Goal: Task Accomplishment & Management: Use online tool/utility

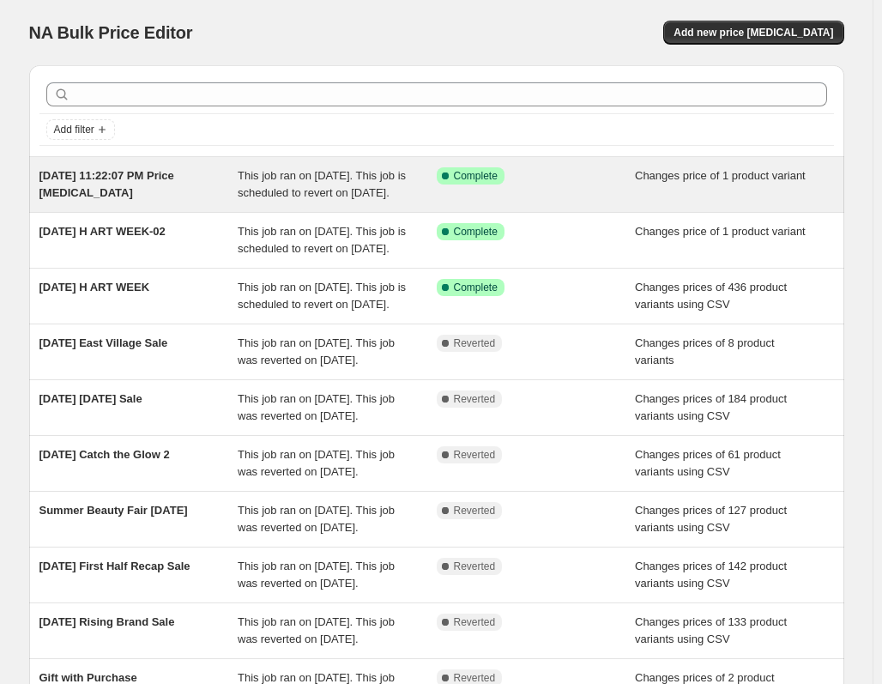
click at [164, 180] on span "[DATE] 11:22:07 PM Price [MEDICAL_DATA]" at bounding box center [106, 184] width 135 height 30
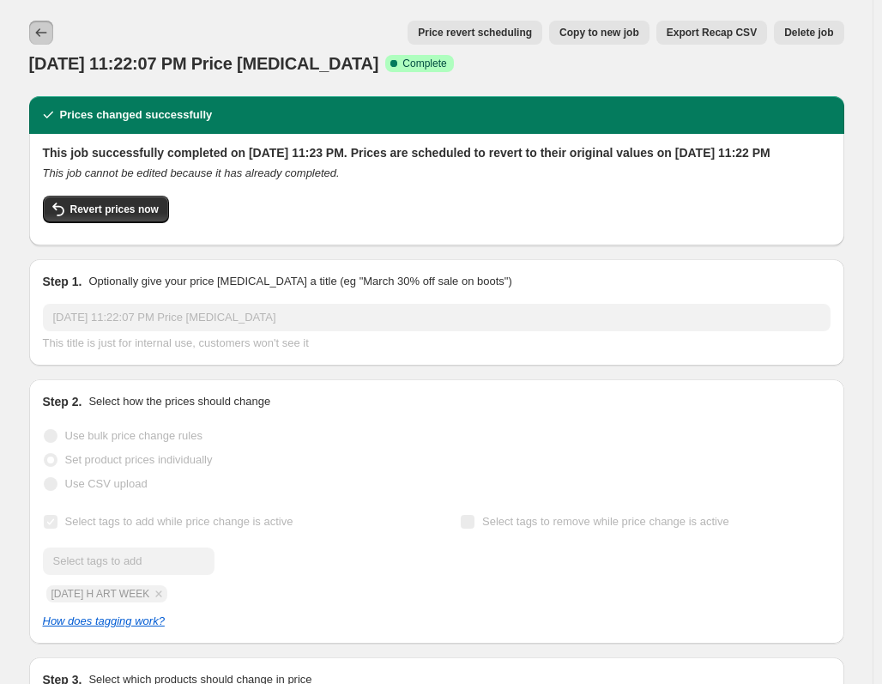
click at [45, 27] on icon "Price change jobs" at bounding box center [41, 32] width 17 height 17
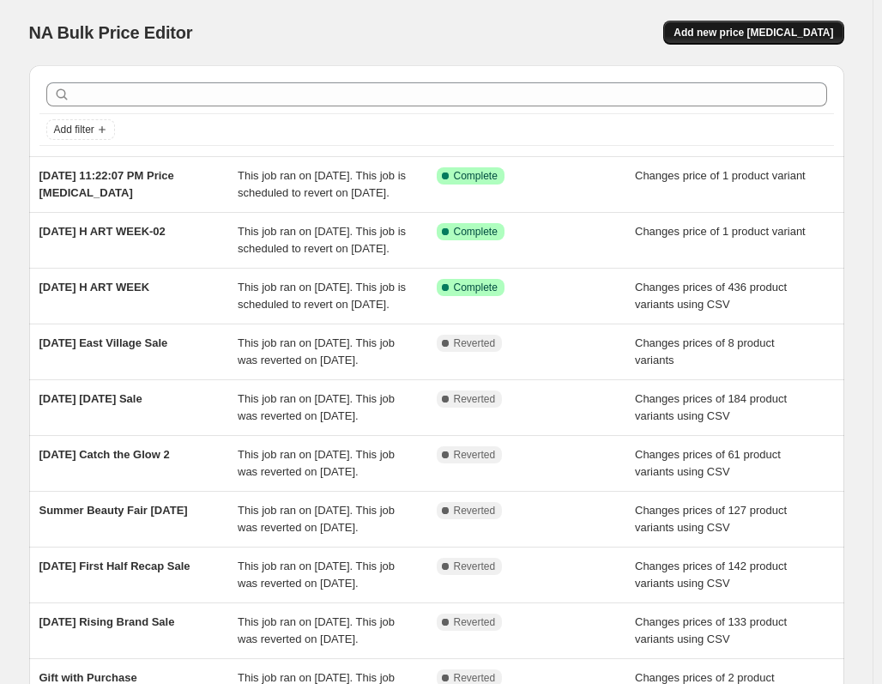
click at [747, 30] on span "Add new price [MEDICAL_DATA]" at bounding box center [754, 33] width 160 height 14
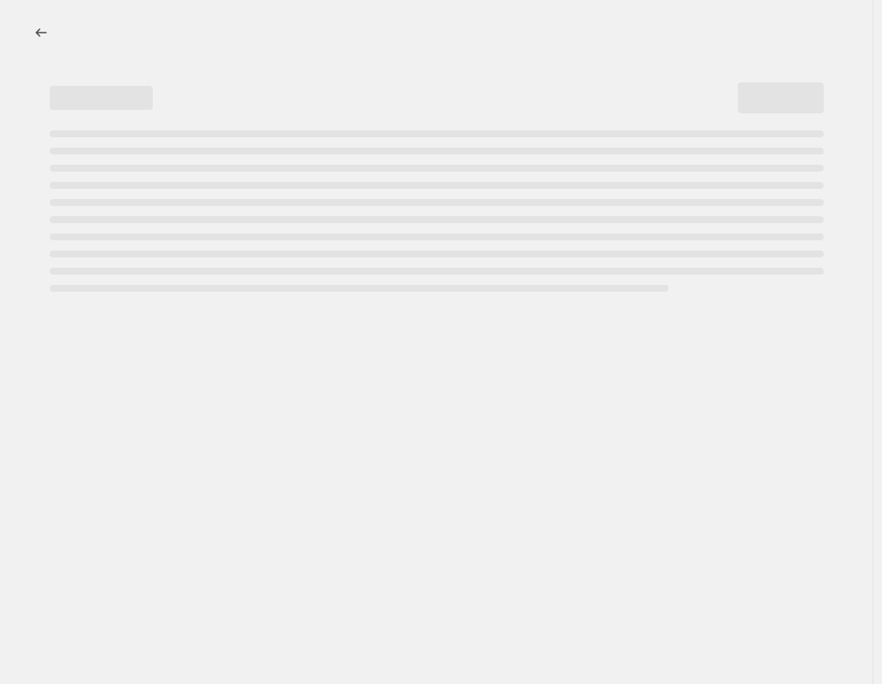
select select "percentage"
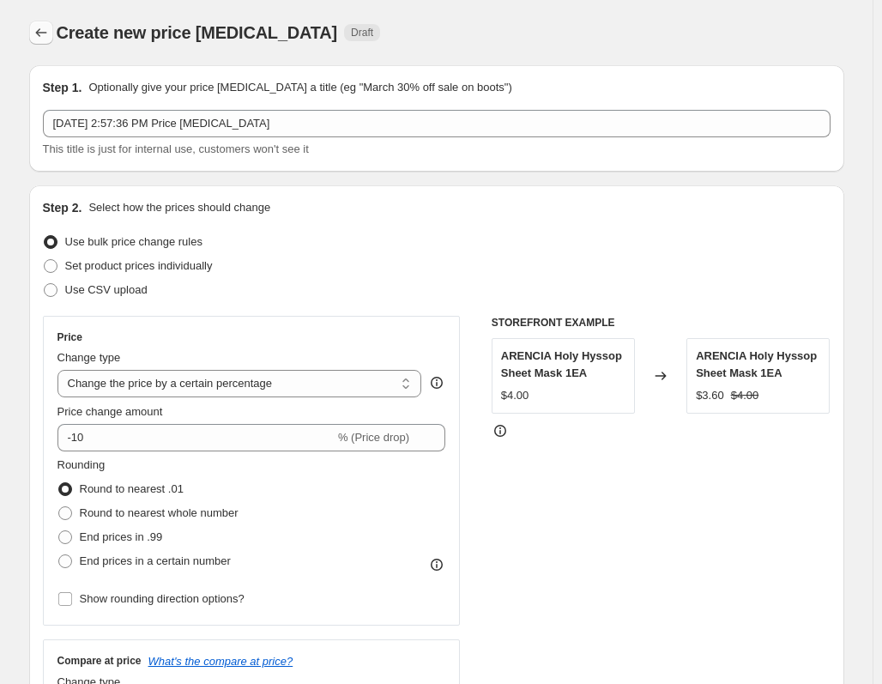
click at [50, 41] on button "Price change jobs" at bounding box center [41, 33] width 24 height 24
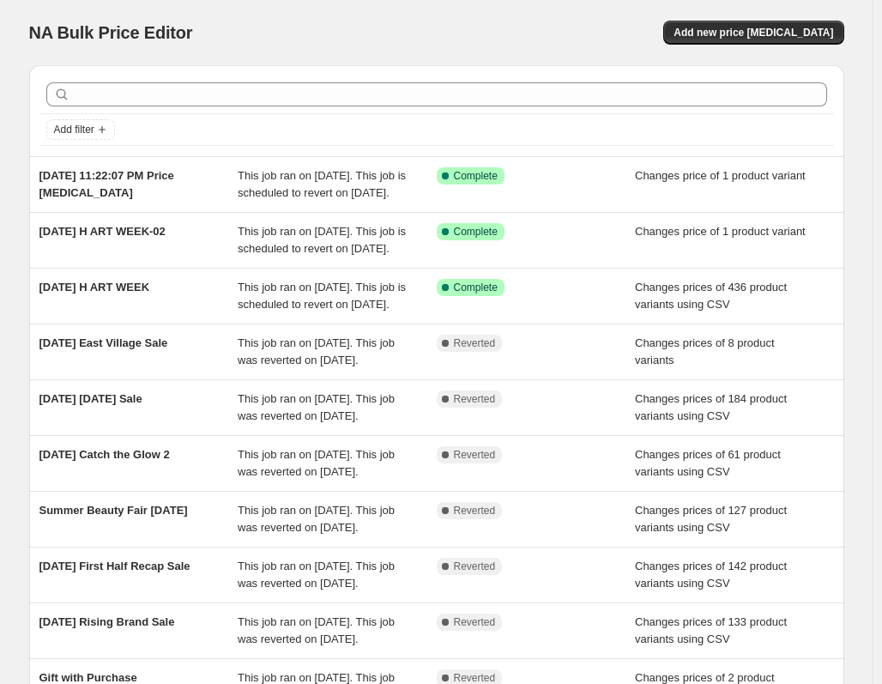
drag, startPoint x: 196, startPoint y: 246, endPoint x: -28, endPoint y: 248, distance: 224.8
click at [0, 248] on html "Home Settings Plans Skip to content NA Bulk Price Editor. This page is ready NA…" at bounding box center [441, 342] width 882 height 684
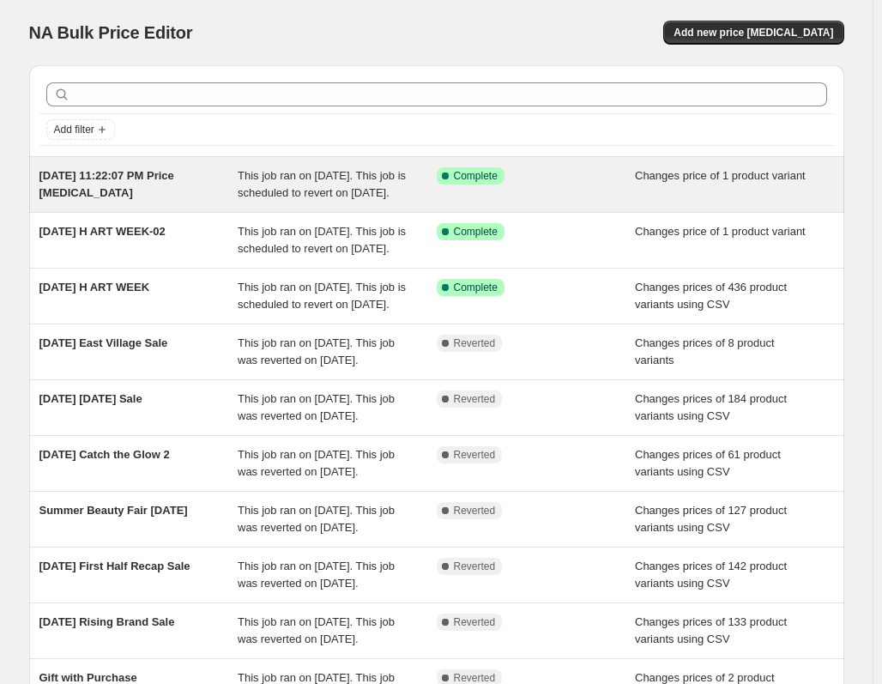
copy span "[DATE] H ART WEEK-02"
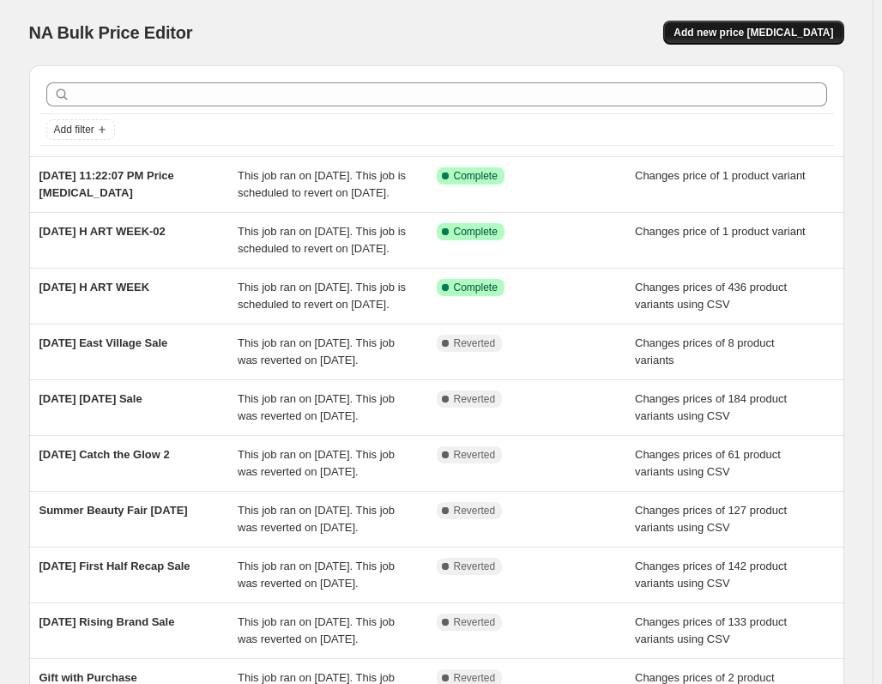
click at [793, 29] on span "Add new price [MEDICAL_DATA]" at bounding box center [754, 33] width 160 height 14
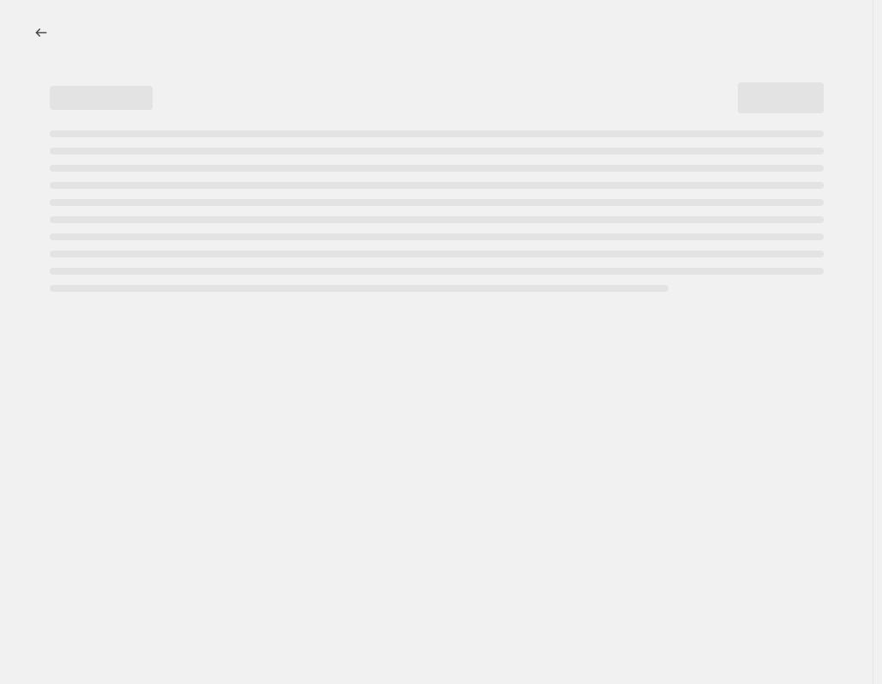
select select "percentage"
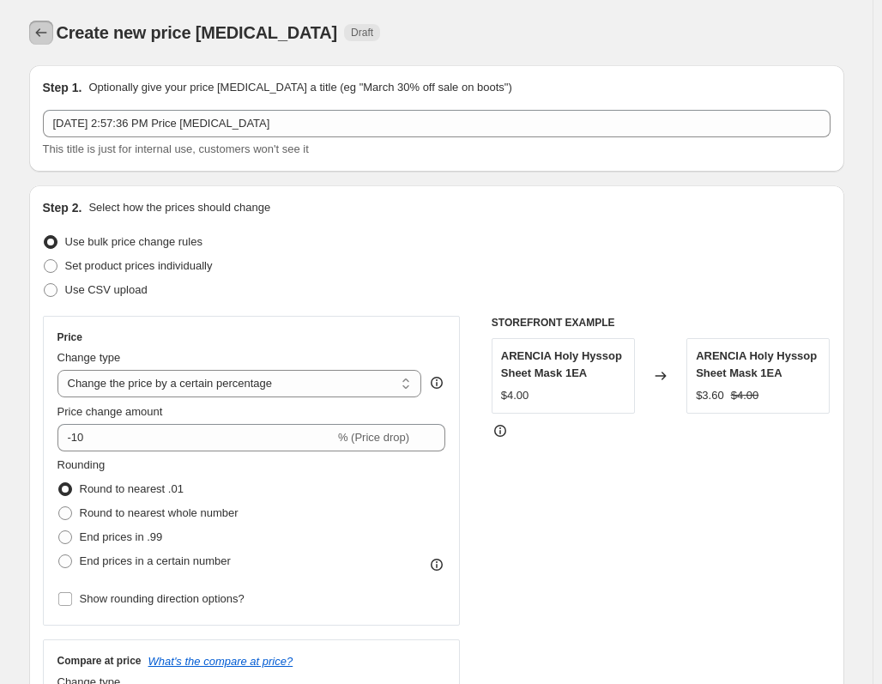
click at [43, 27] on icon "Price change jobs" at bounding box center [41, 32] width 17 height 17
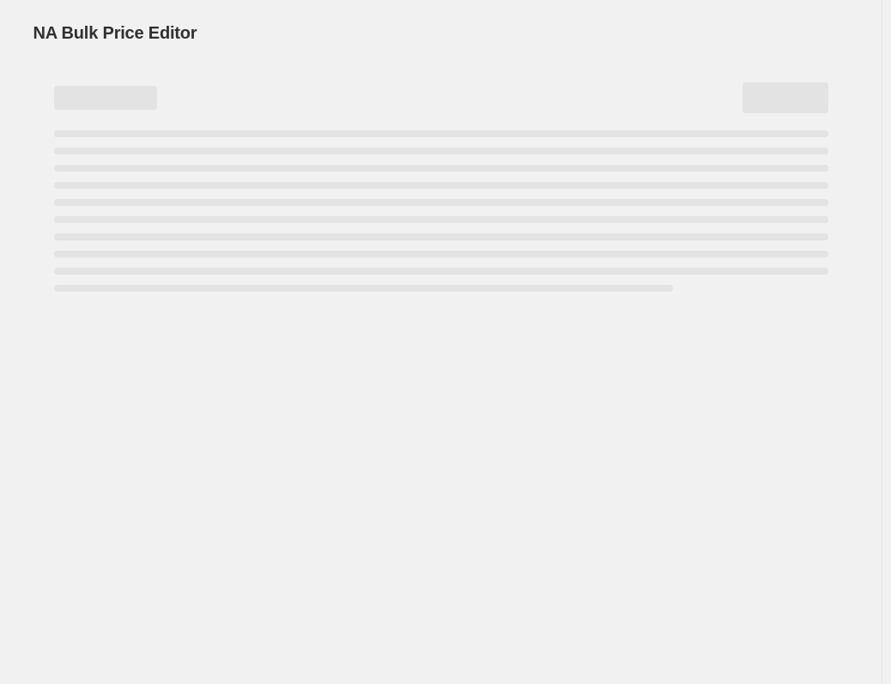
click at [43, 27] on span "NA Bulk Price Editor" at bounding box center [115, 32] width 164 height 19
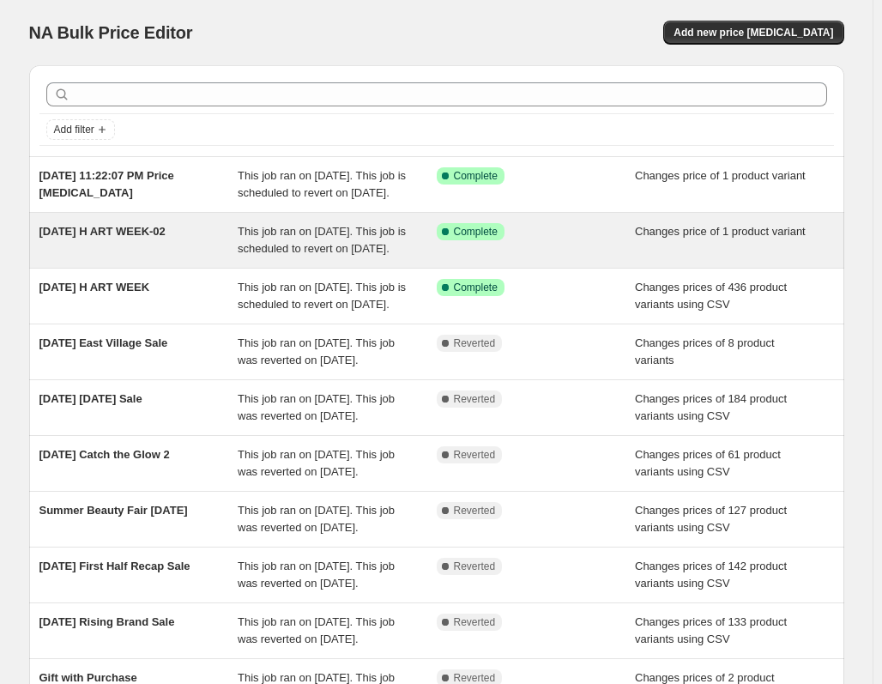
click at [135, 238] on span "[DATE] H ART WEEK-02" at bounding box center [102, 231] width 126 height 13
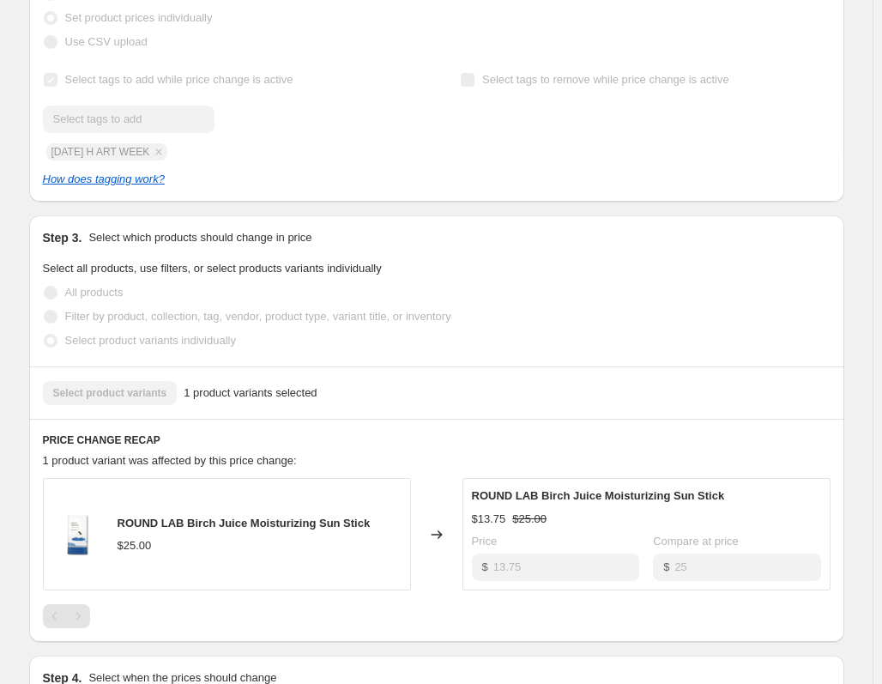
scroll to position [429, 0]
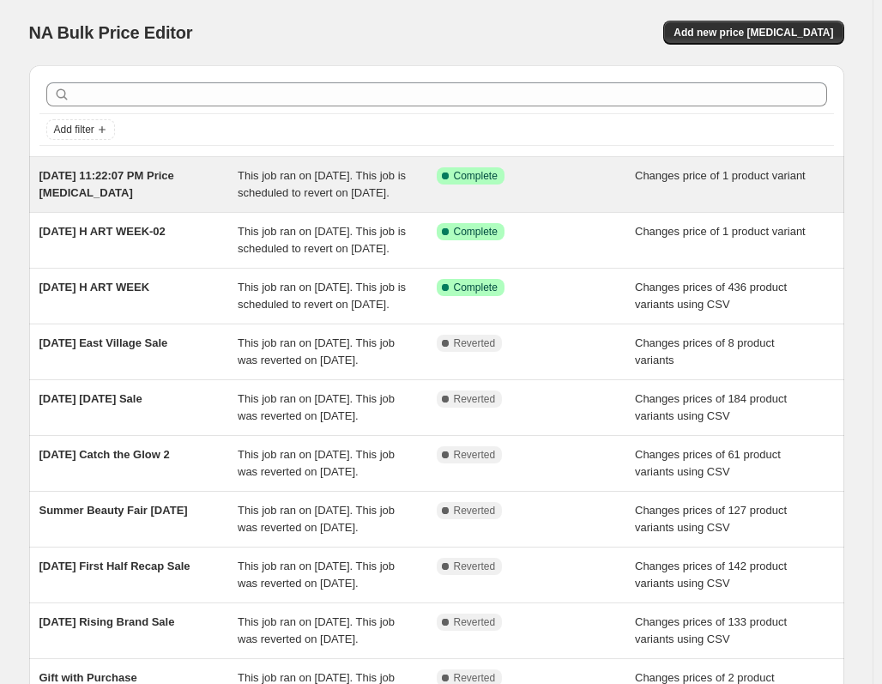
click at [157, 202] on div "[DATE] 11:22:07 PM Price [MEDICAL_DATA]" at bounding box center [138, 184] width 199 height 34
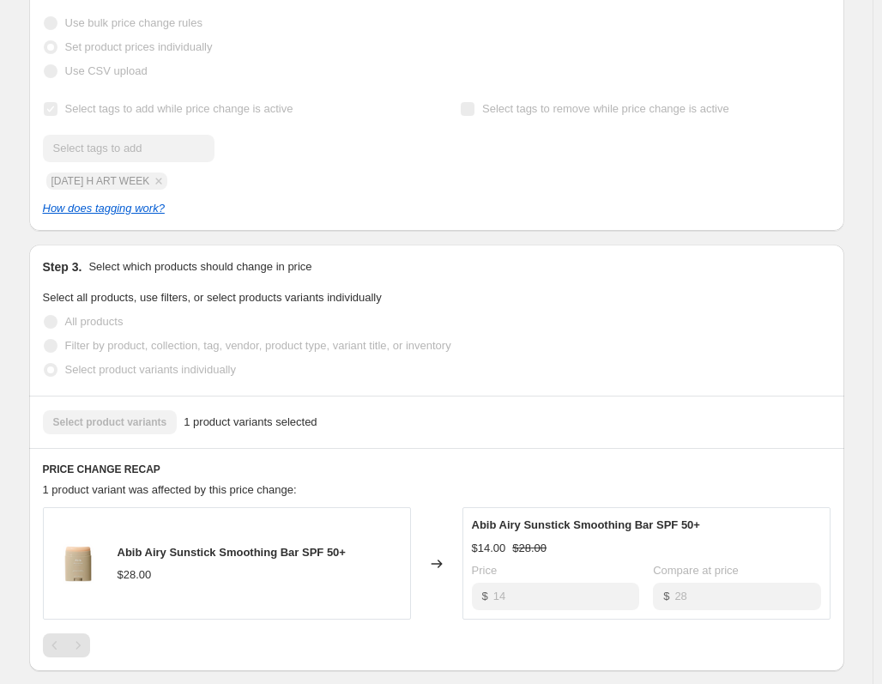
scroll to position [515, 0]
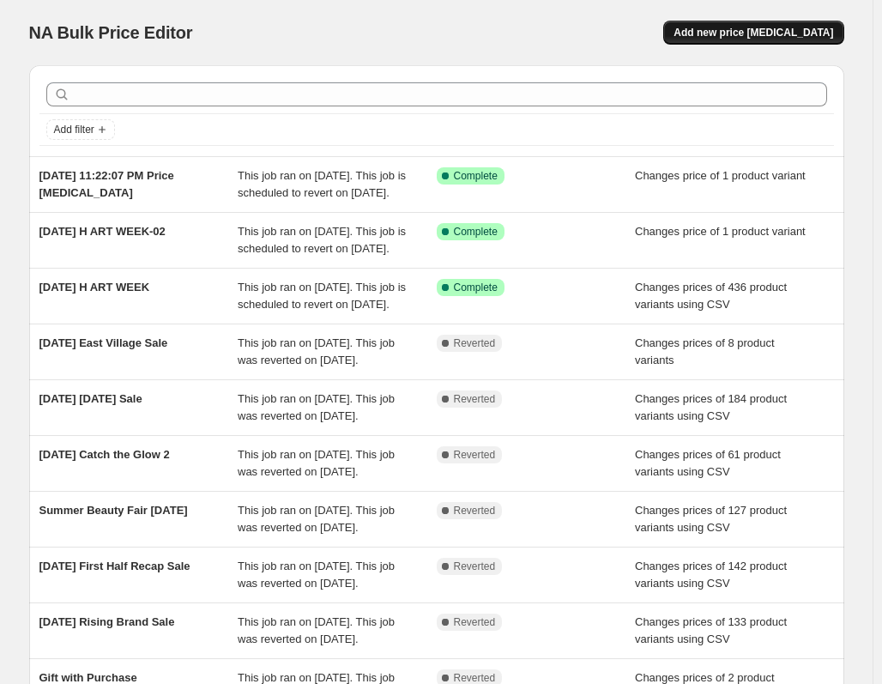
click at [744, 34] on span "Add new price [MEDICAL_DATA]" at bounding box center [754, 33] width 160 height 14
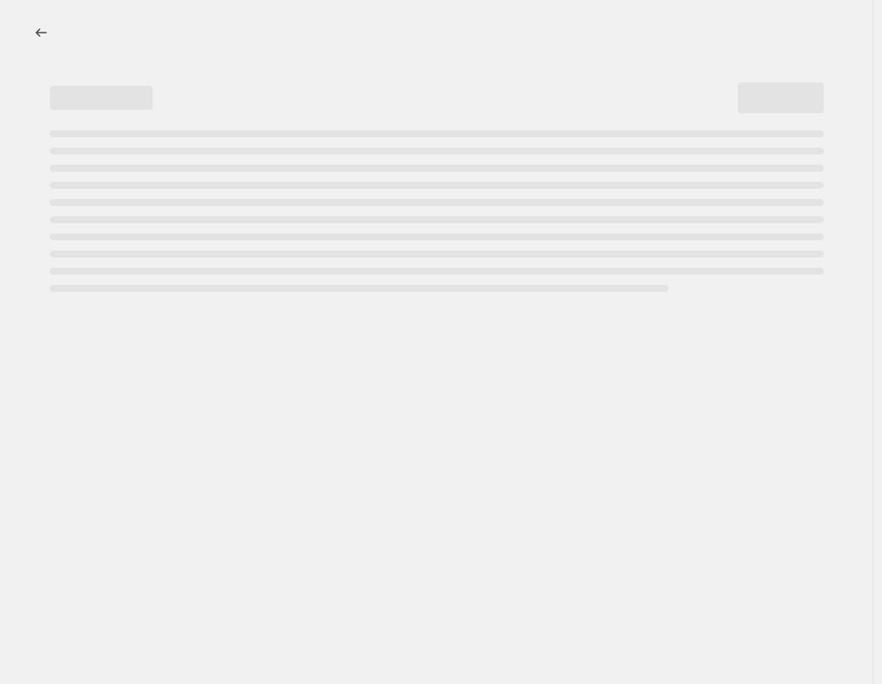
select select "percentage"
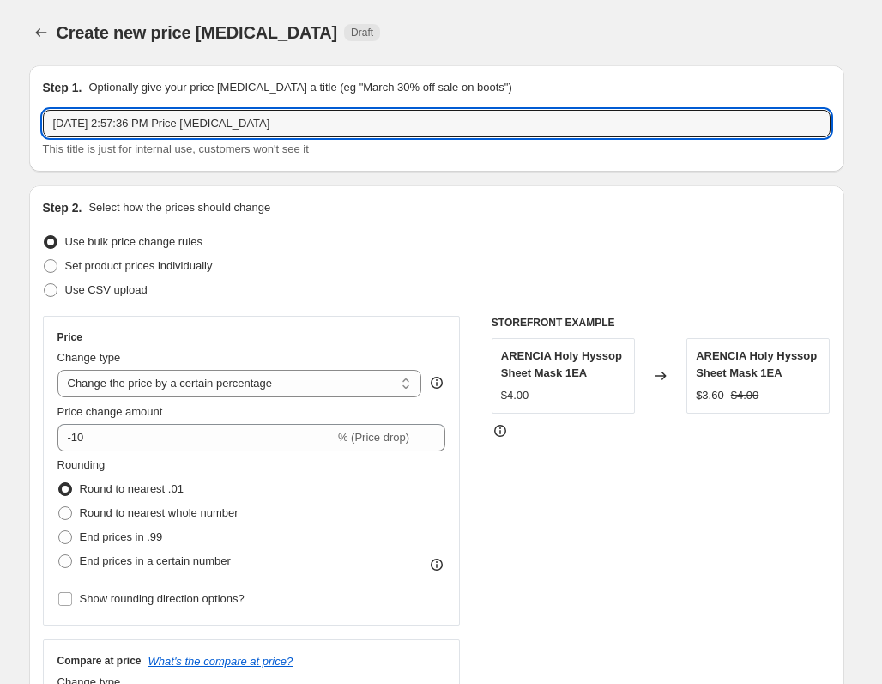
drag, startPoint x: 184, startPoint y: 130, endPoint x: -129, endPoint y: 133, distance: 312.3
click at [0, 133] on html "Home Settings Plans Skip to content Create new price change job. This page is r…" at bounding box center [441, 342] width 882 height 684
paste input "[DATE] H ART WEEK-02"
type input "2025-09-23 H ART WEEK-03"
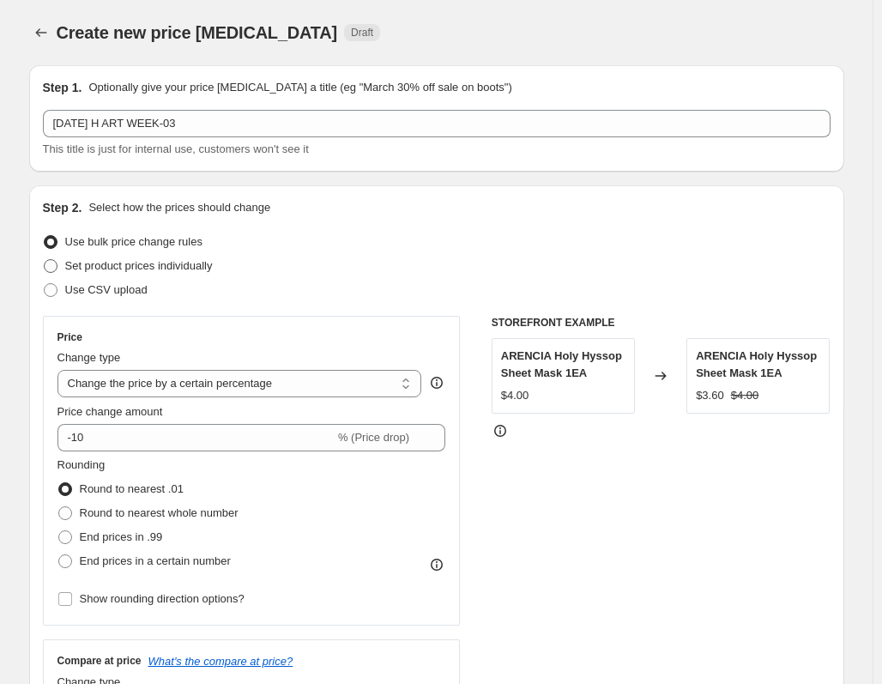
click at [63, 269] on label "Set product prices individually" at bounding box center [128, 266] width 170 height 24
click at [45, 260] on input "Set product prices individually" at bounding box center [44, 259] width 1 height 1
radio input "true"
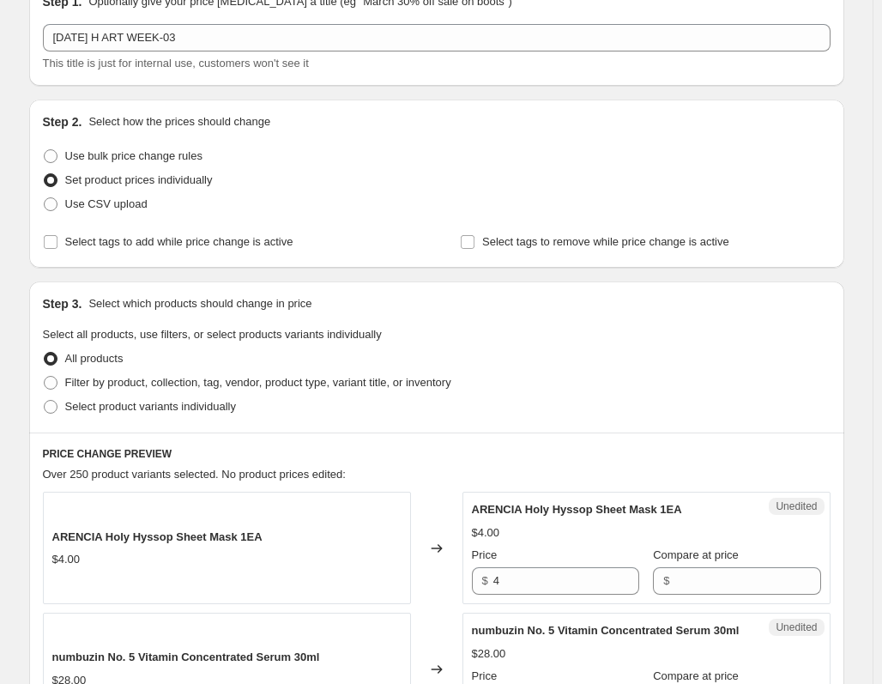
scroll to position [172, 0]
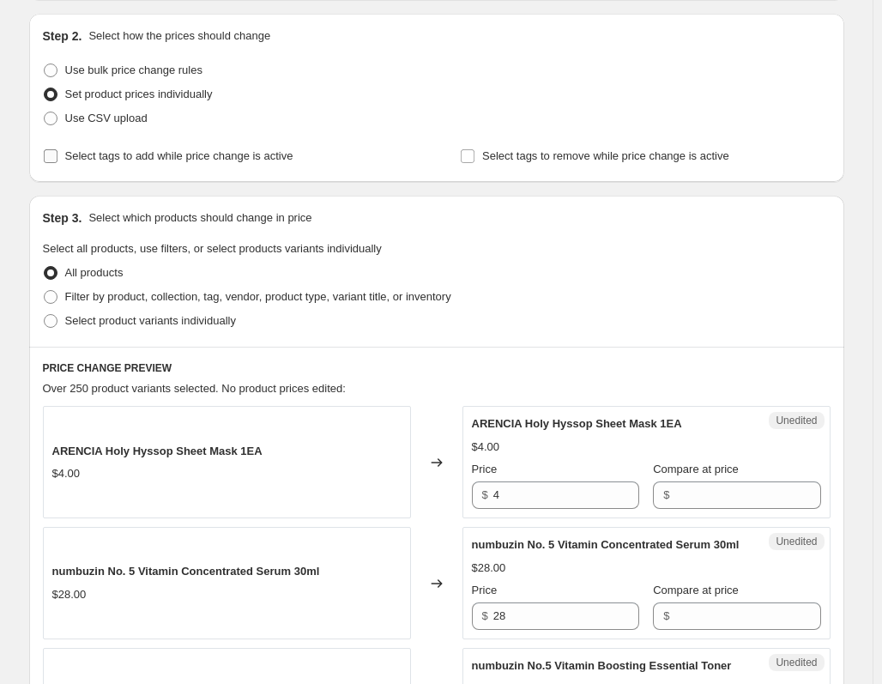
click at [186, 150] on span "Select tags to add while price change is active" at bounding box center [179, 155] width 228 height 13
click at [57, 150] on input "Select tags to add while price change is active" at bounding box center [51, 156] width 14 height 14
checkbox input "true"
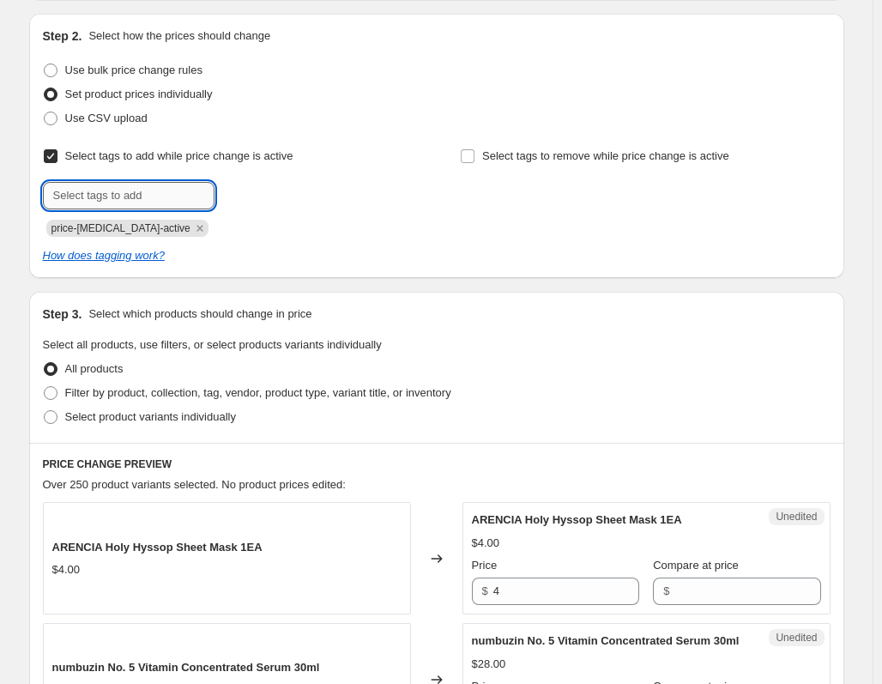
click at [152, 185] on input "text" at bounding box center [129, 195] width 172 height 27
type input "[DATE] H ART WEEK"
click at [305, 188] on span "2025-09-23 H..." at bounding box center [277, 194] width 53 height 12
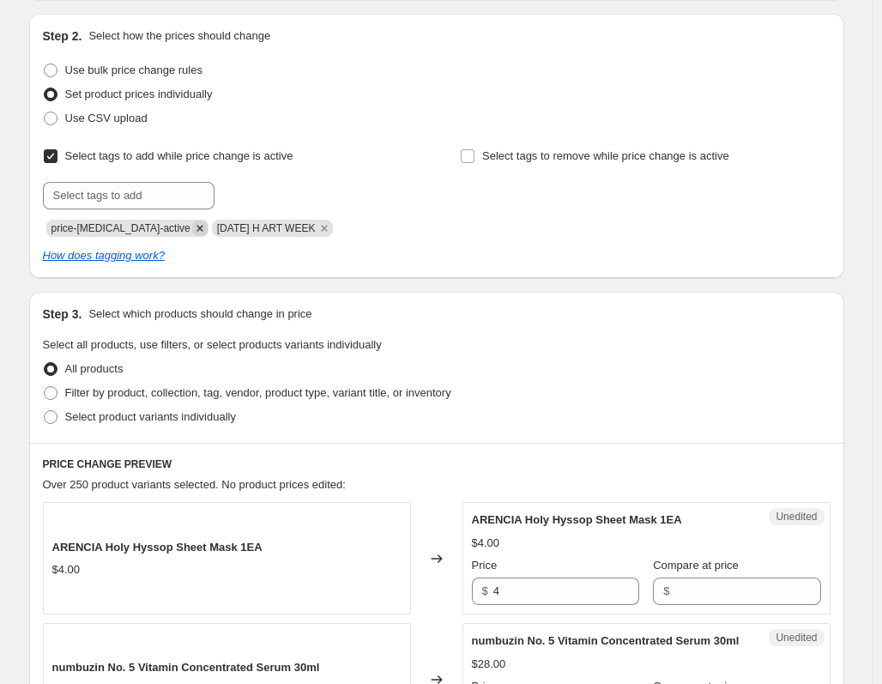
click at [192, 231] on icon "Remove price-change-job-active" at bounding box center [199, 228] width 15 height 15
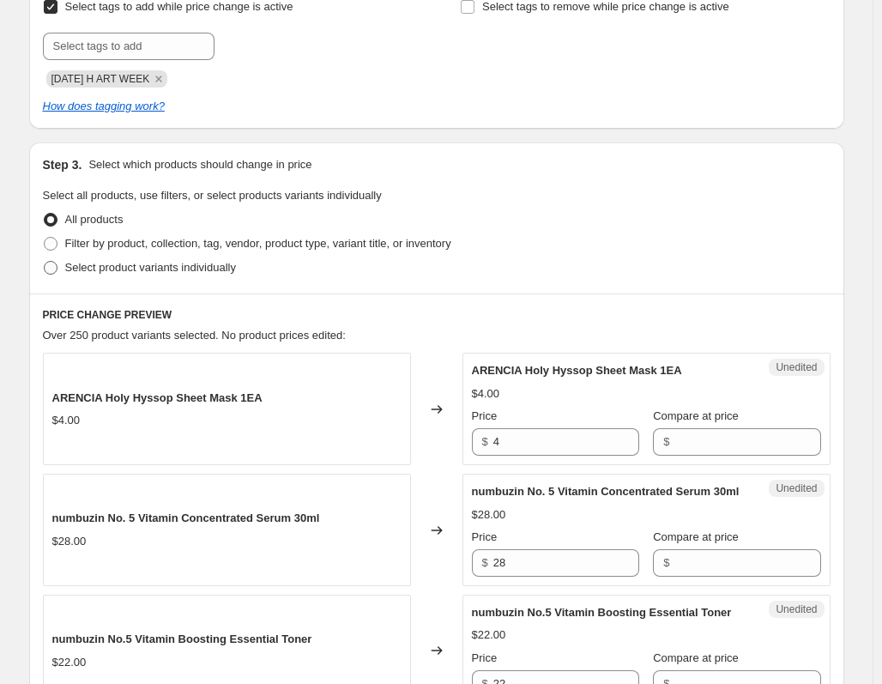
scroll to position [343, 0]
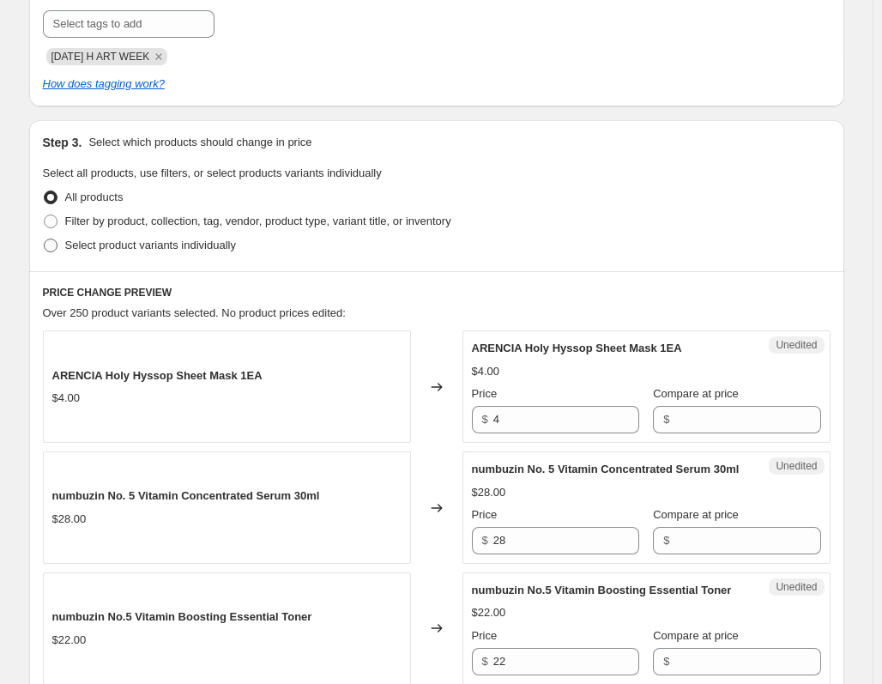
click at [57, 245] on span at bounding box center [51, 246] width 14 height 14
click at [45, 239] on input "Select product variants individually" at bounding box center [44, 239] width 1 height 1
radio input "true"
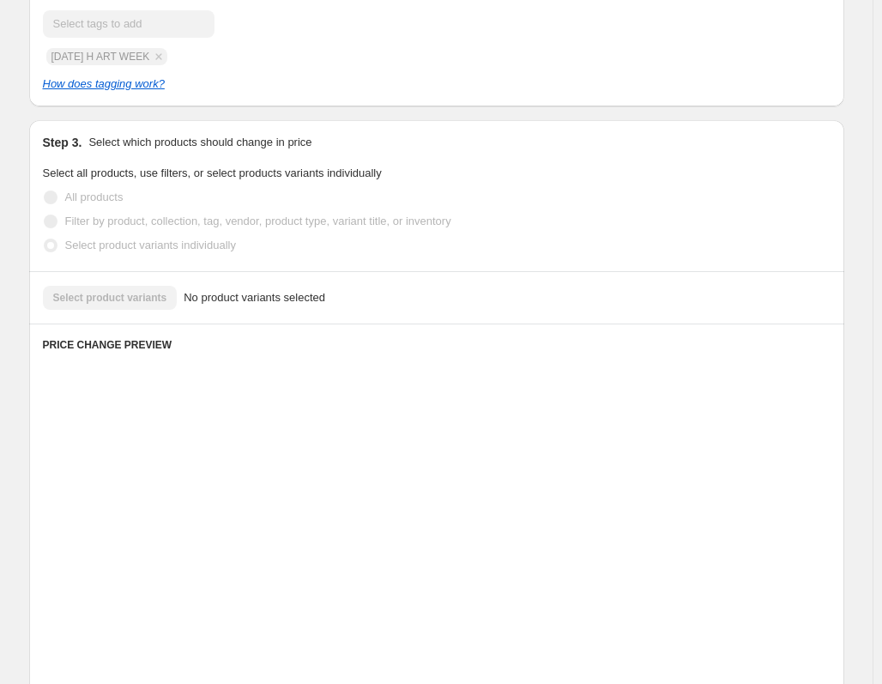
scroll to position [313, 0]
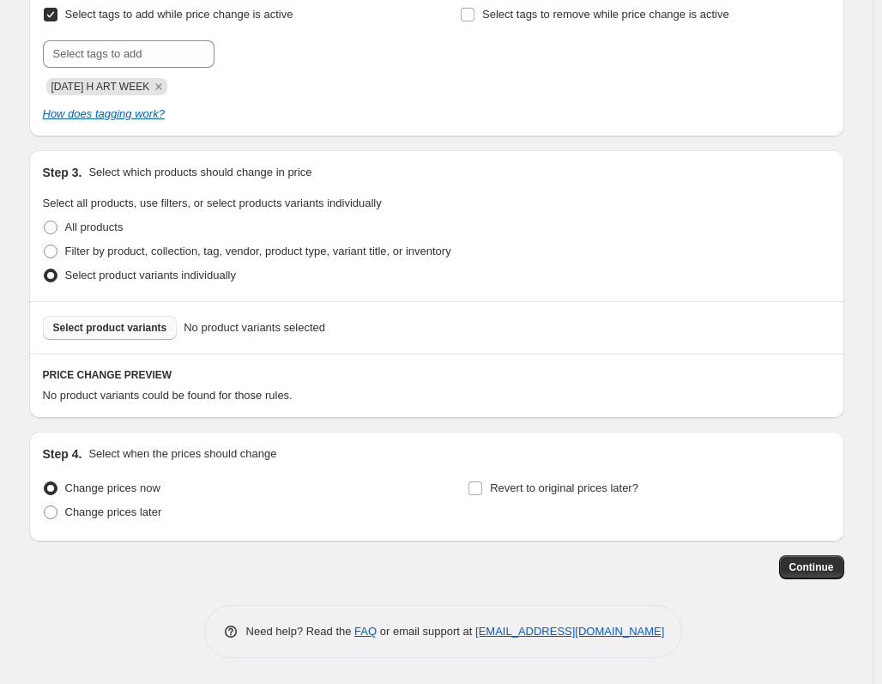
click at [124, 317] on button "Select product variants" at bounding box center [110, 328] width 135 height 24
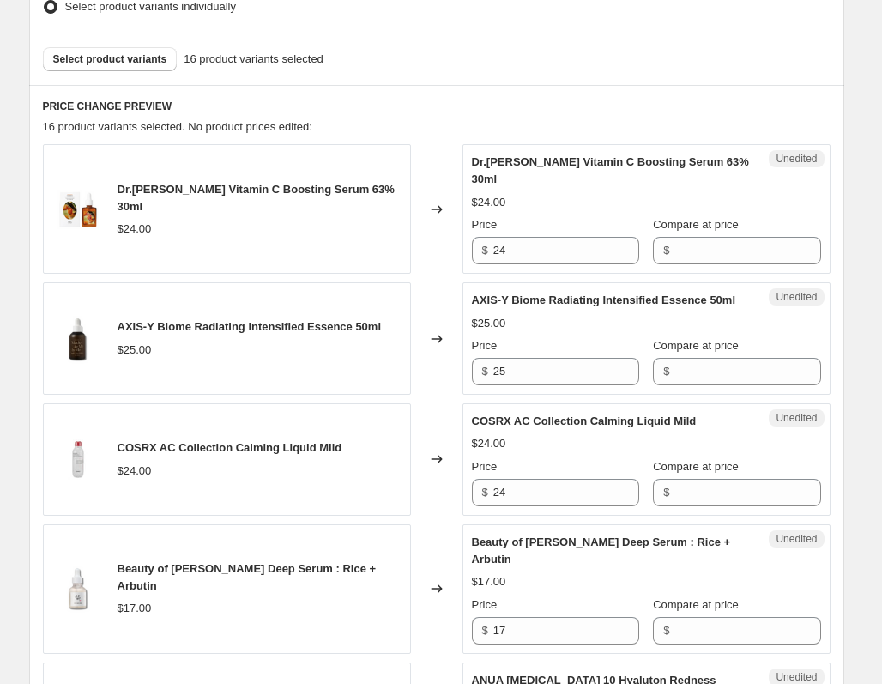
scroll to position [571, 0]
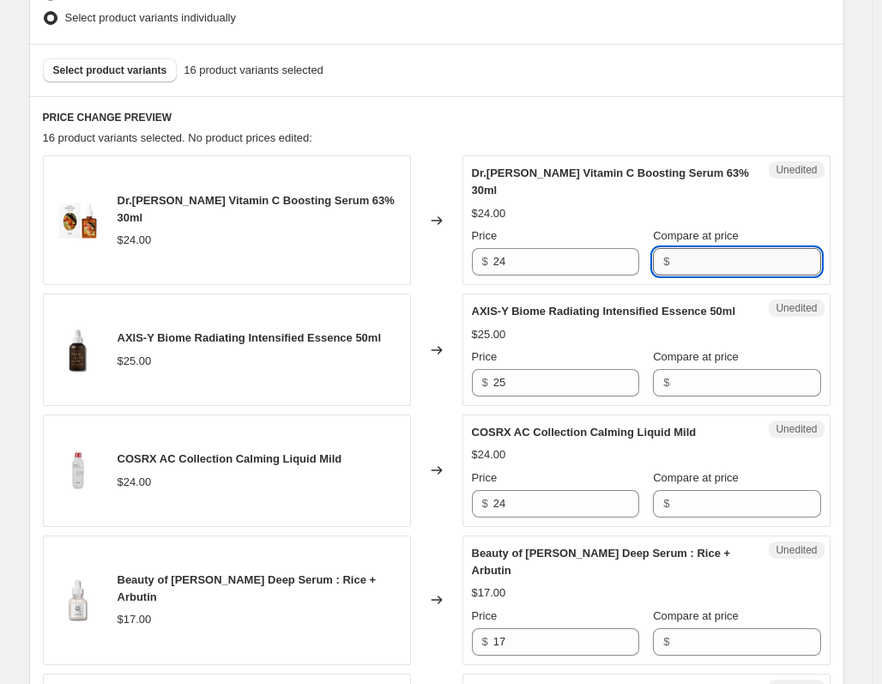
click at [727, 248] on input "Compare at price" at bounding box center [747, 261] width 146 height 27
type input "24"
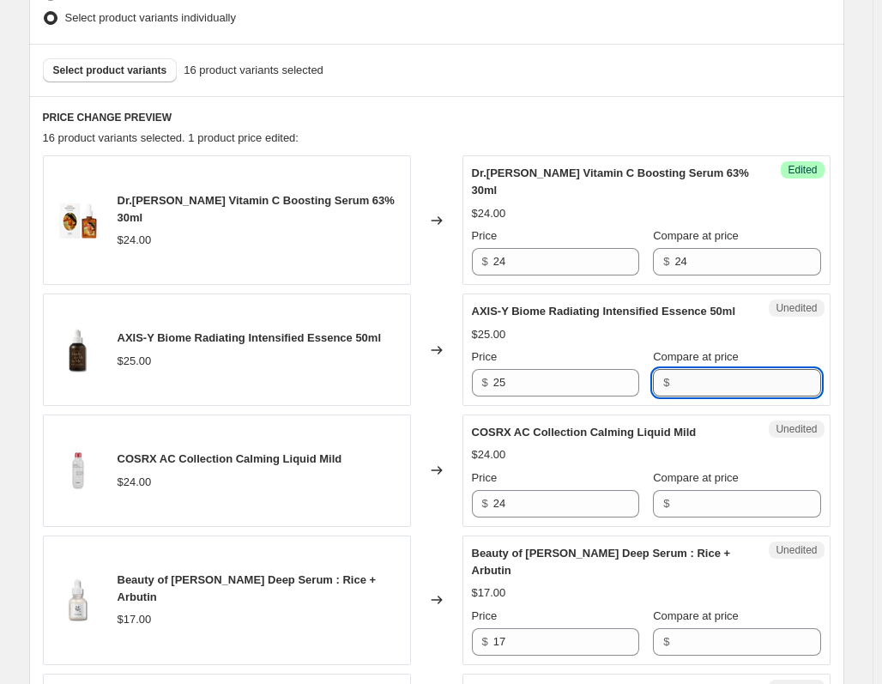
click at [706, 388] on input "Compare at price" at bounding box center [747, 382] width 146 height 27
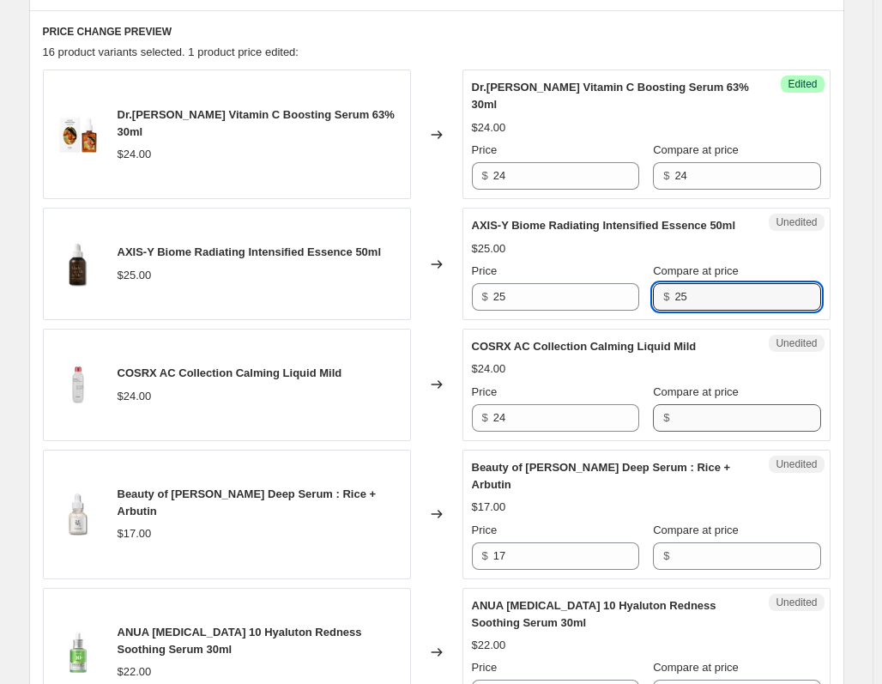
type input "25"
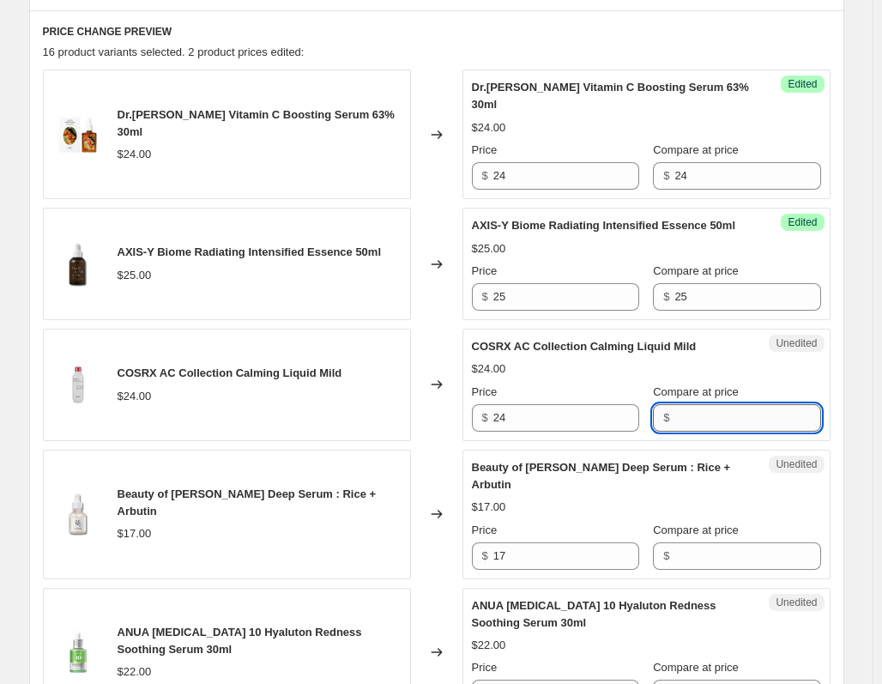
click at [686, 405] on input "Compare at price" at bounding box center [747, 417] width 146 height 27
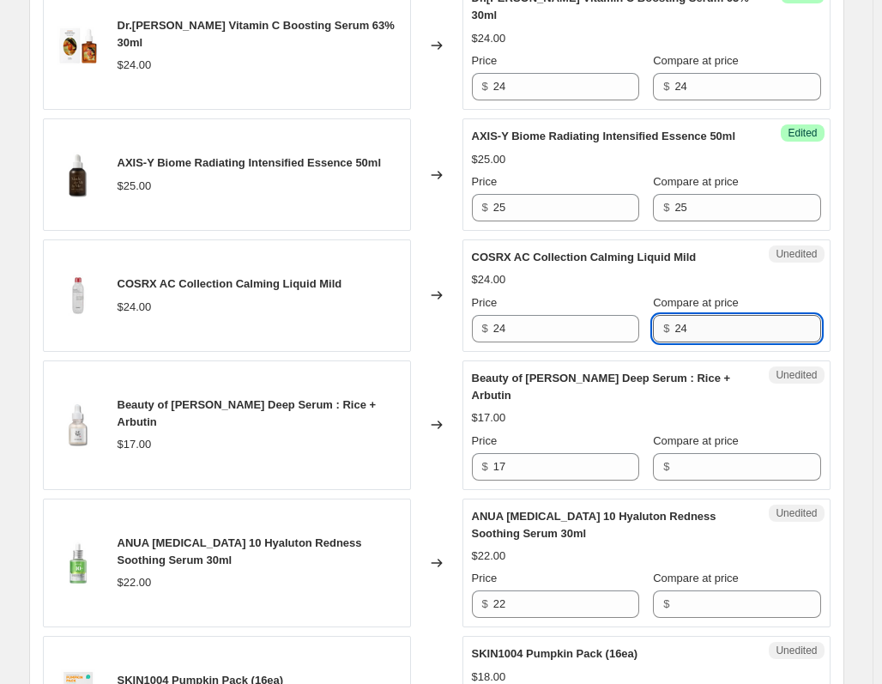
scroll to position [828, 0]
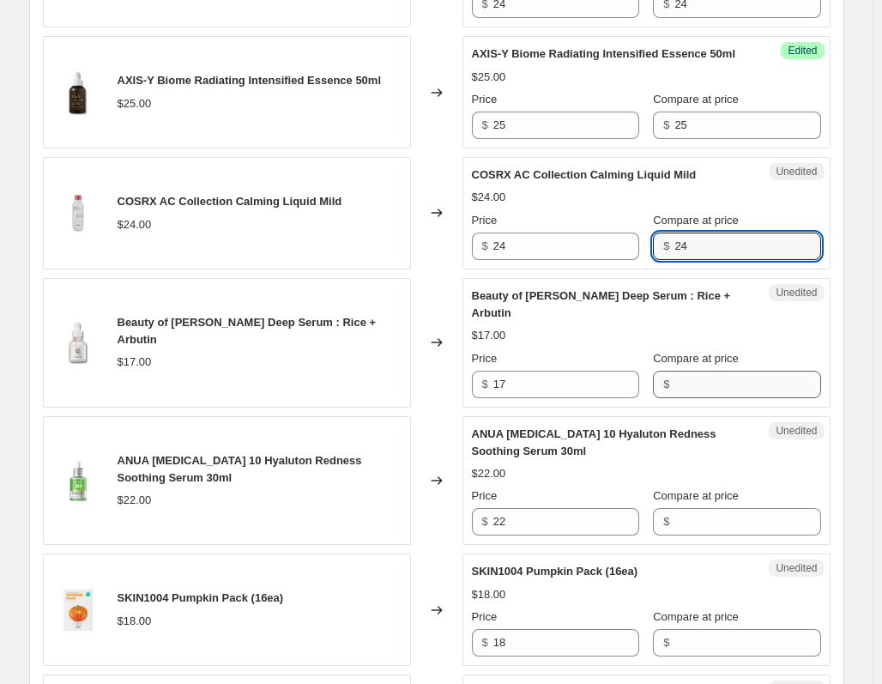
type input "24"
click at [686, 390] on input "Compare at price" at bounding box center [747, 384] width 146 height 27
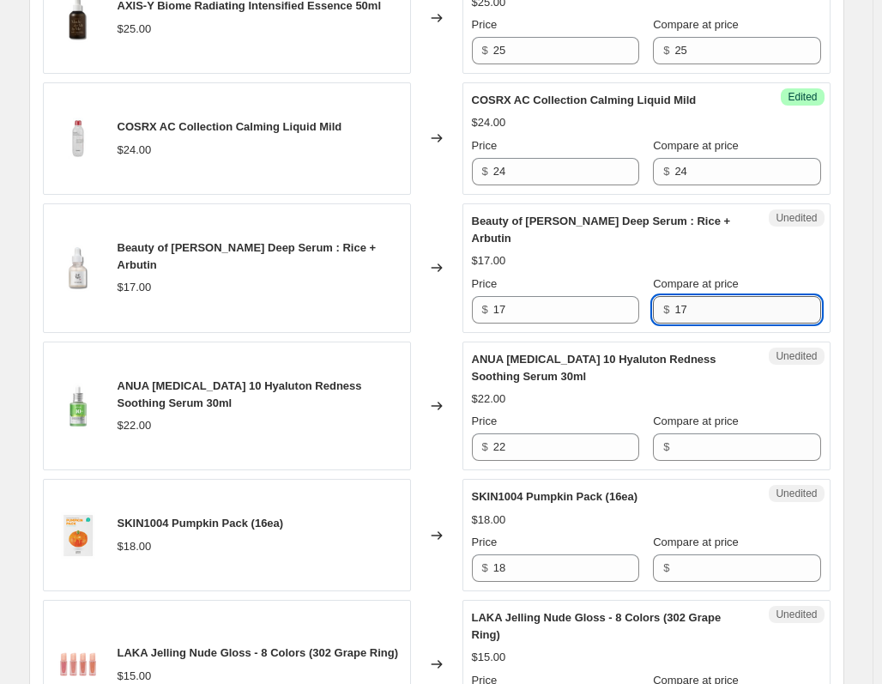
scroll to position [1000, 0]
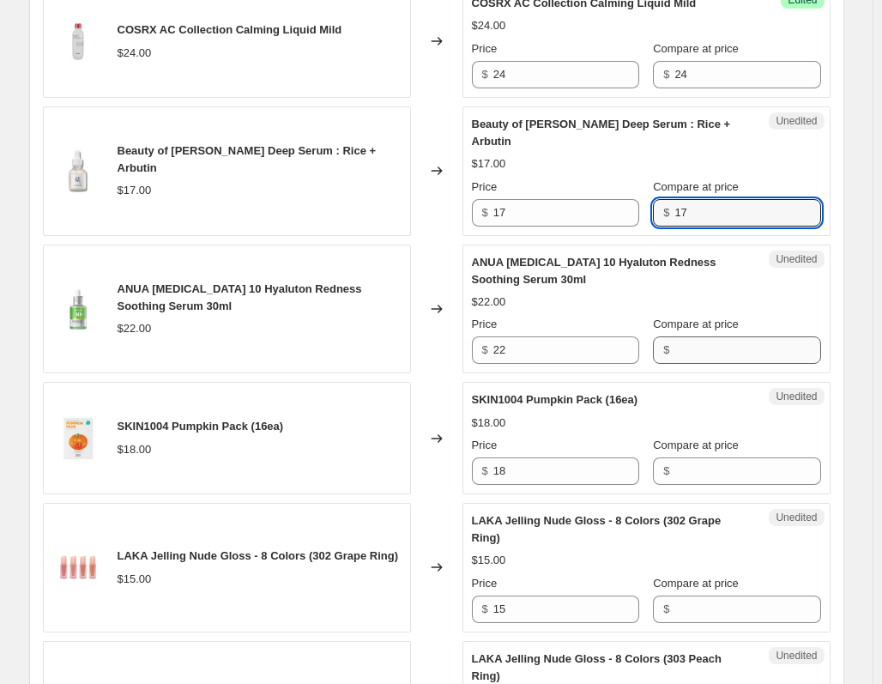
type input "17"
click at [693, 353] on input "Compare at price" at bounding box center [747, 349] width 146 height 27
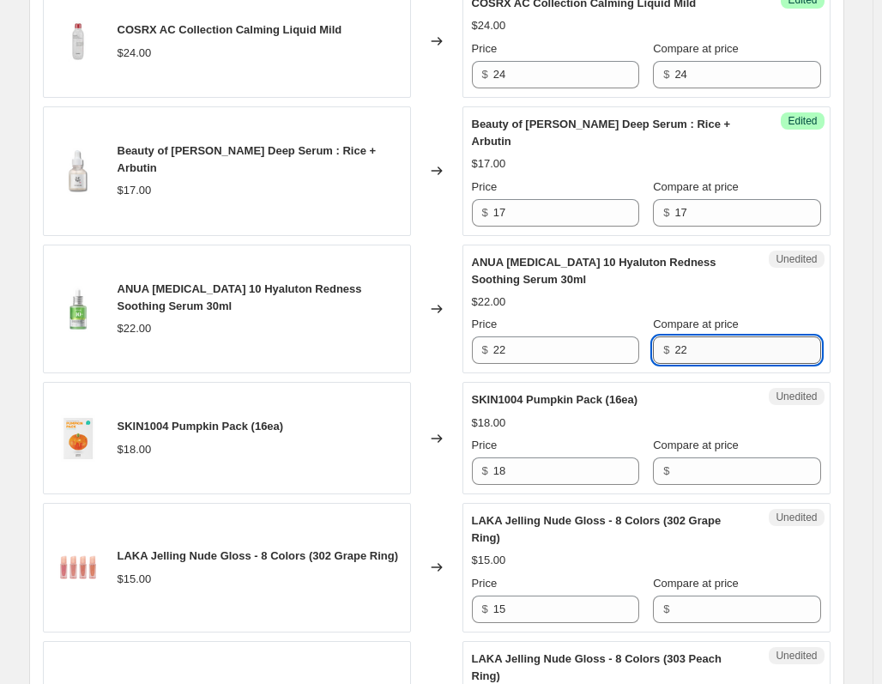
scroll to position [1171, 0]
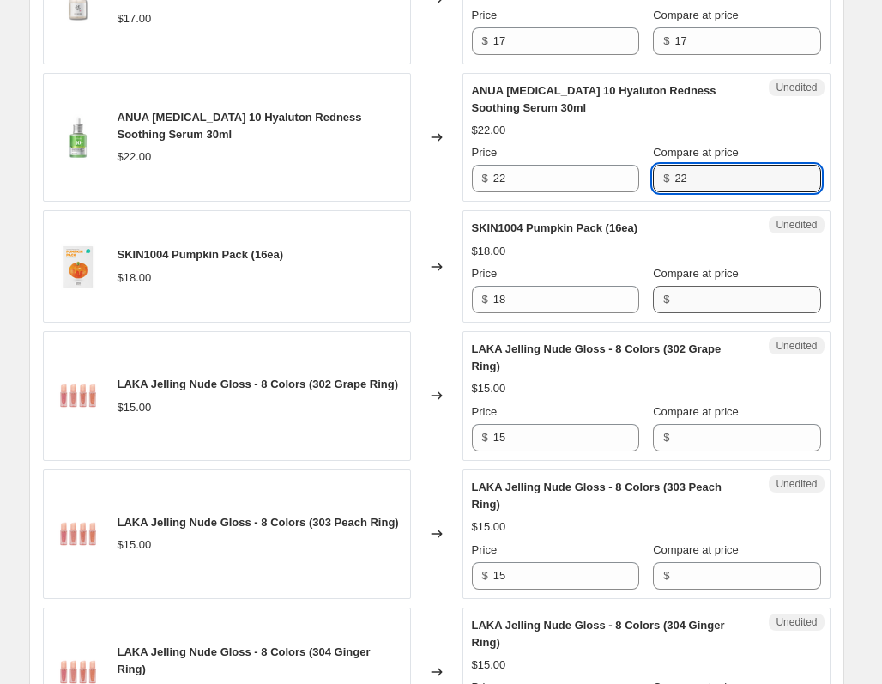
type input "22"
click at [688, 293] on input "Compare at price" at bounding box center [747, 299] width 146 height 27
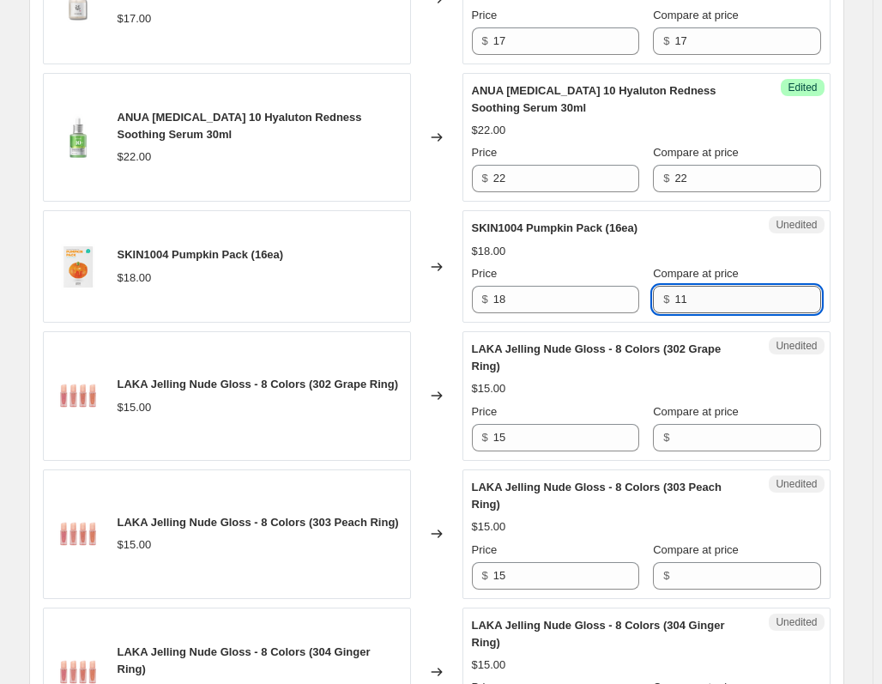
type input "1"
type input "18"
click at [692, 443] on input "Compare at price" at bounding box center [747, 437] width 146 height 27
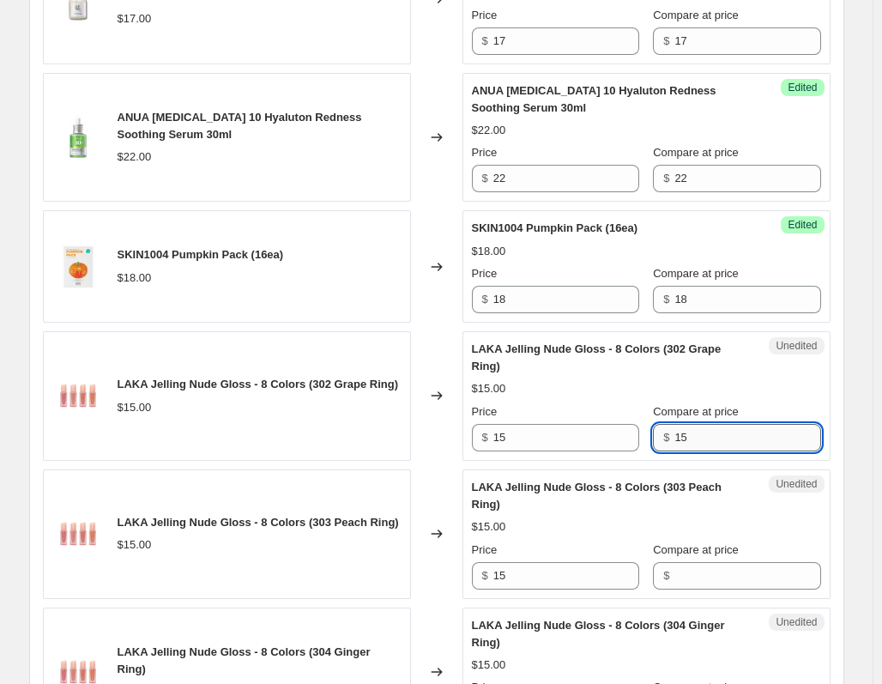
scroll to position [1343, 0]
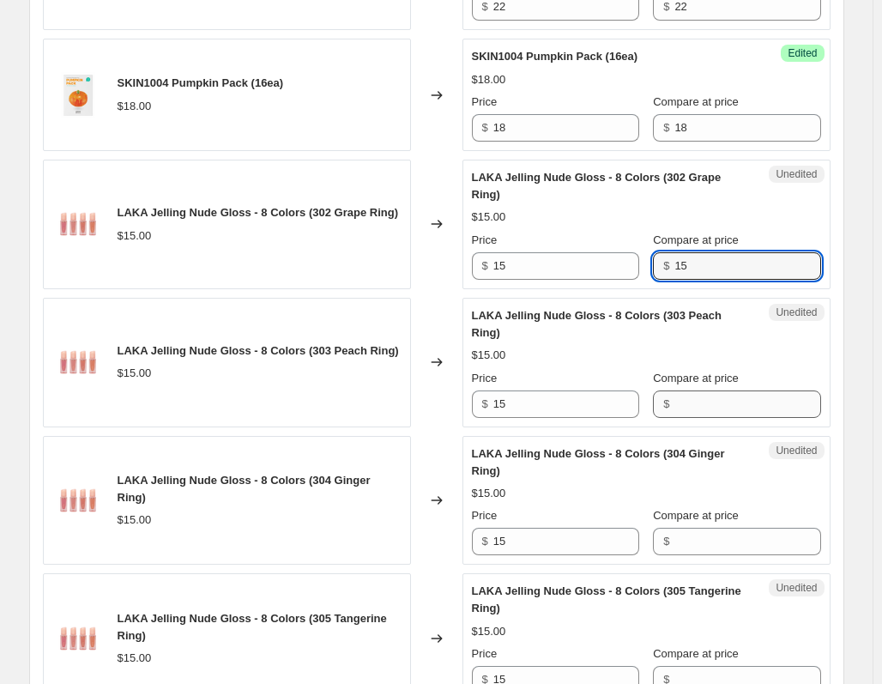
type input "15"
click at [683, 410] on input "Compare at price" at bounding box center [747, 403] width 146 height 27
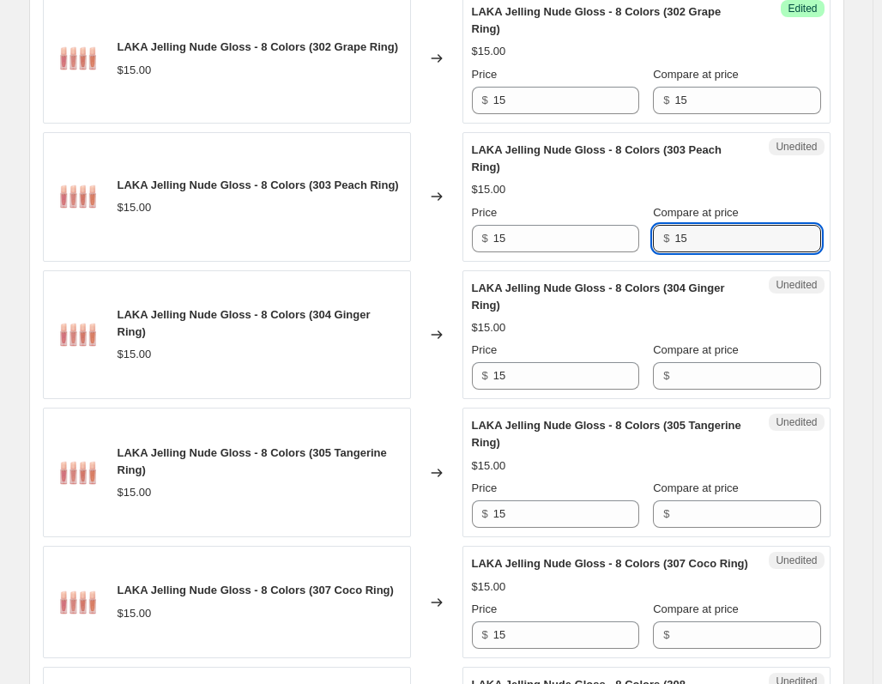
scroll to position [1514, 0]
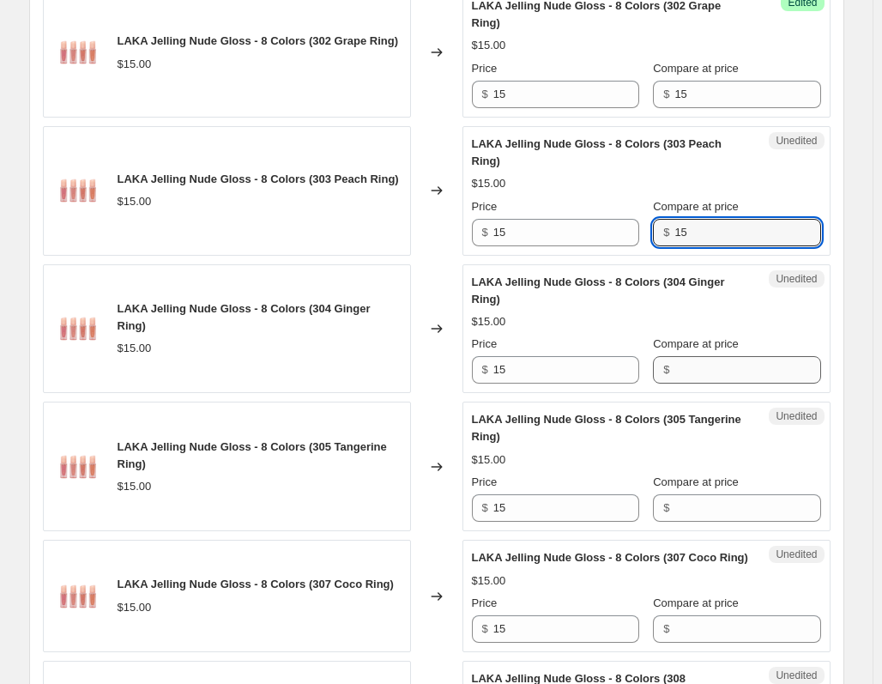
type input "15"
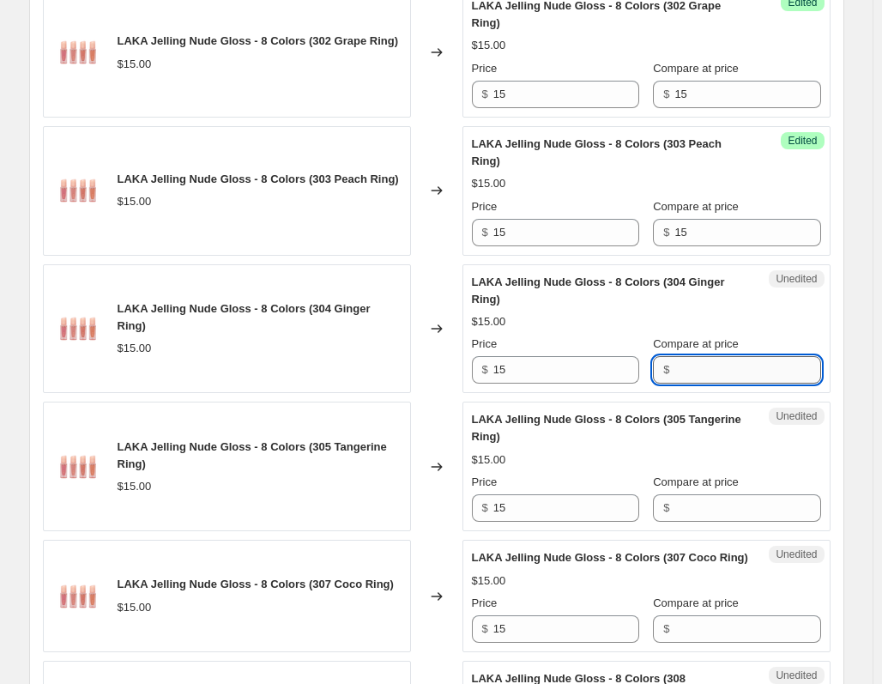
click at [680, 376] on input "Compare at price" at bounding box center [747, 369] width 146 height 27
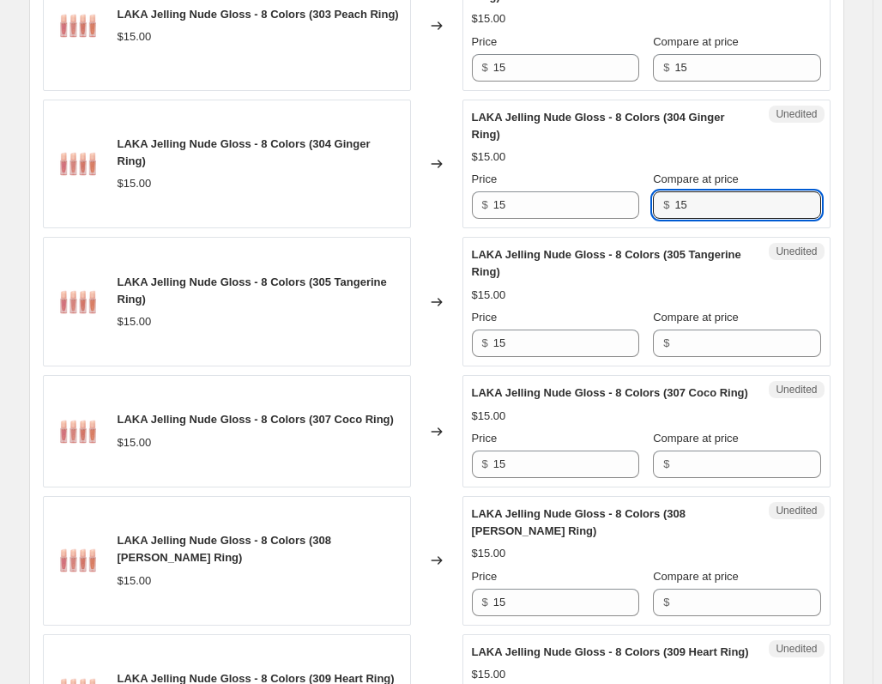
scroll to position [1686, 0]
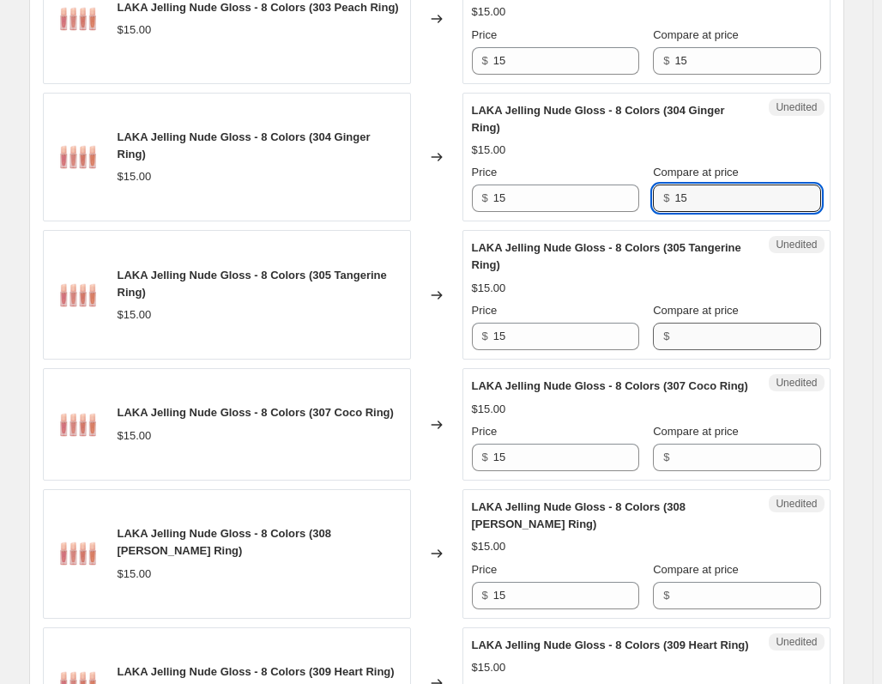
type input "15"
click at [692, 343] on input "Compare at price" at bounding box center [747, 336] width 146 height 27
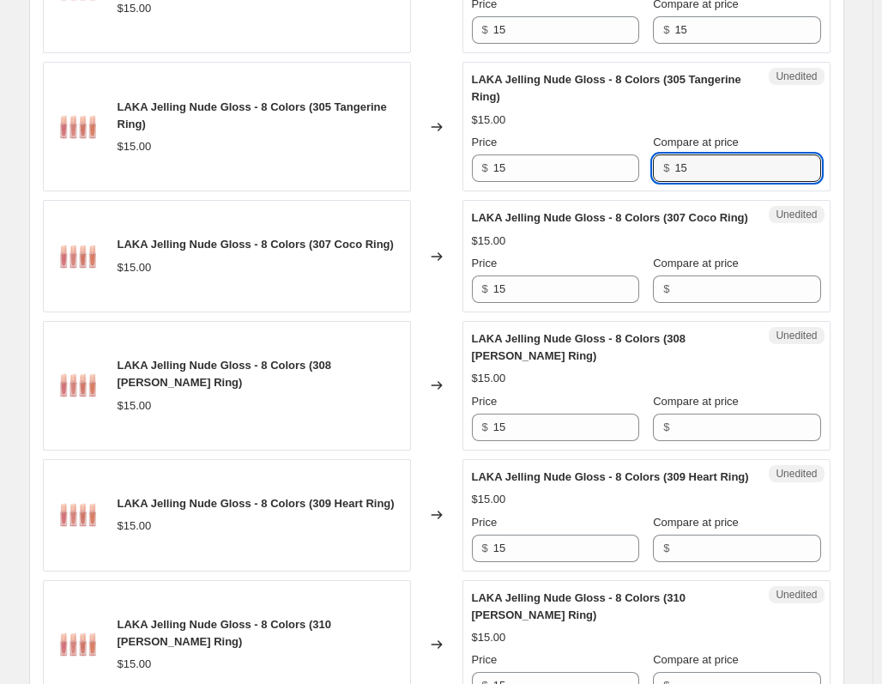
scroll to position [1858, 0]
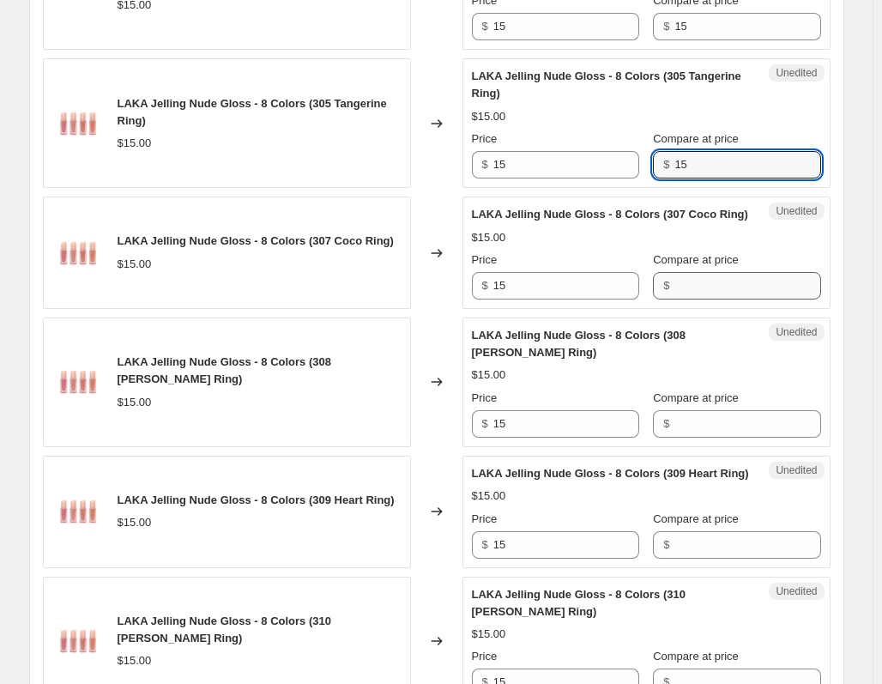
type input "15"
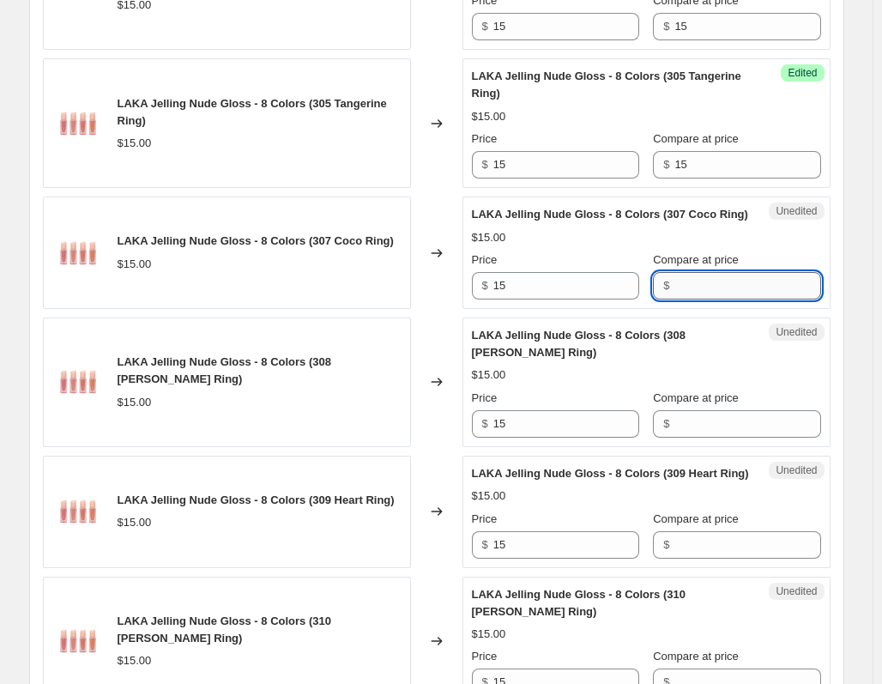
click at [686, 299] on input "Compare at price" at bounding box center [747, 285] width 146 height 27
type input "15"
click at [680, 447] on div "Unedited LAKA Jelling Nude Gloss - 8 Colors (308 Rosa Ring) $15.00 Price $ 15 C…" at bounding box center [646, 382] width 368 height 130
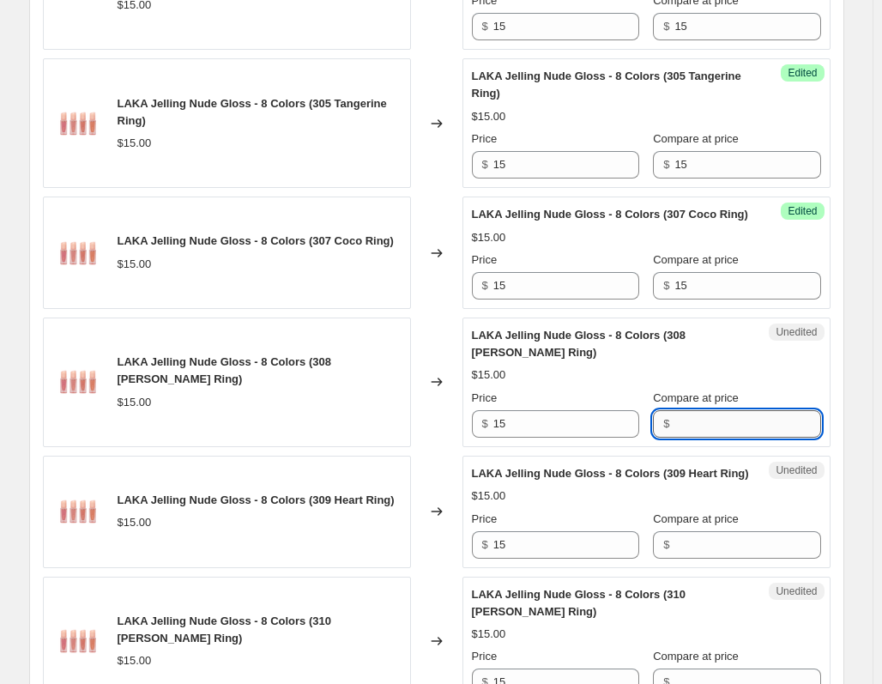
click at [680, 438] on input "Compare at price" at bounding box center [747, 423] width 146 height 27
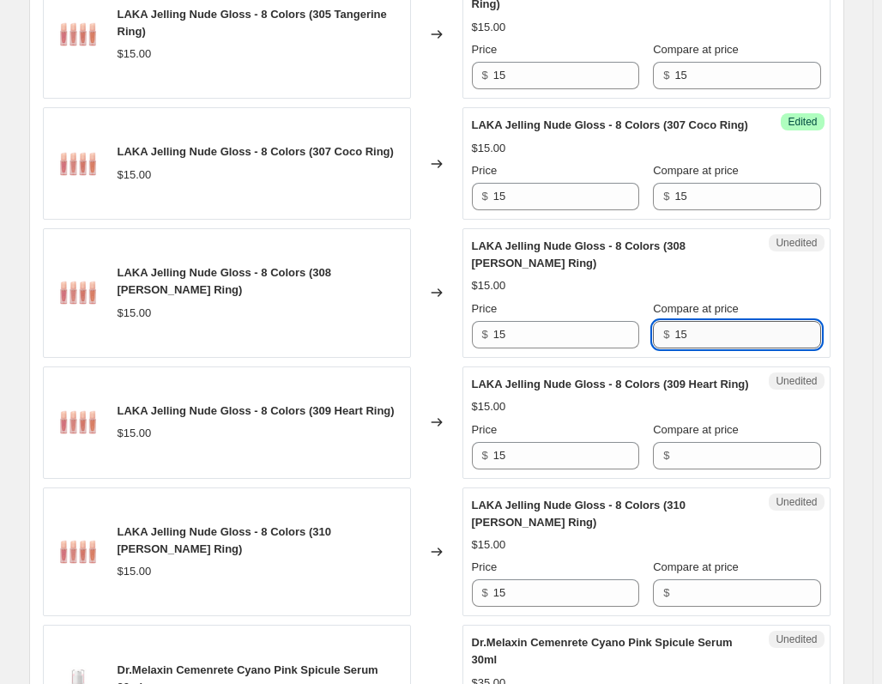
scroll to position [2029, 0]
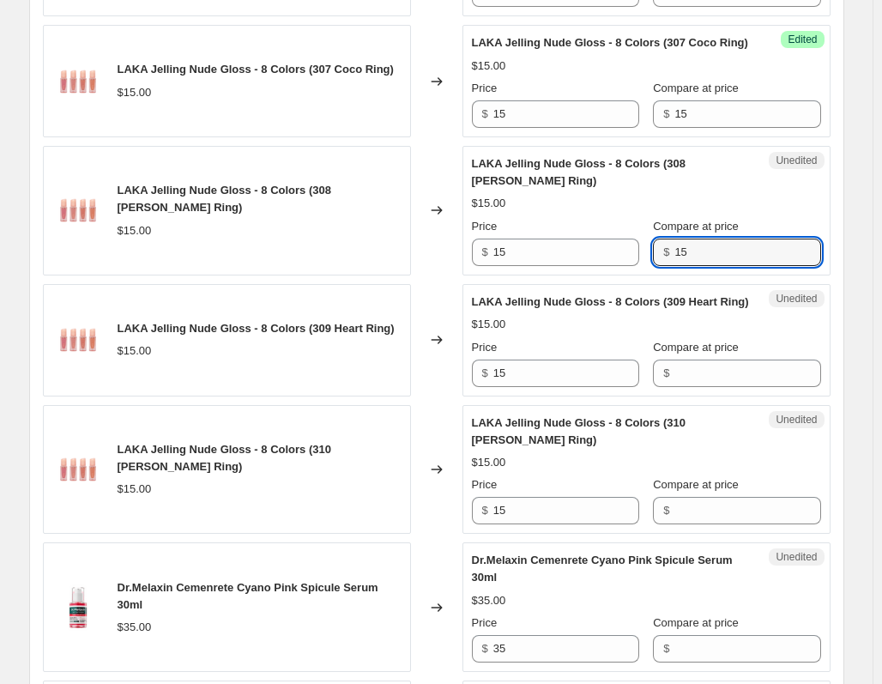
type input "15"
click at [676, 396] on div "Unedited LAKA Jelling Nude Gloss - 8 Colors (309 Heart Ring) $15.00 Price $ 15 …" at bounding box center [646, 340] width 368 height 112
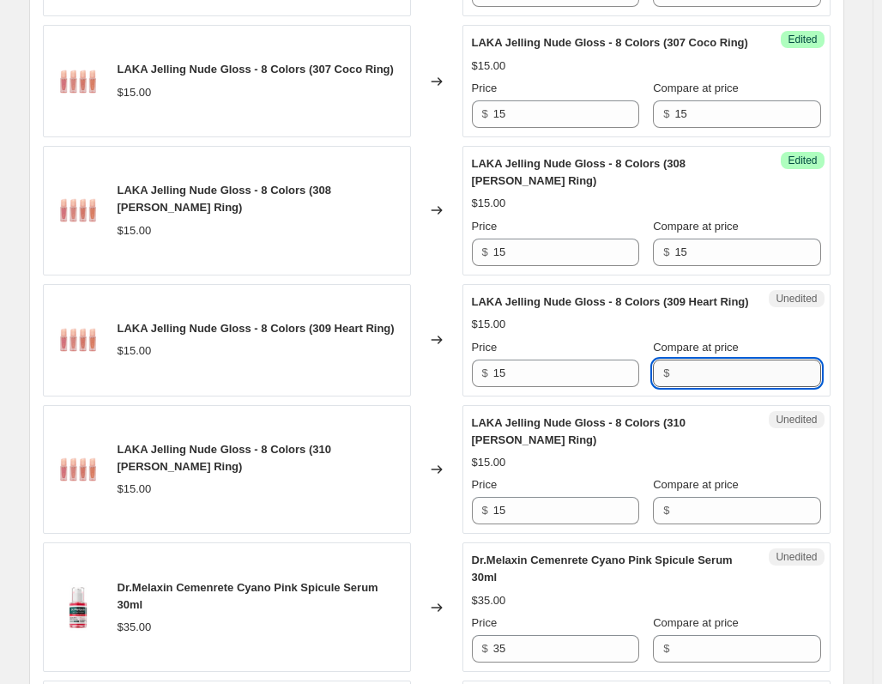
click at [676, 387] on input "Compare at price" at bounding box center [747, 372] width 146 height 27
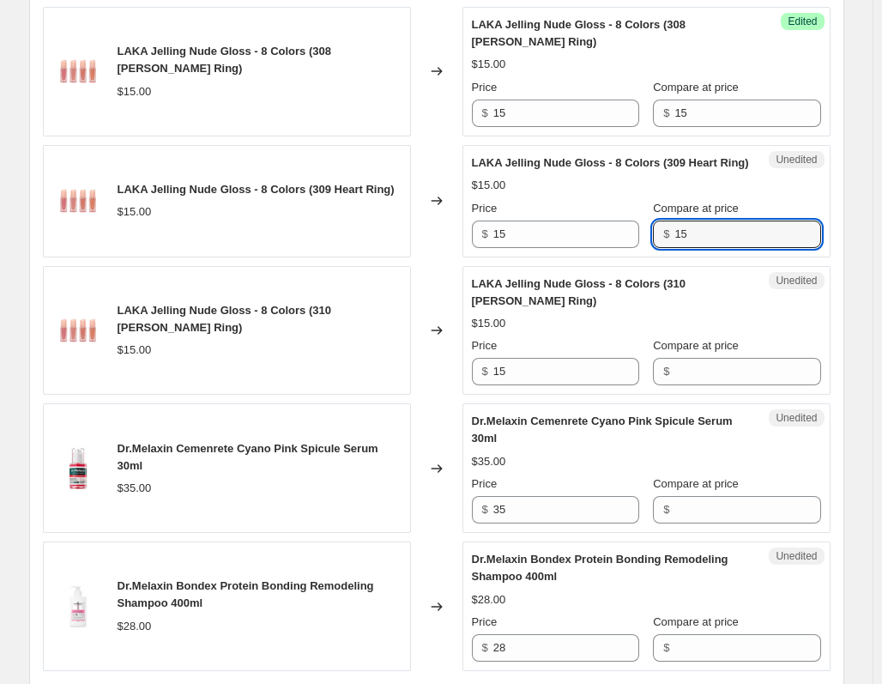
scroll to position [2201, 0]
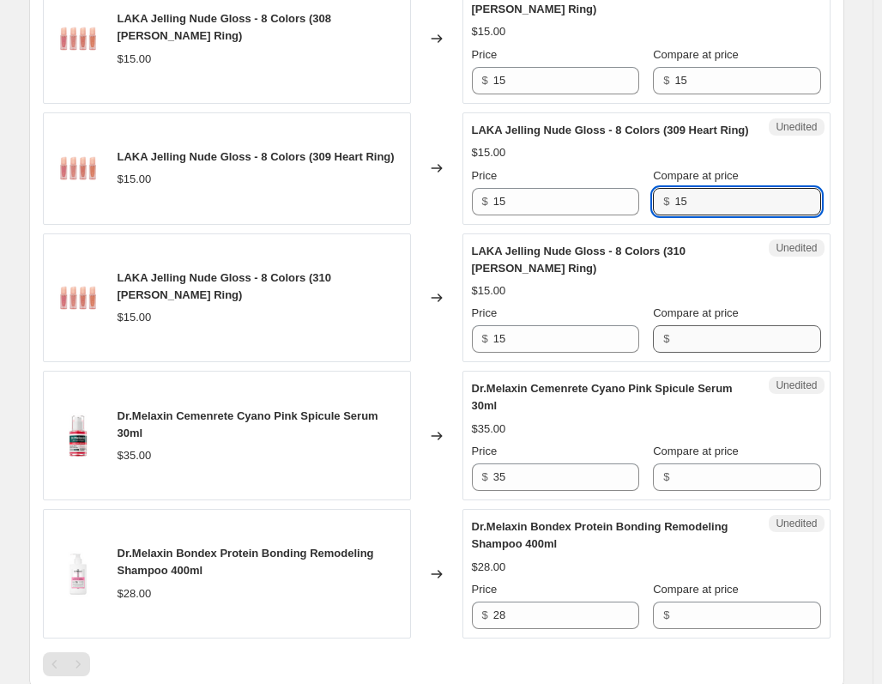
type input "15"
click at [683, 353] on input "Compare at price" at bounding box center [747, 338] width 146 height 27
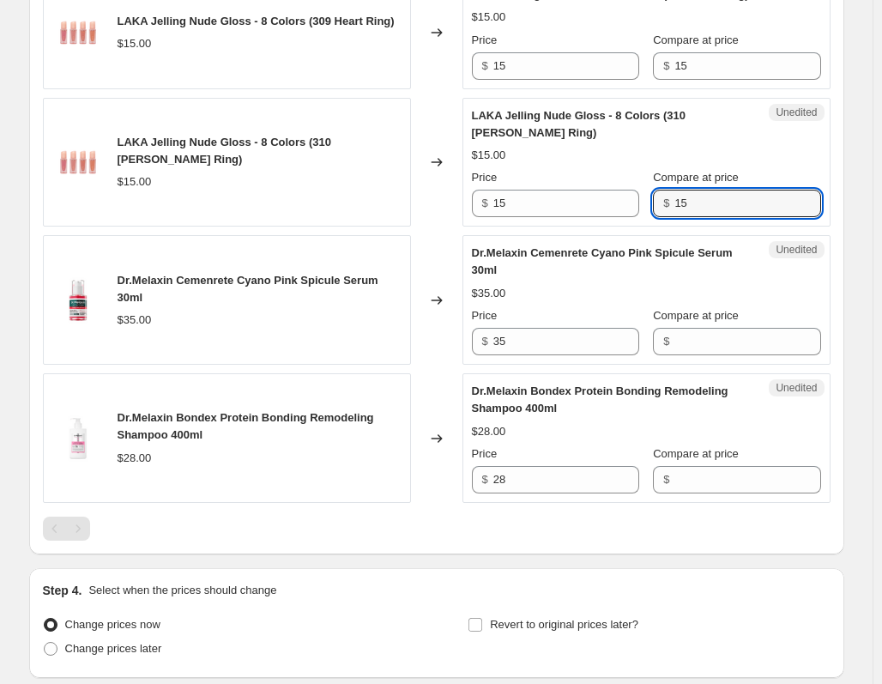
scroll to position [2372, 0]
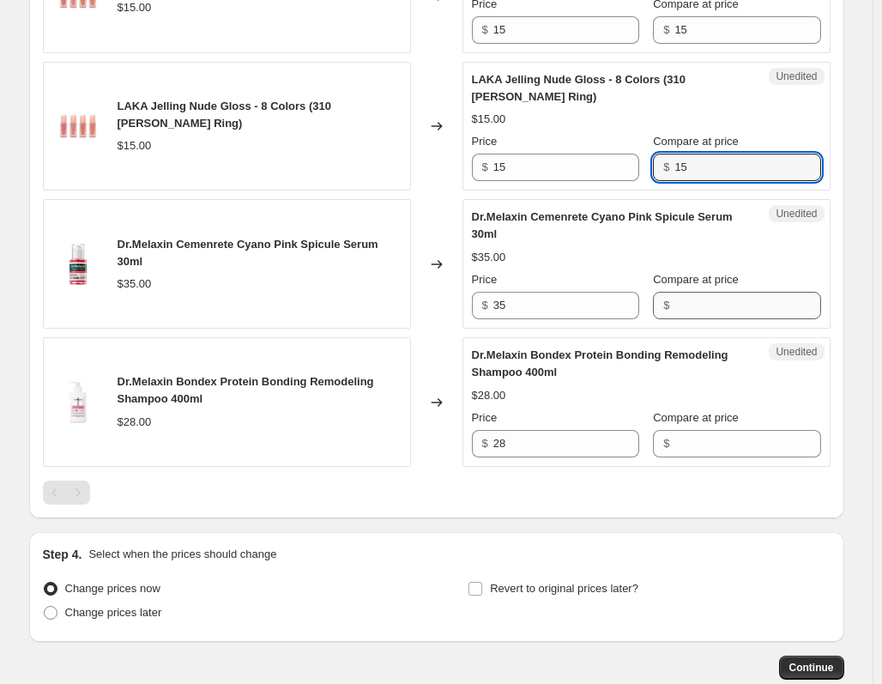
type input "15"
click at [690, 319] on input "Compare at price" at bounding box center [747, 305] width 146 height 27
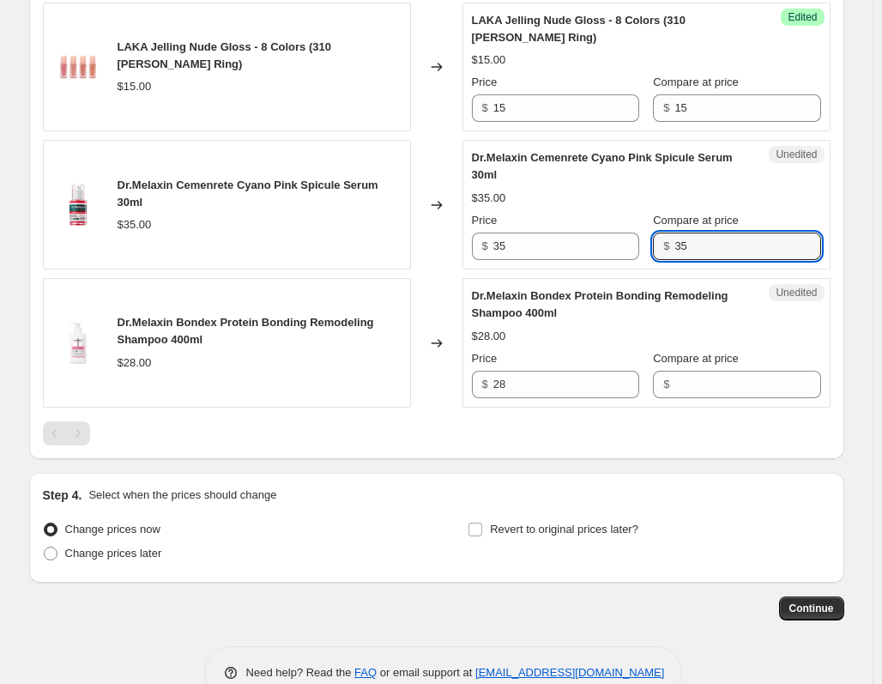
scroll to position [2458, 0]
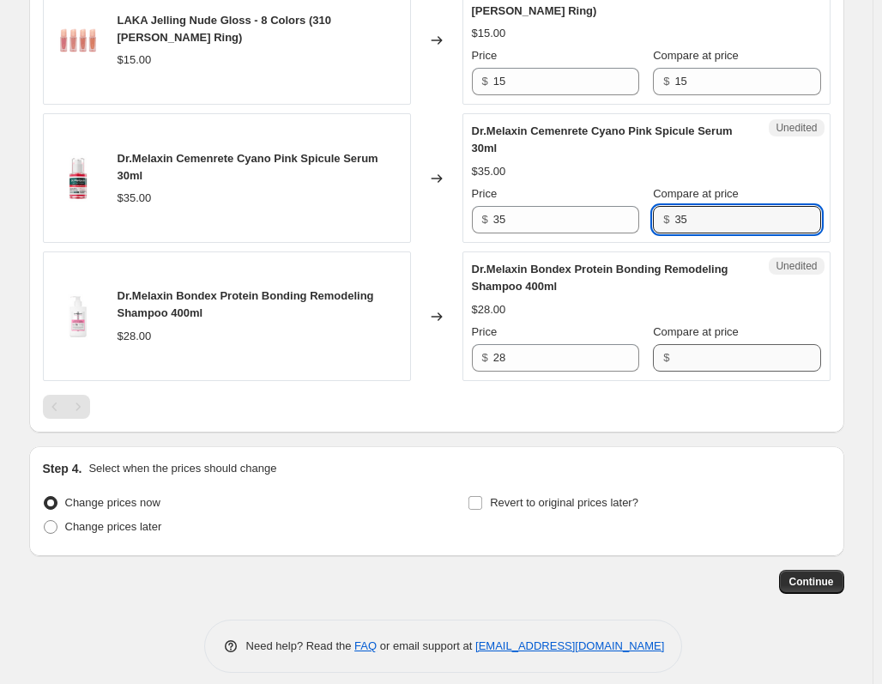
type input "35"
click at [679, 372] on input "Compare at price" at bounding box center [747, 357] width 146 height 27
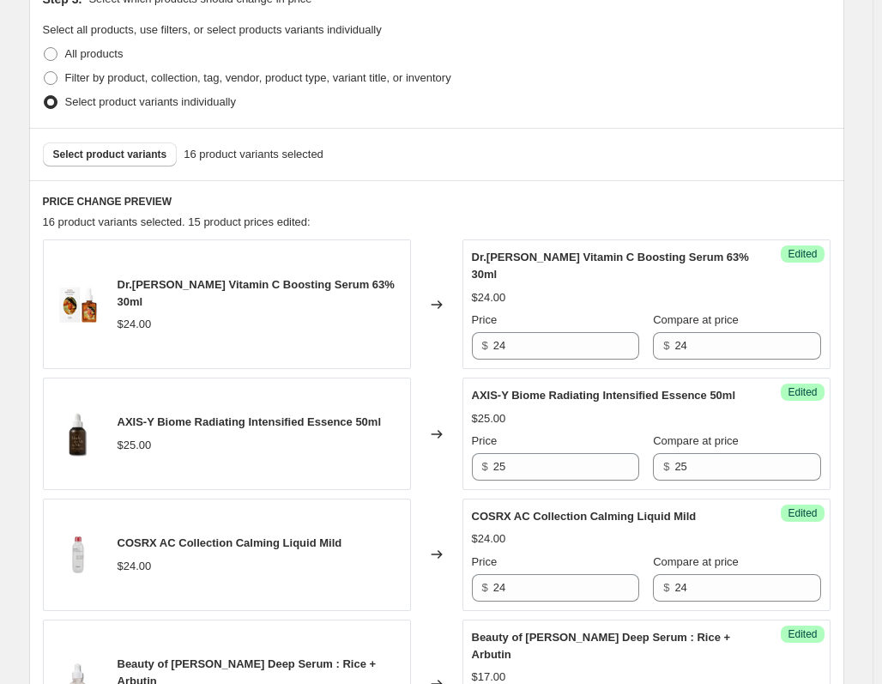
scroll to position [485, 0]
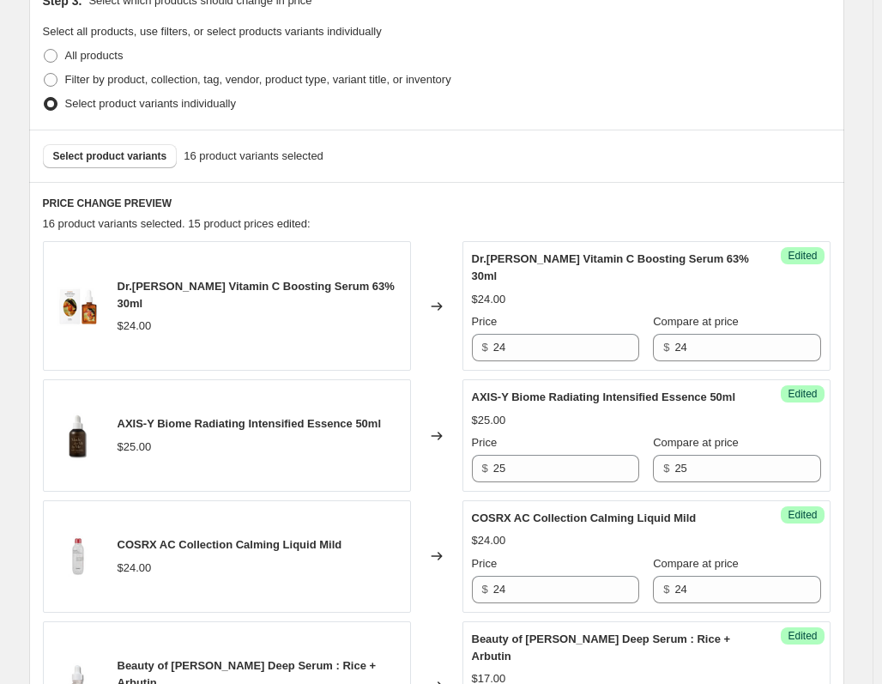
type input "28"
drag, startPoint x: 532, startPoint y: 329, endPoint x: 418, endPoint y: 329, distance: 114.1
click at [418, 329] on div "Dr.Althea Vitamin C Boosting Serum 63% 30ml $24.00 Changed to Success Edited Dr…" at bounding box center [437, 306] width 788 height 130
type input "14.40"
drag, startPoint x: 559, startPoint y: 462, endPoint x: 439, endPoint y: 450, distance: 120.7
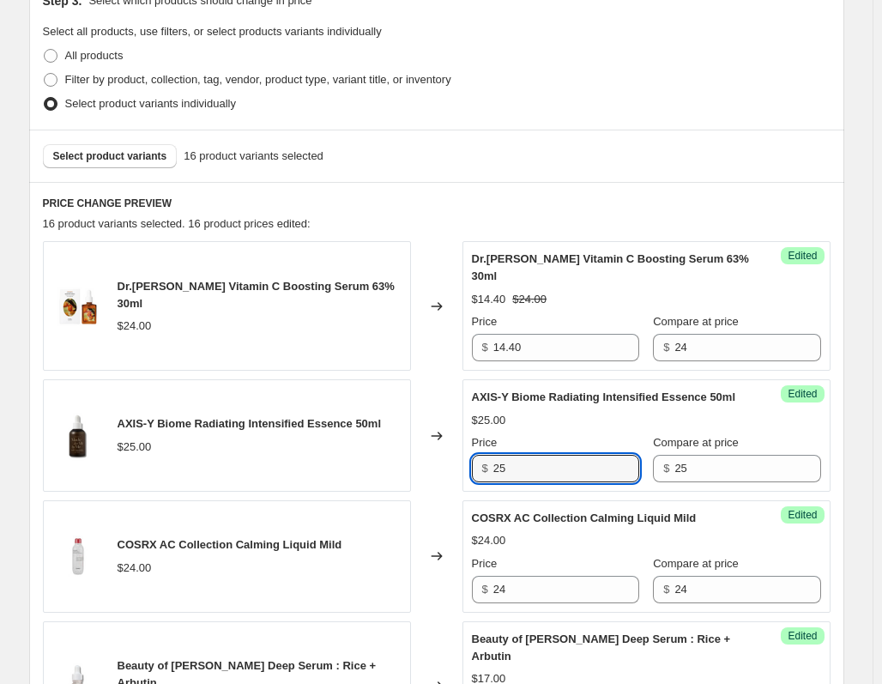
click at [439, 450] on div "AXIS-Y Biome Radiating Intensified Essence 50ml $25.00 Changed to Success Edite…" at bounding box center [437, 435] width 788 height 112
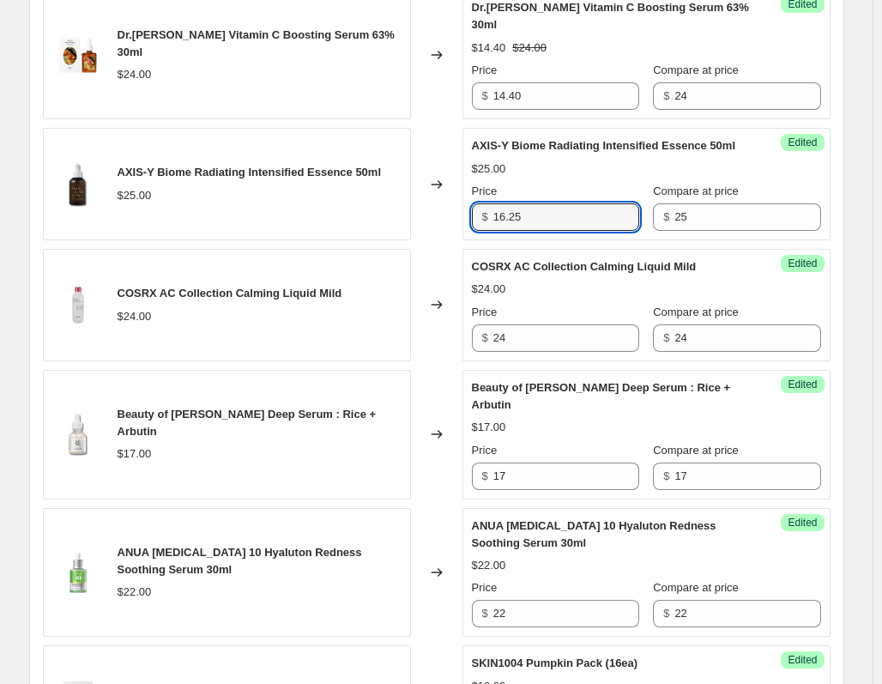
scroll to position [742, 0]
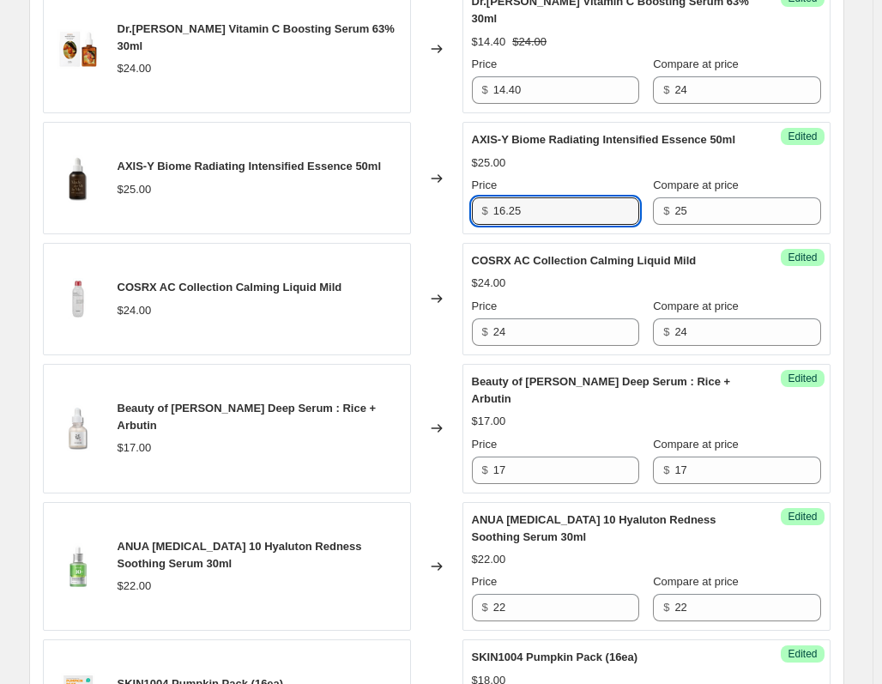
type input "16.25"
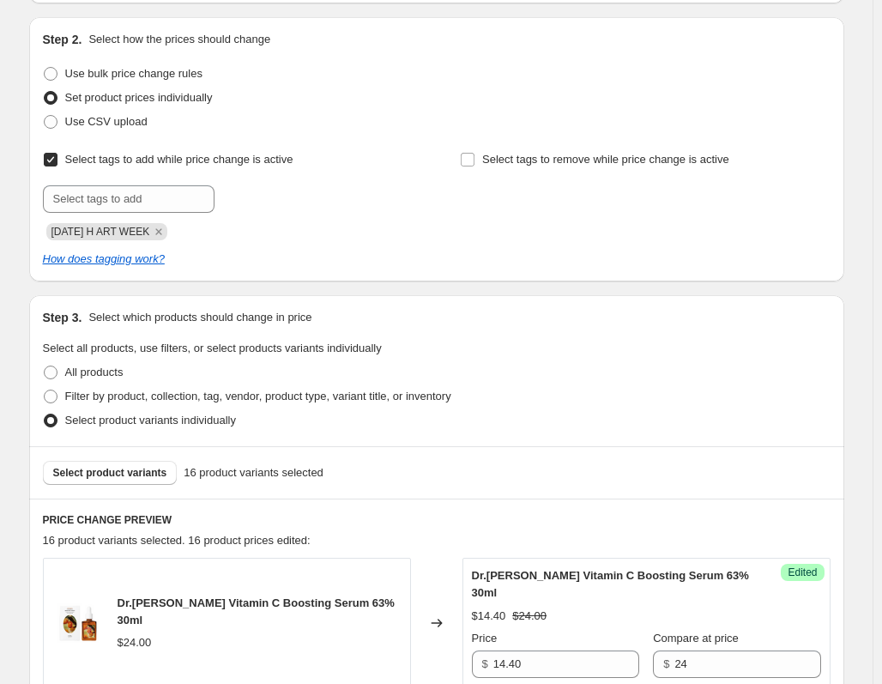
scroll to position [0, 0]
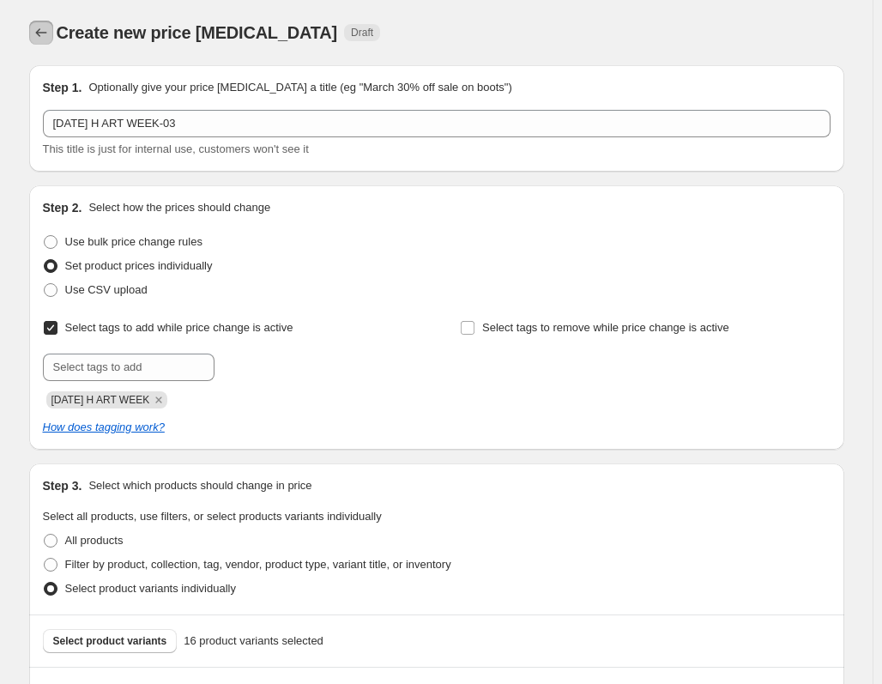
click at [38, 35] on icon "Price change jobs" at bounding box center [41, 32] width 17 height 17
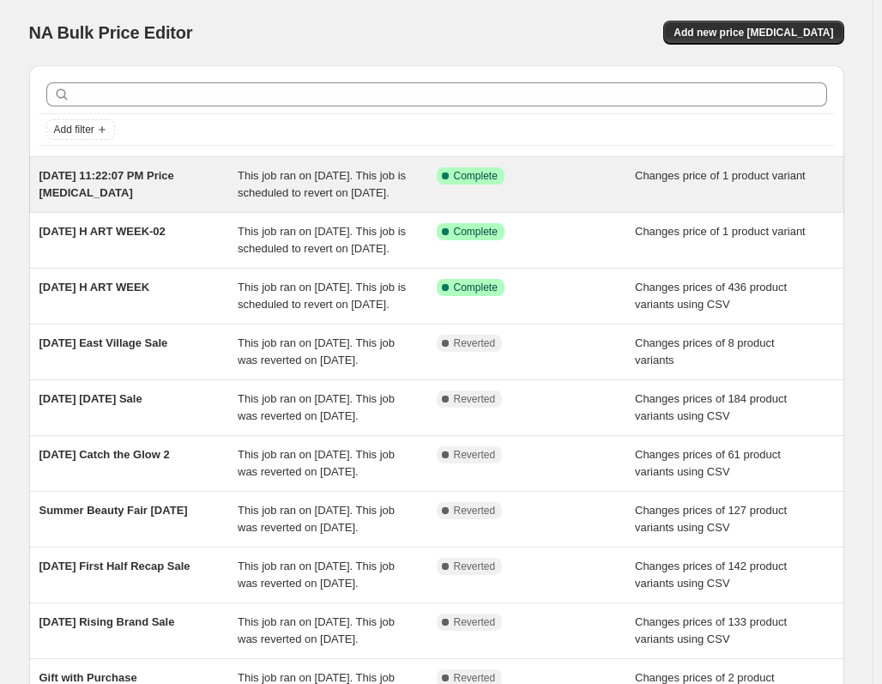
click at [141, 201] on div "[DATE] 11:22:07 PM Price [MEDICAL_DATA]" at bounding box center [138, 184] width 199 height 34
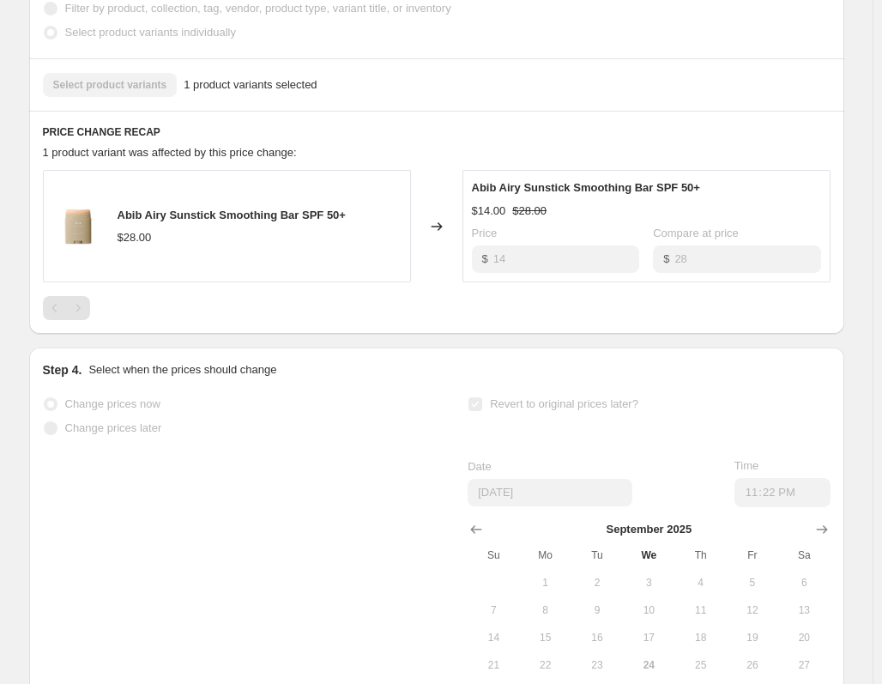
scroll to position [772, 0]
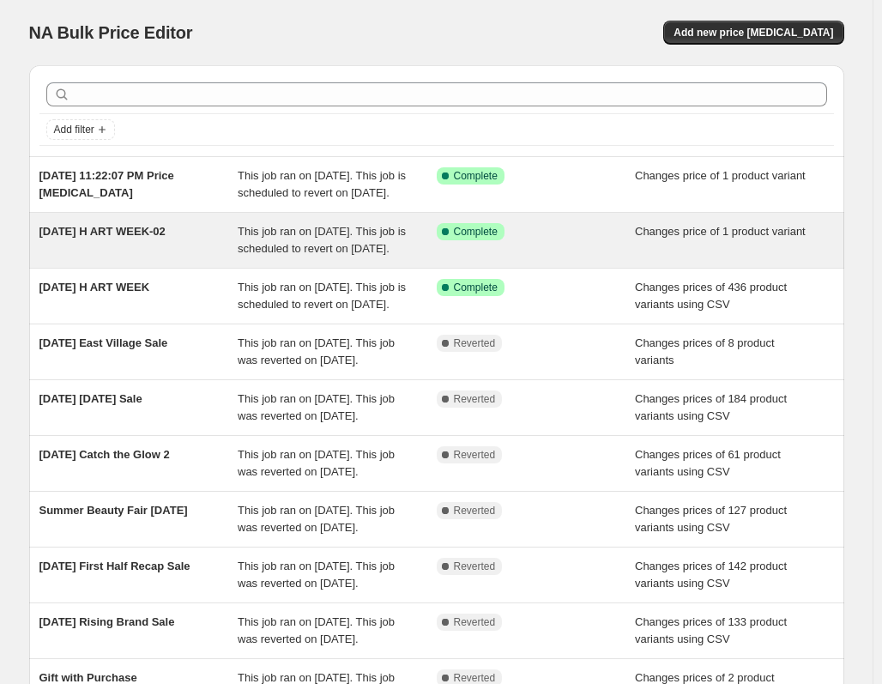
click at [149, 240] on div "[DATE] H ART WEEK-02" at bounding box center [138, 240] width 199 height 34
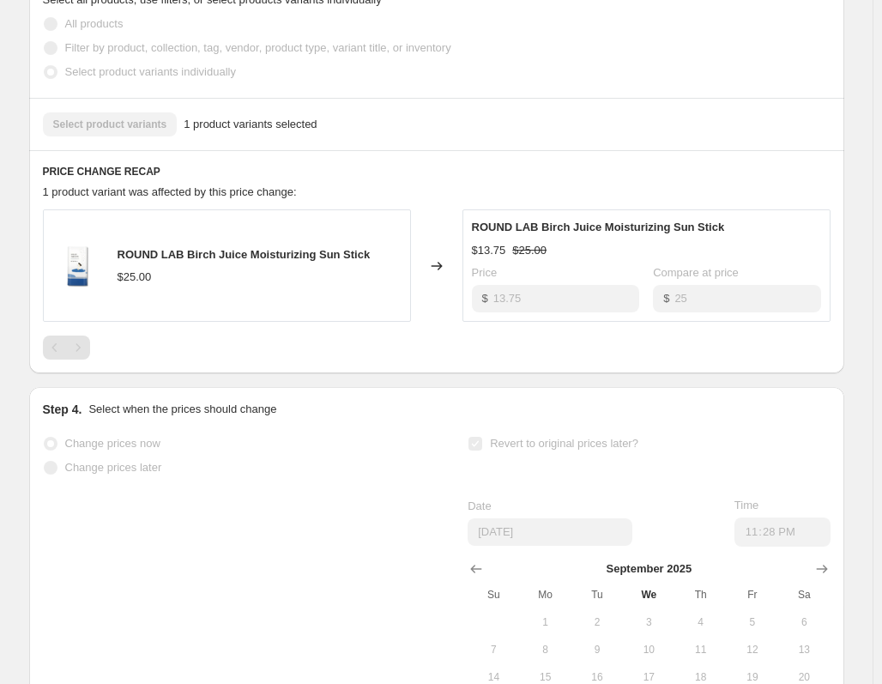
scroll to position [686, 0]
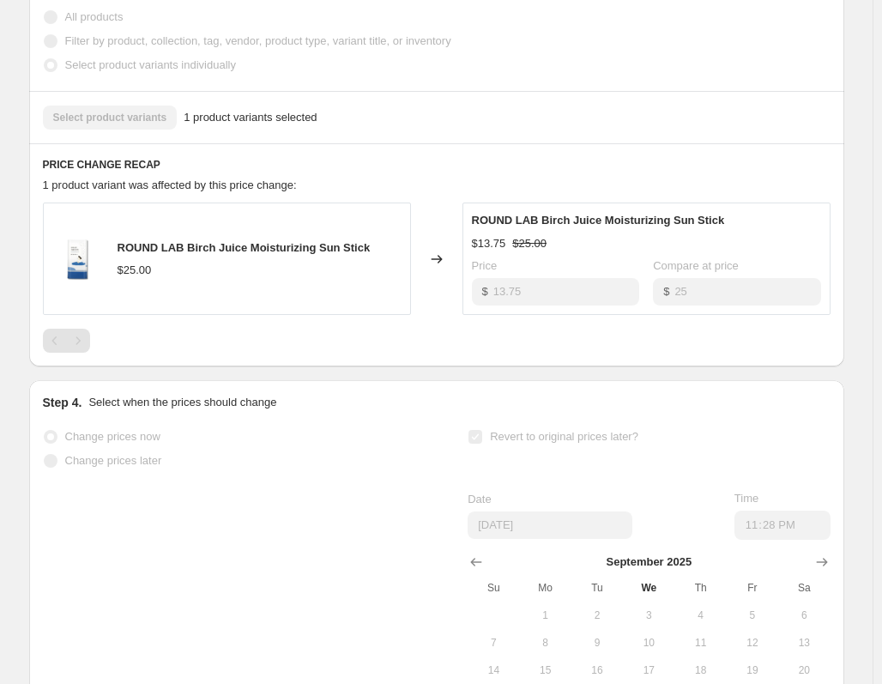
click at [222, 254] on span "ROUND LAB Birch Juice Moisturizing Sun Stick" at bounding box center [244, 247] width 253 height 13
copy span "ROUND LAB Birch Juice Moisturizing Sun Stick"
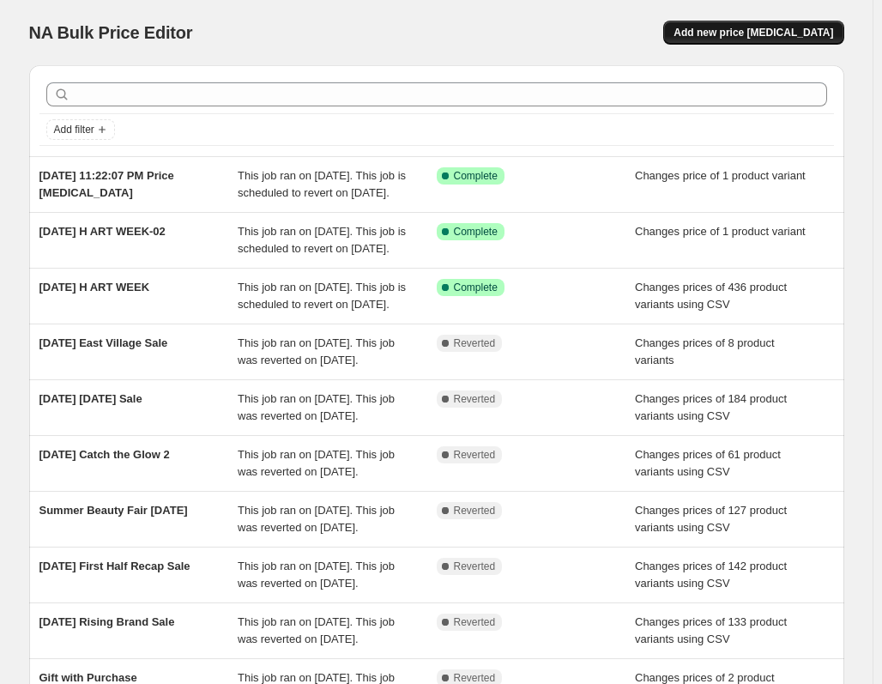
click at [738, 36] on span "Add new price [MEDICAL_DATA]" at bounding box center [754, 33] width 160 height 14
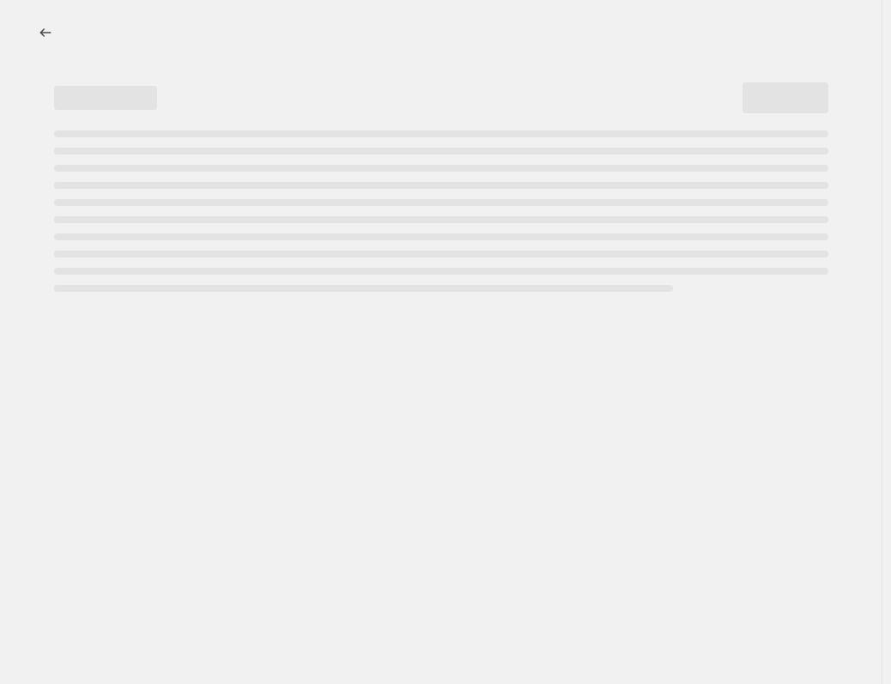
select select "percentage"
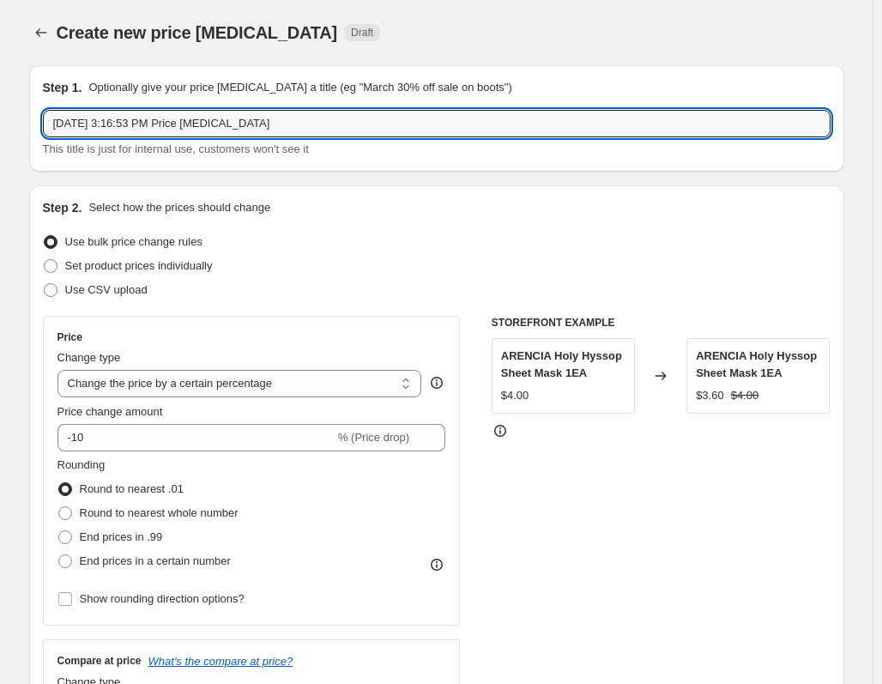
drag, startPoint x: 299, startPoint y: 120, endPoint x: -90, endPoint y: 122, distance: 388.7
click at [0, 122] on html "Home Settings Plans Skip to content Create new price [MEDICAL_DATA]. This page …" at bounding box center [441, 342] width 882 height 684
type input "[DATE] H ART WEEK-03"
click at [55, 271] on span at bounding box center [51, 266] width 14 height 14
click at [45, 260] on input "Set product prices individually" at bounding box center [44, 259] width 1 height 1
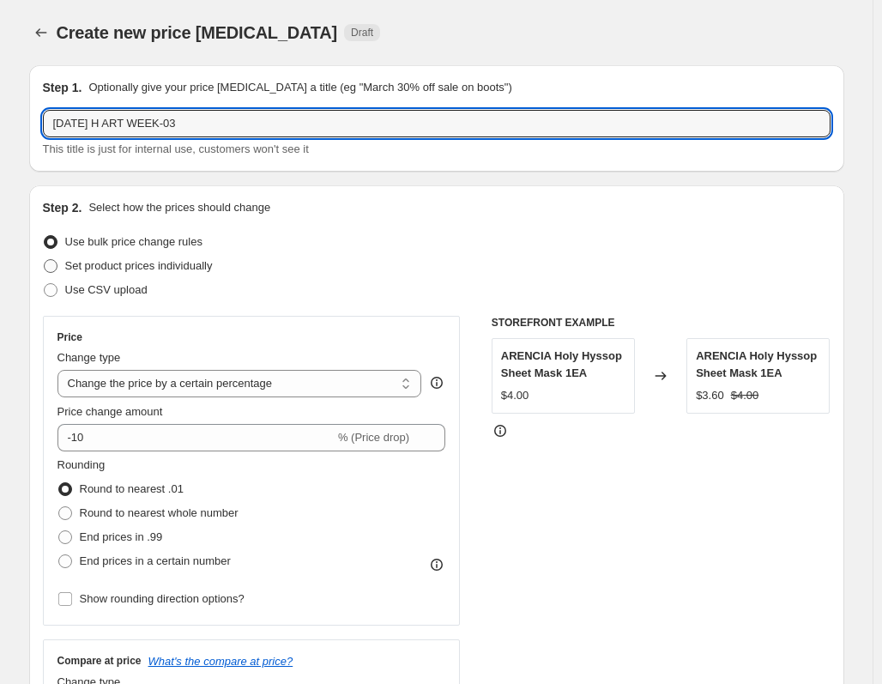
radio input "true"
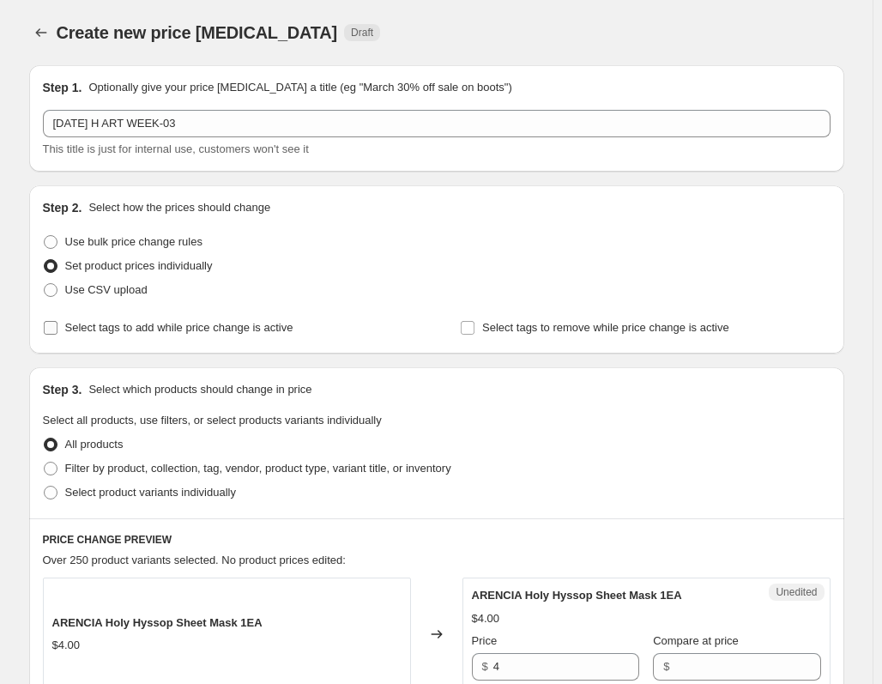
click at [54, 329] on input "Select tags to add while price change is active" at bounding box center [51, 328] width 14 height 14
checkbox input "true"
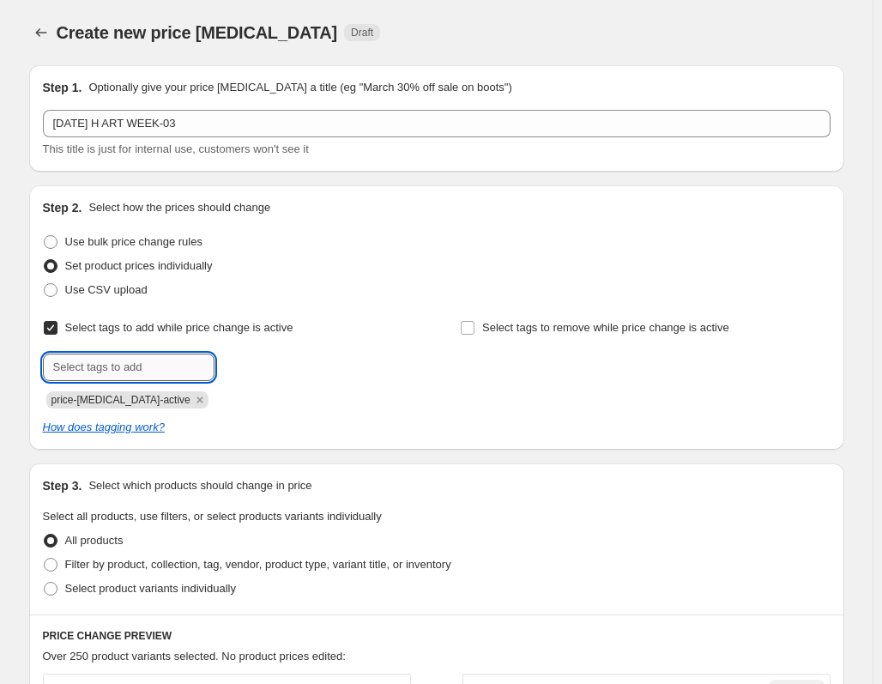
click at [112, 368] on input "text" at bounding box center [129, 366] width 172 height 27
click at [192, 400] on icon "Remove price-change-job-active" at bounding box center [199, 399] width 15 height 15
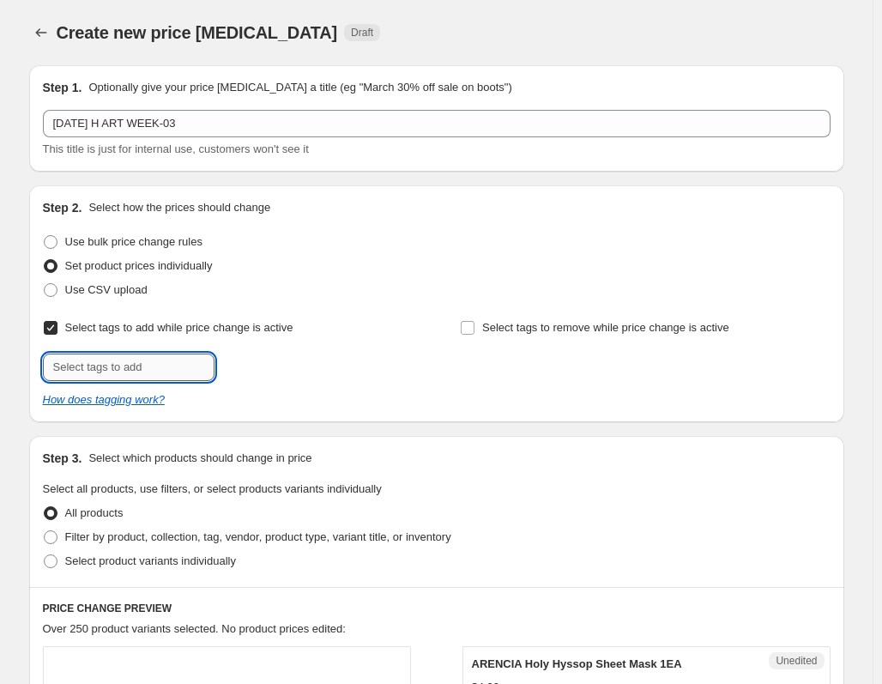
click at [121, 372] on input "text" at bounding box center [129, 366] width 172 height 27
type input "[DATE] H ART WEEK"
click at [297, 369] on span "2025-09-23 H..." at bounding box center [277, 365] width 53 height 12
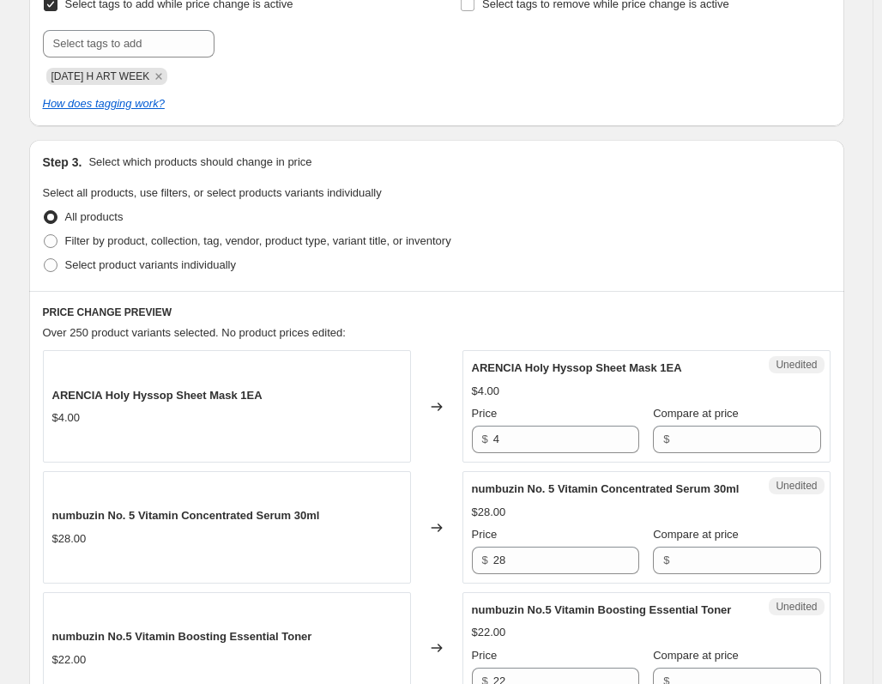
scroll to position [343, 0]
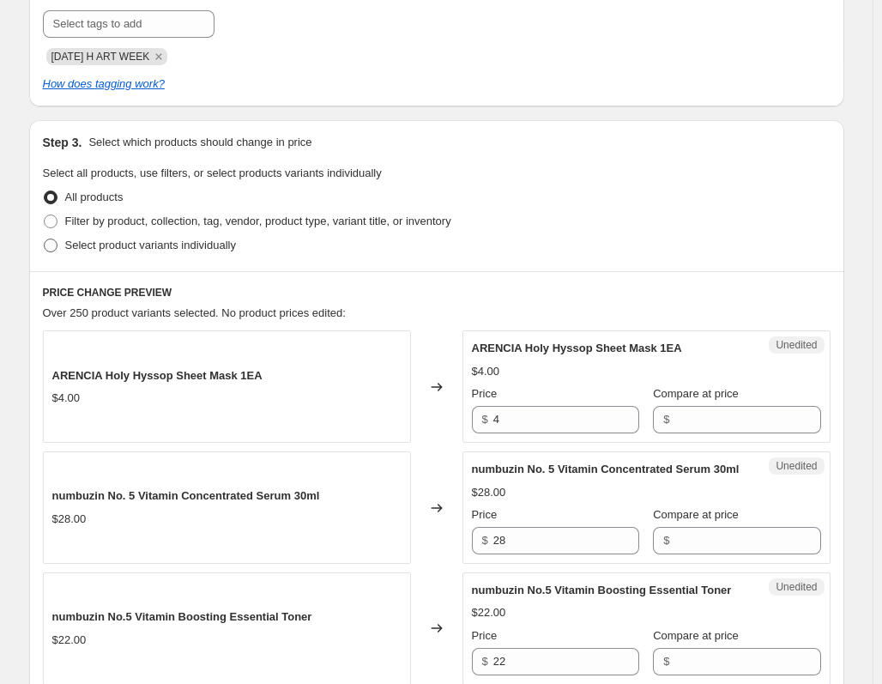
click at [54, 245] on span at bounding box center [51, 246] width 14 height 14
click at [45, 239] on input "Select product variants individually" at bounding box center [44, 239] width 1 height 1
radio input "true"
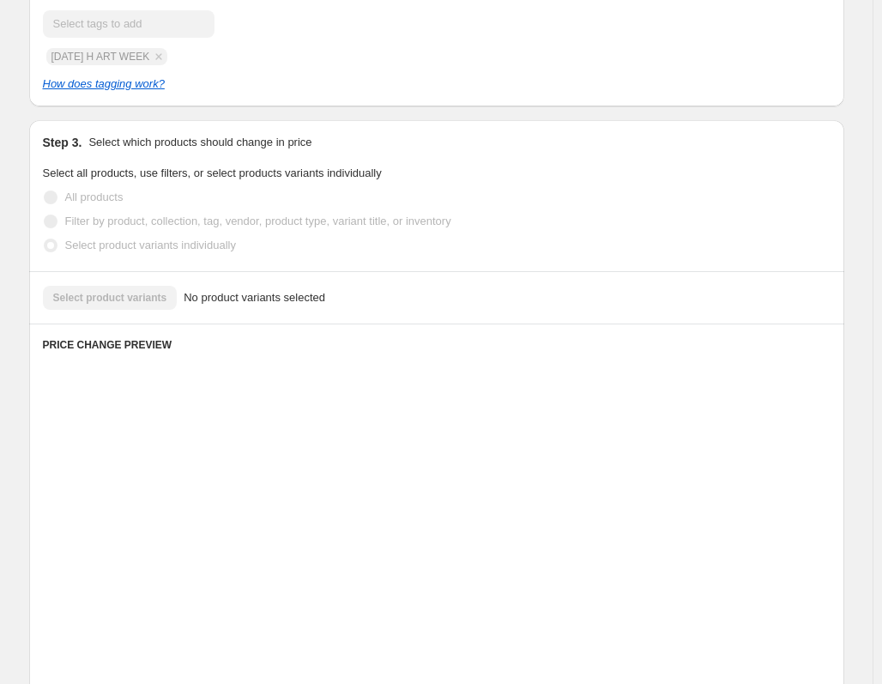
scroll to position [313, 0]
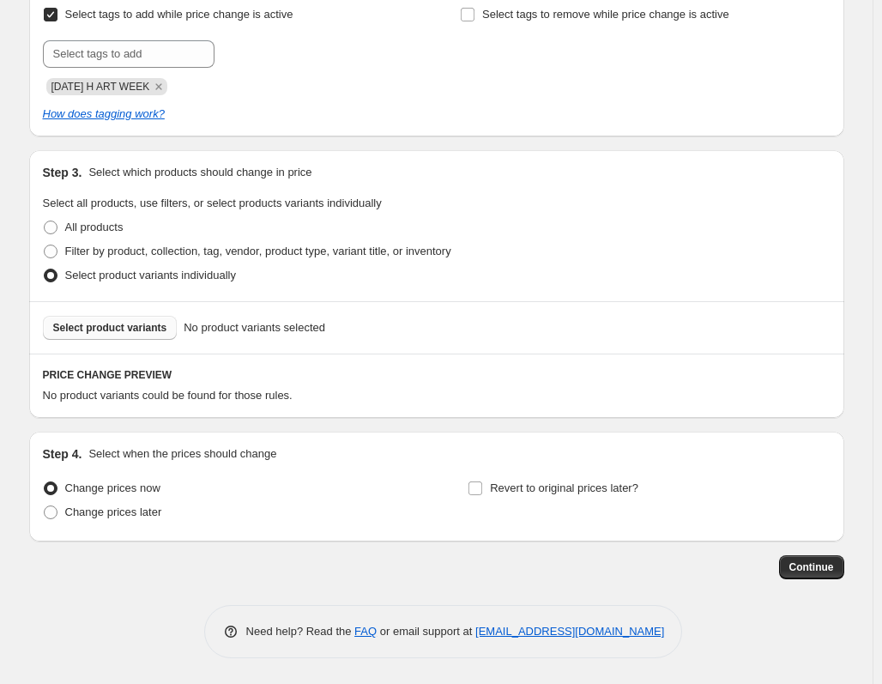
click at [116, 329] on span "Select product variants" at bounding box center [110, 328] width 114 height 14
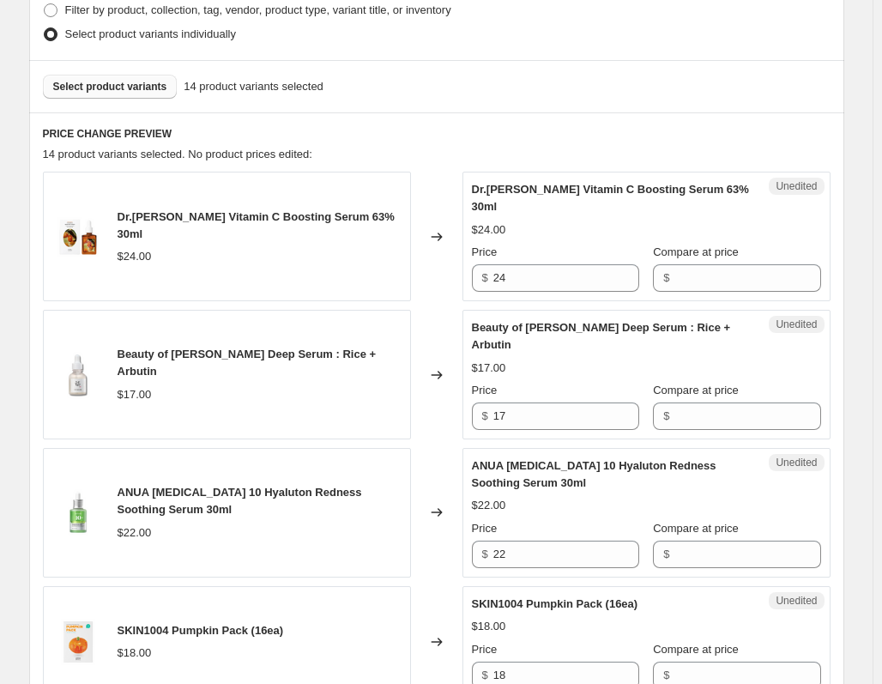
scroll to position [571, 0]
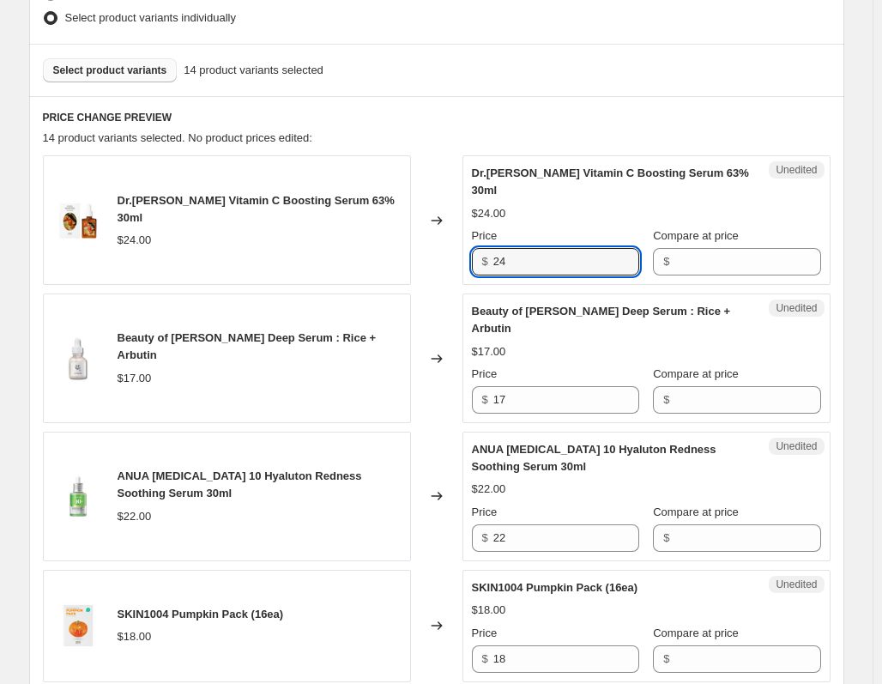
drag, startPoint x: 577, startPoint y: 244, endPoint x: 378, endPoint y: 241, distance: 199.1
click at [378, 241] on div "Dr.Althea Vitamin C Boosting Serum 63% 30ml $24.00 Changed to Unedited Dr.Althe…" at bounding box center [437, 220] width 788 height 130
type input "14.40"
click at [721, 248] on input "Compare at price" at bounding box center [747, 261] width 146 height 27
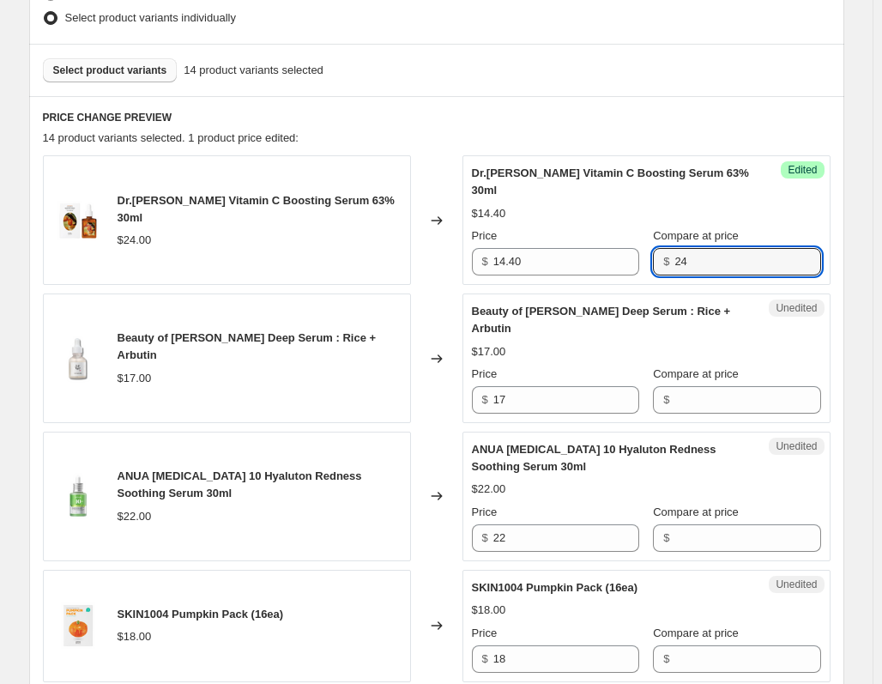
type input "24"
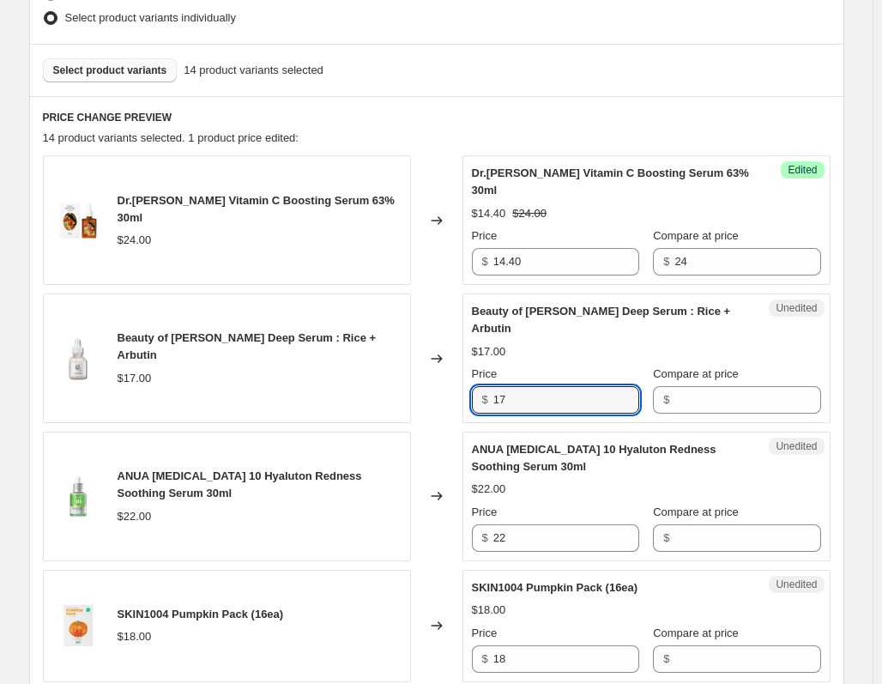
drag, startPoint x: 538, startPoint y: 390, endPoint x: 411, endPoint y: 384, distance: 127.1
click at [411, 384] on div "Beauty of Joseon Glow Deep Serum : Rice + Arbutin $17.00 Changed to Unedited Be…" at bounding box center [437, 358] width 788 height 130
type input "11.90"
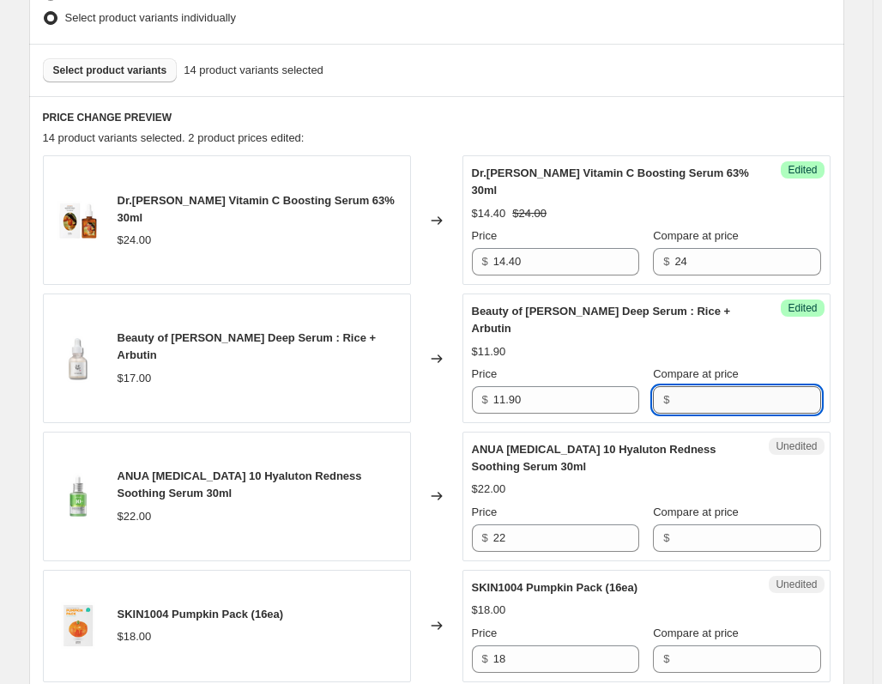
click at [732, 386] on input "Compare at price" at bounding box center [747, 399] width 146 height 27
type input "17"
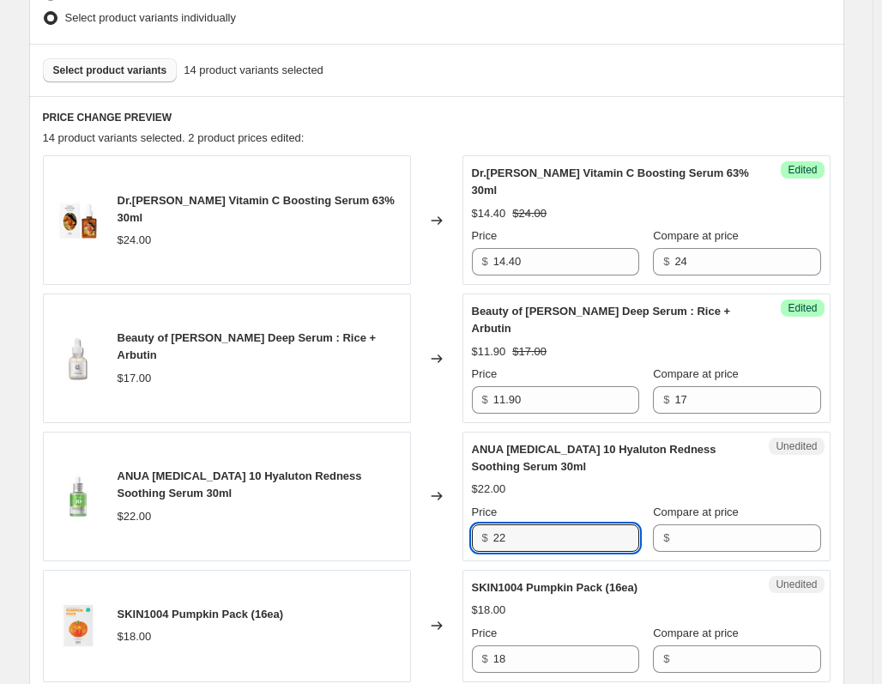
drag, startPoint x: 547, startPoint y: 520, endPoint x: 364, endPoint y: 504, distance: 184.3
click at [364, 504] on div "ANUA Azelaic Acid 10 Hyaluton Redness Soothing Serum 30ml $22.00 Changed to Une…" at bounding box center [437, 497] width 788 height 130
type input "21"
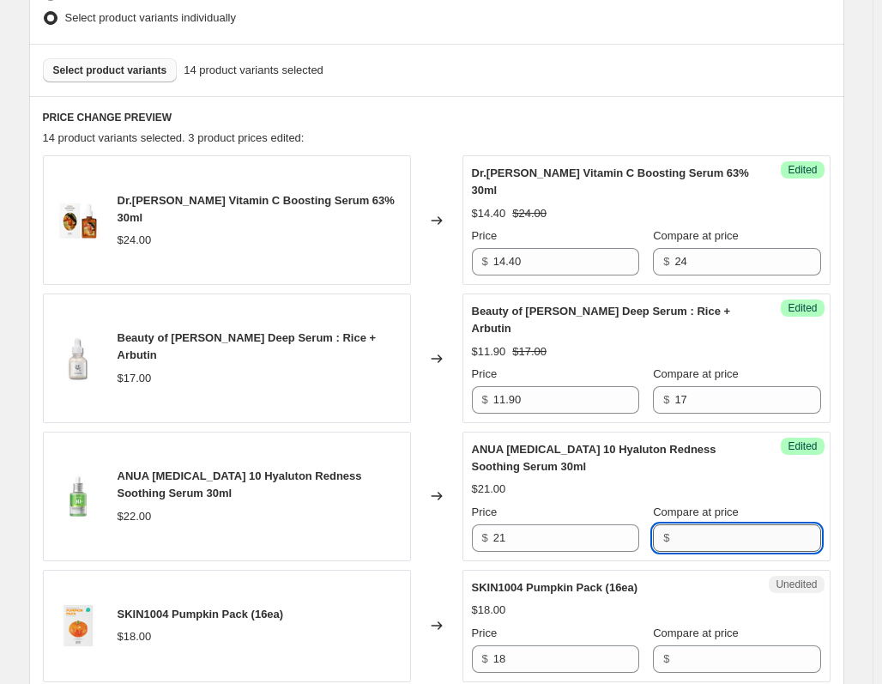
click at [723, 524] on input "Compare at price" at bounding box center [747, 537] width 146 height 27
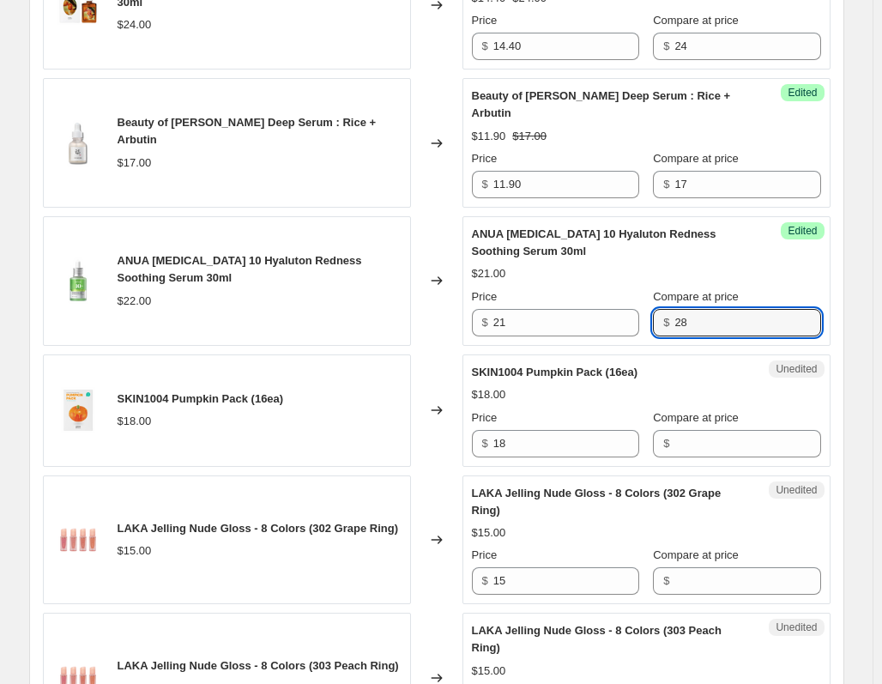
scroll to position [828, 0]
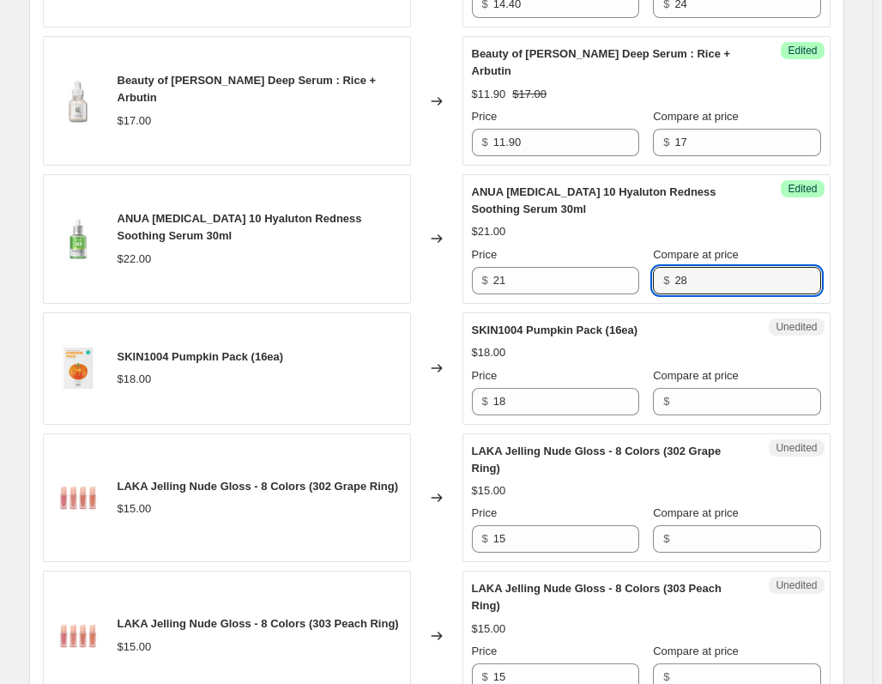
type input "28"
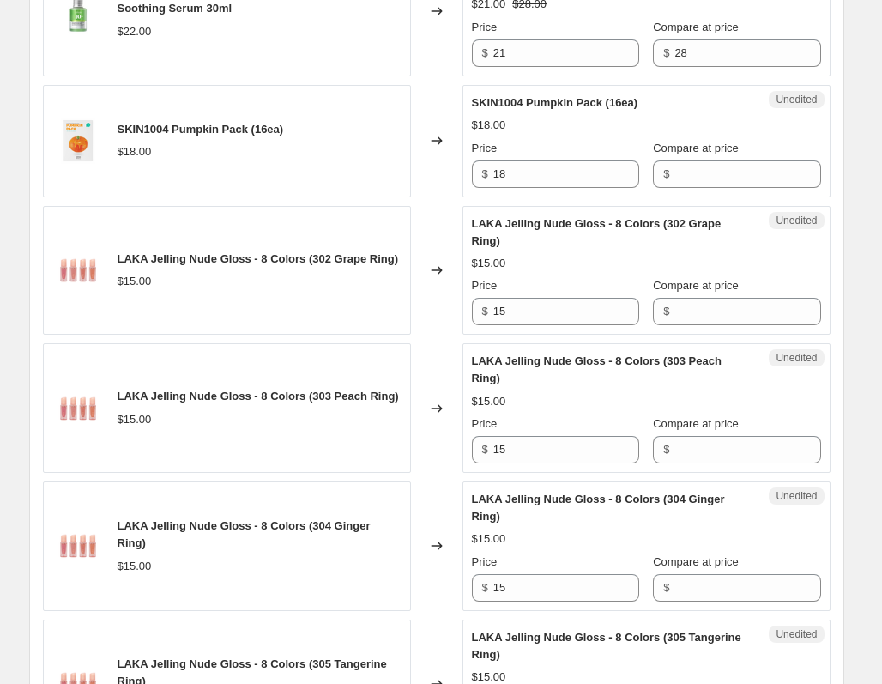
scroll to position [1085, 0]
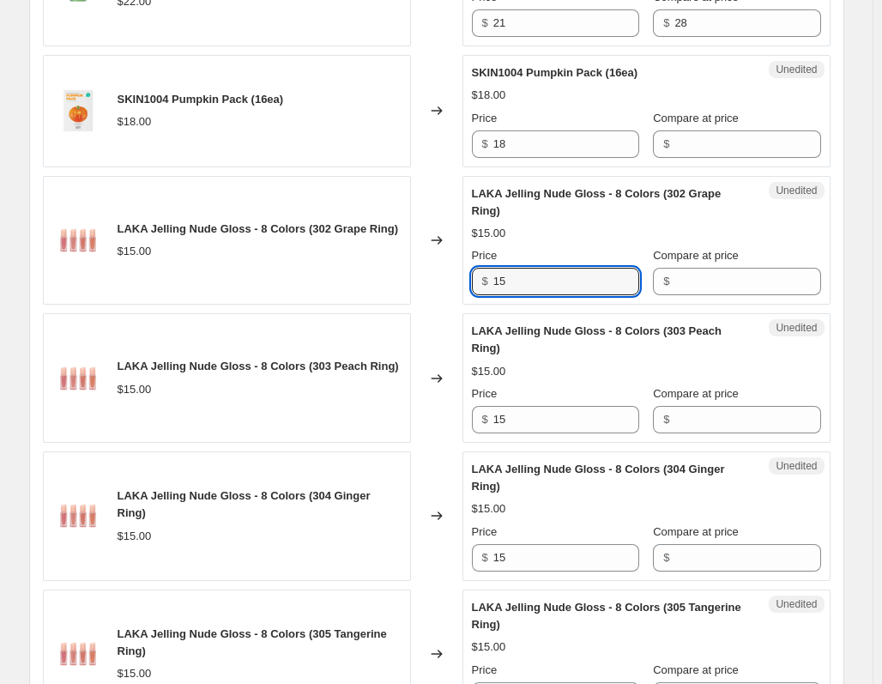
drag, startPoint x: 534, startPoint y: 270, endPoint x: 468, endPoint y: 269, distance: 65.2
click at [468, 269] on div "Unedited LAKA Jelling Nude Gloss - 8 Colors (302 Grape Ring) $15.00 Price $ 15 …" at bounding box center [646, 241] width 368 height 130
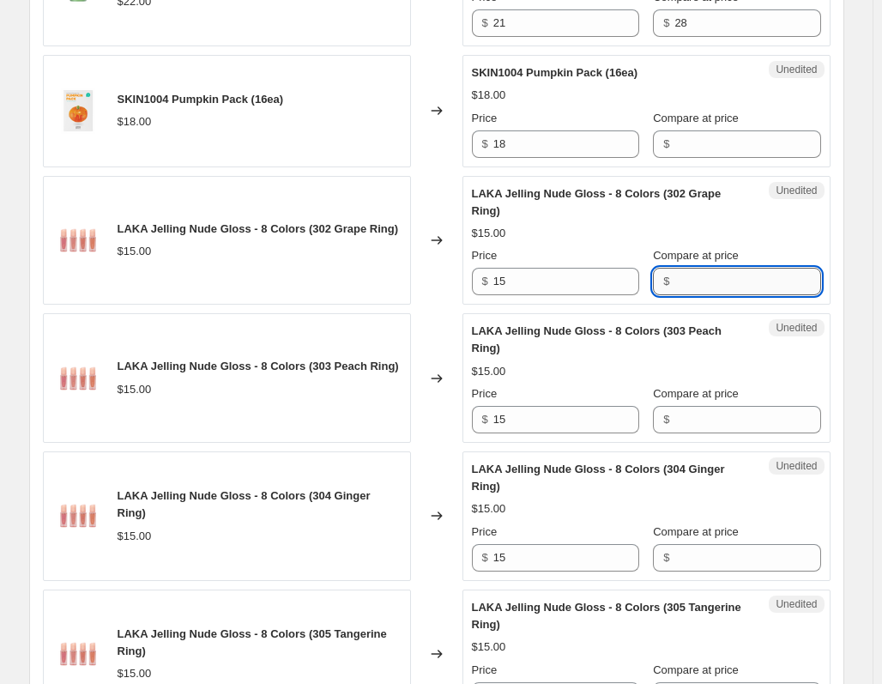
click at [738, 268] on input "Compare at price" at bounding box center [747, 281] width 146 height 27
paste input "15"
type input "15"
click at [707, 406] on input "Compare at price" at bounding box center [747, 419] width 146 height 27
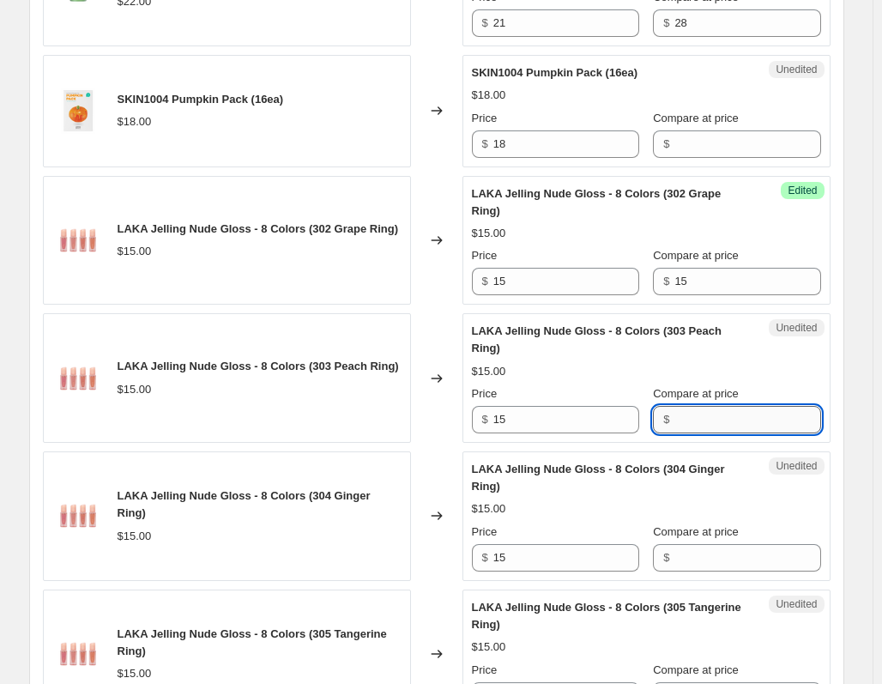
paste input "15"
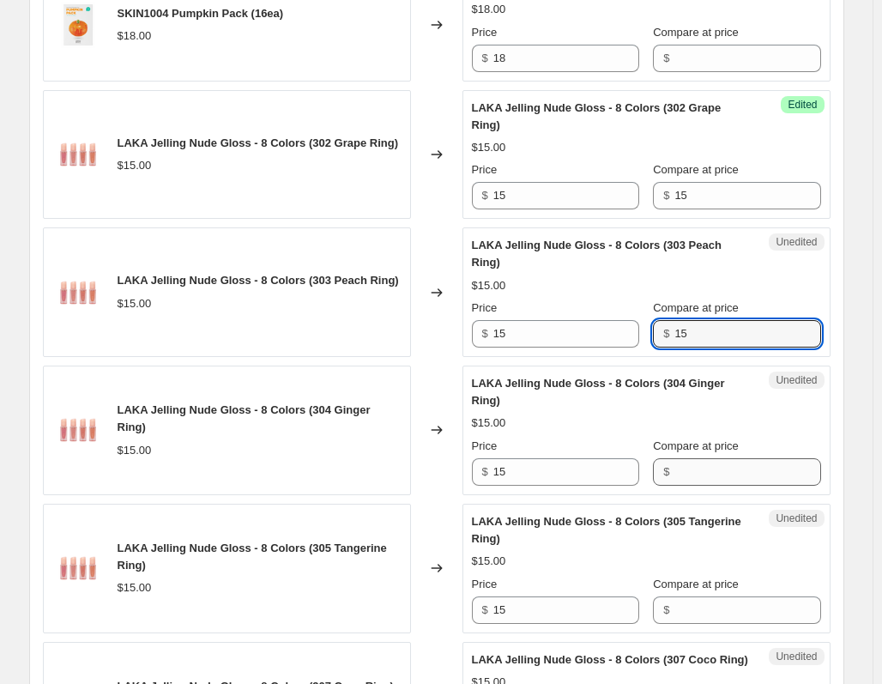
type input "15"
click at [696, 458] on input "Compare at price" at bounding box center [747, 471] width 146 height 27
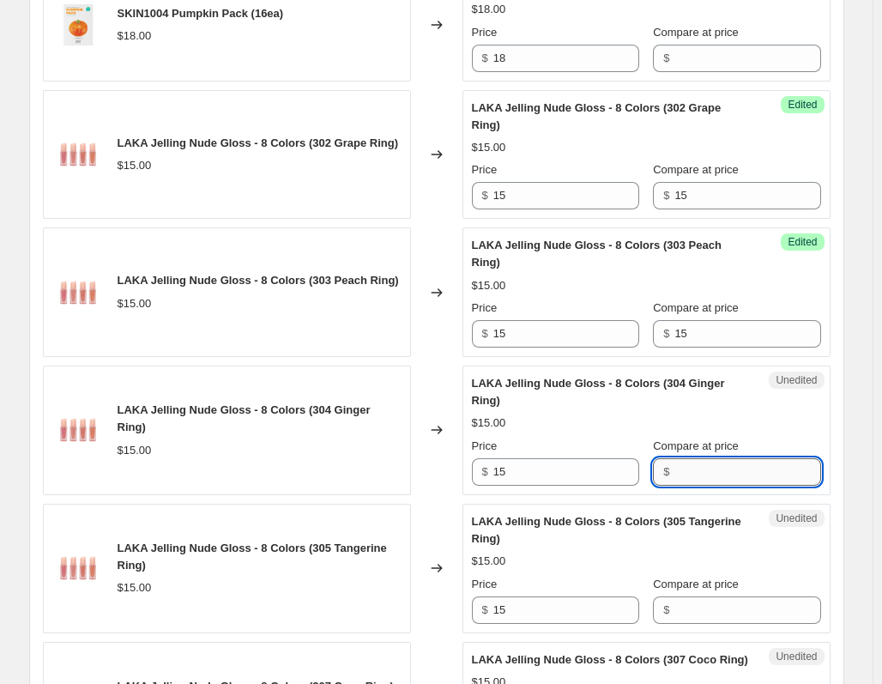
paste input "15"
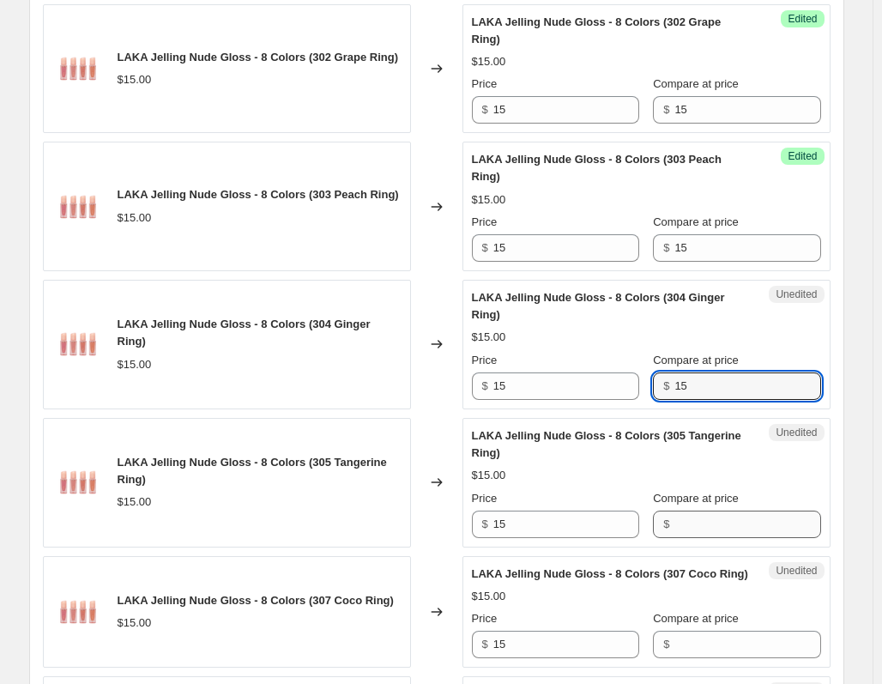
type input "15"
click at [682, 511] on input "Compare at price" at bounding box center [747, 524] width 146 height 27
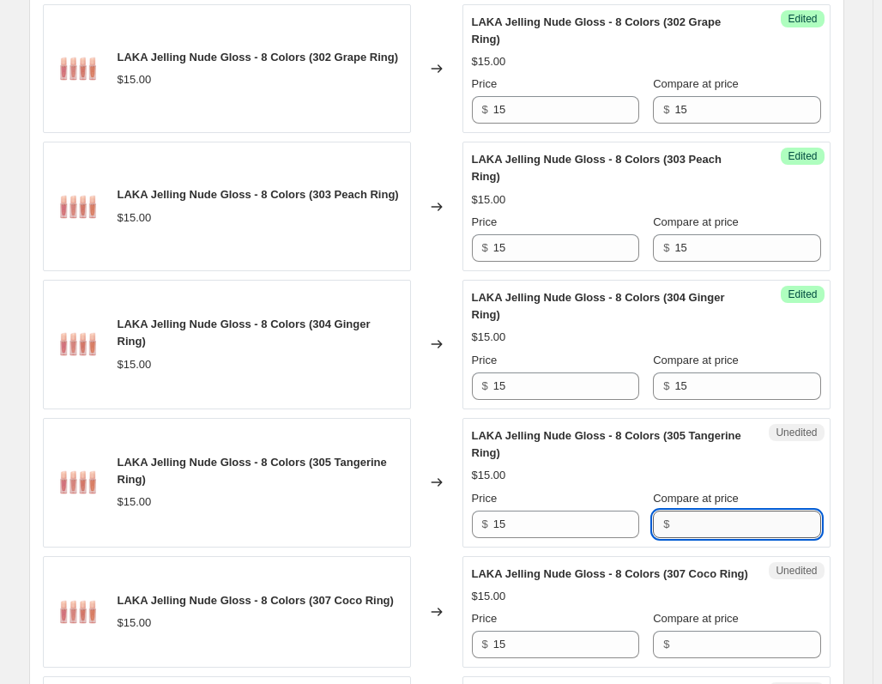
paste input "15"
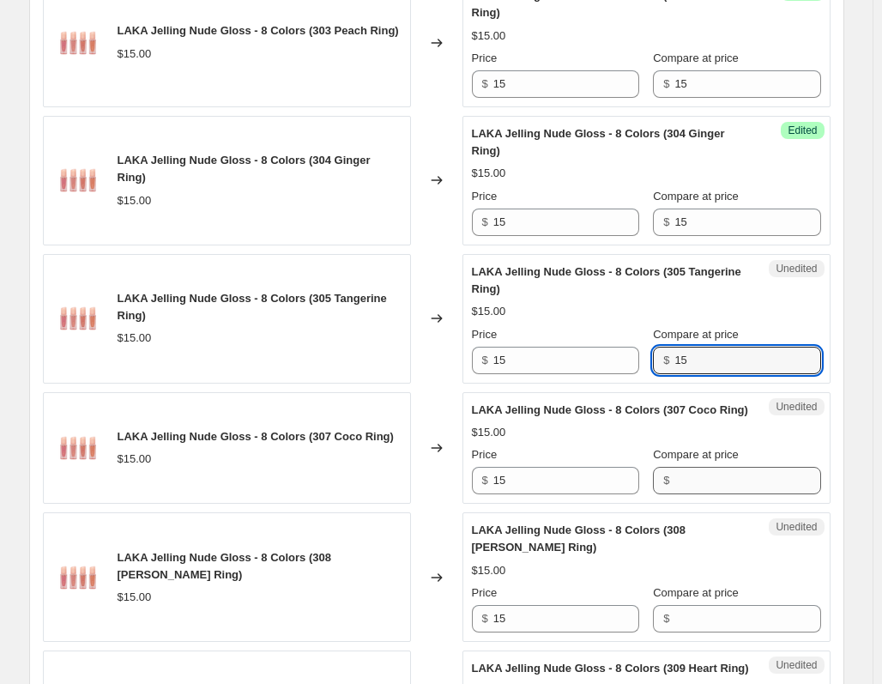
scroll to position [1429, 0]
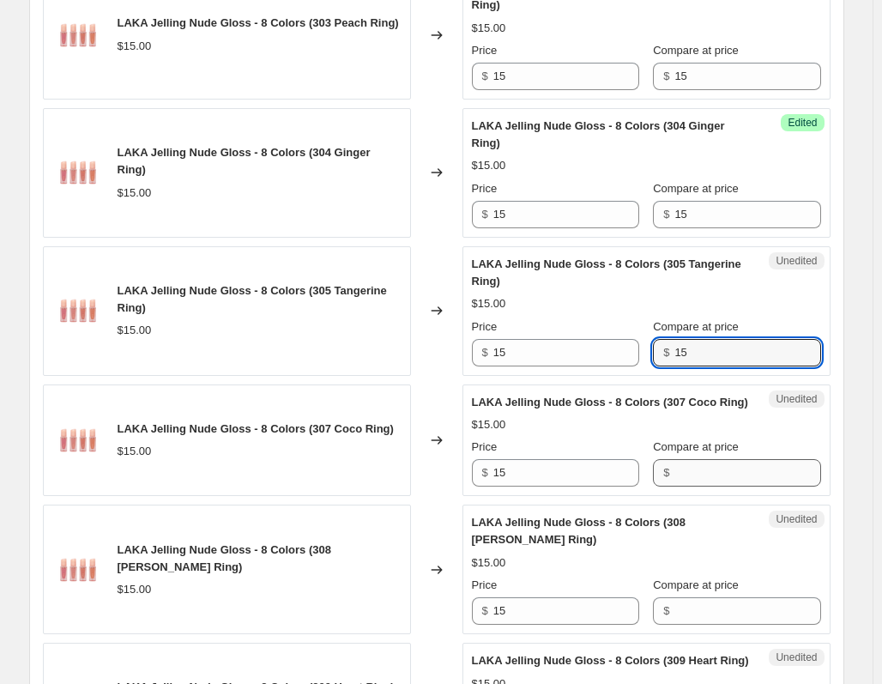
type input "15"
click at [692, 470] on input "Compare at price" at bounding box center [747, 472] width 146 height 27
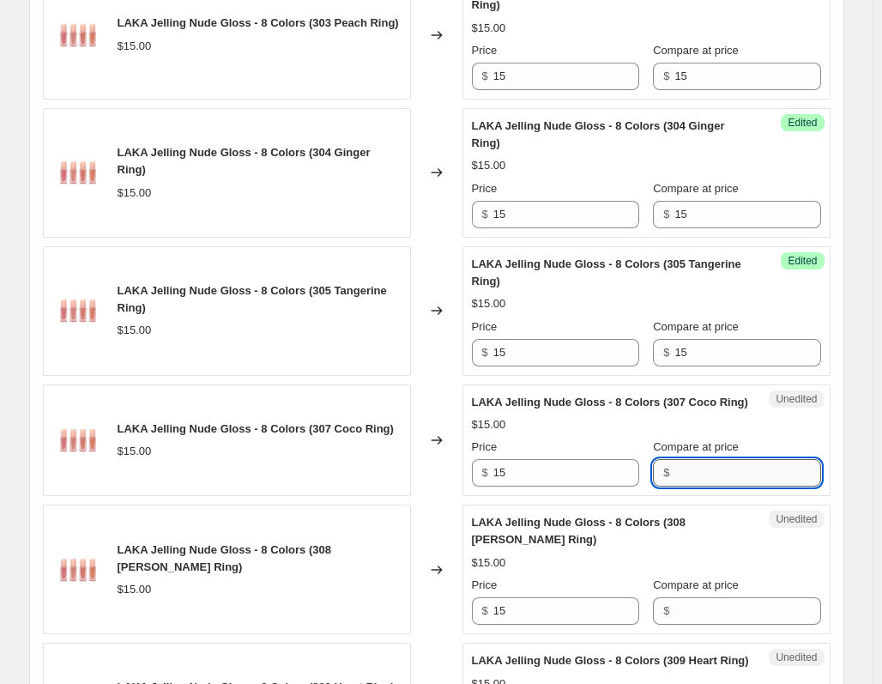
paste input "15"
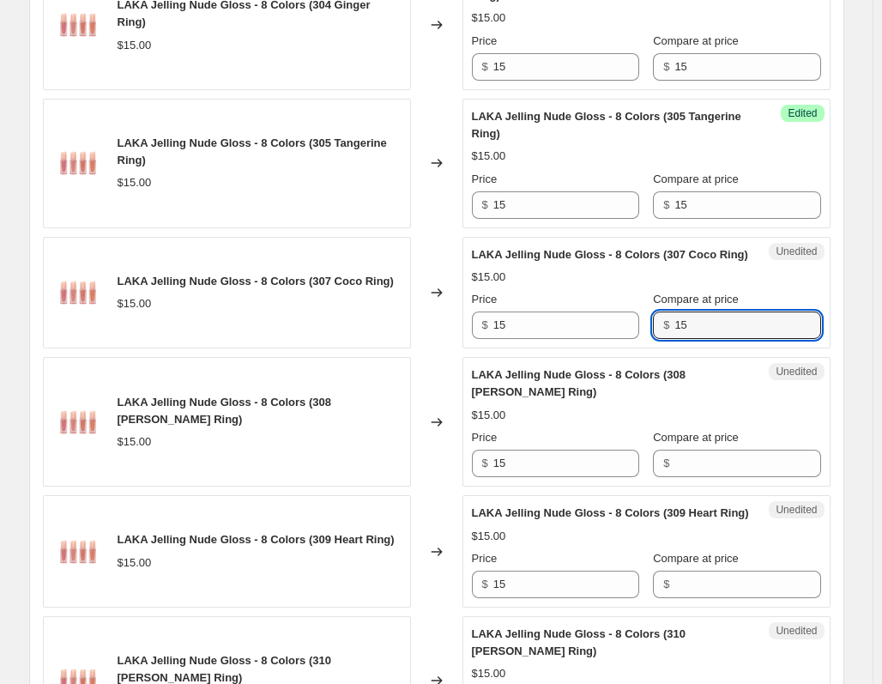
scroll to position [1600, 0]
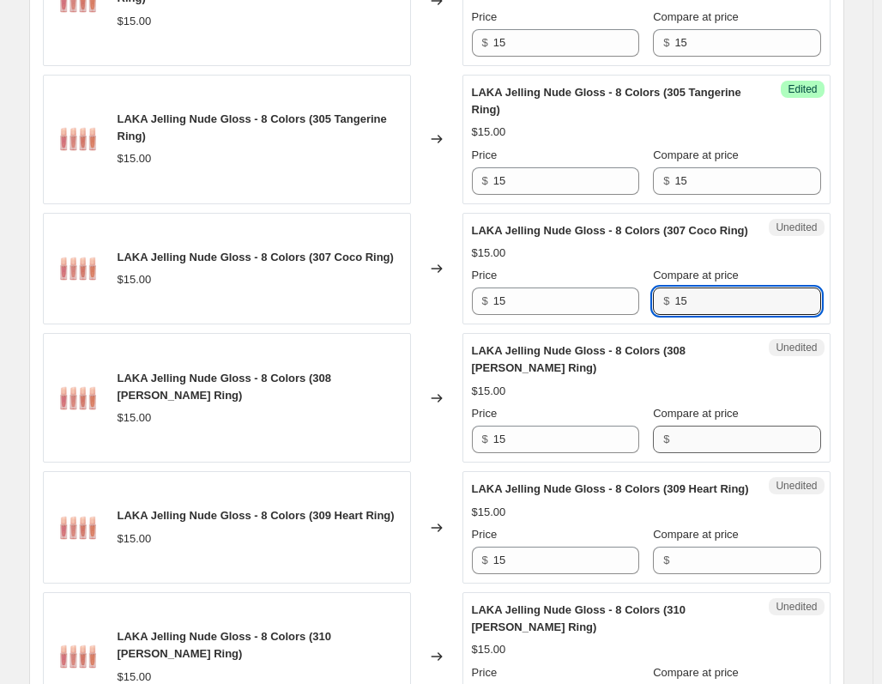
type input "15"
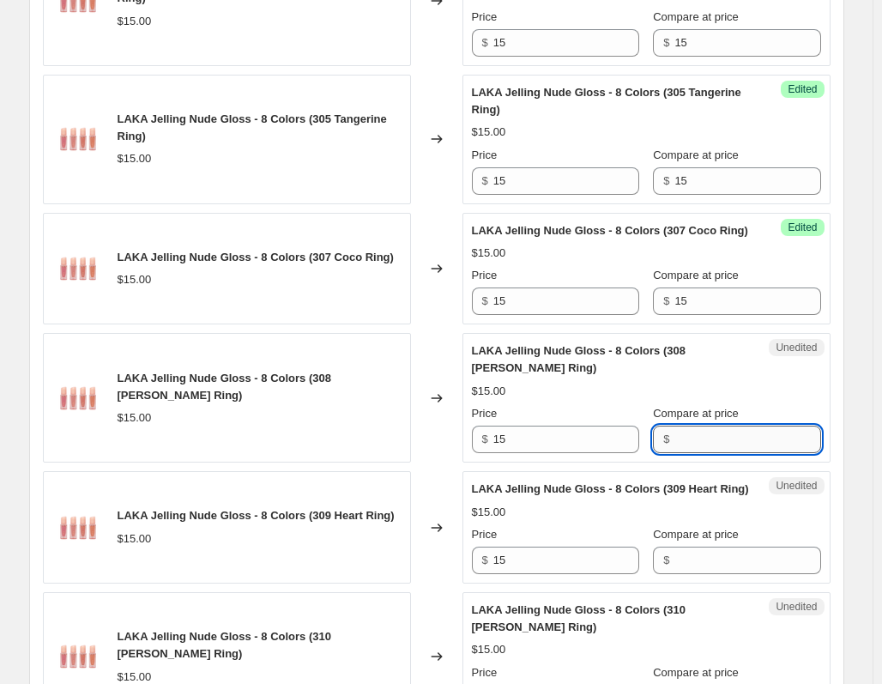
click at [679, 438] on input "Compare at price" at bounding box center [747, 439] width 146 height 27
paste input "15"
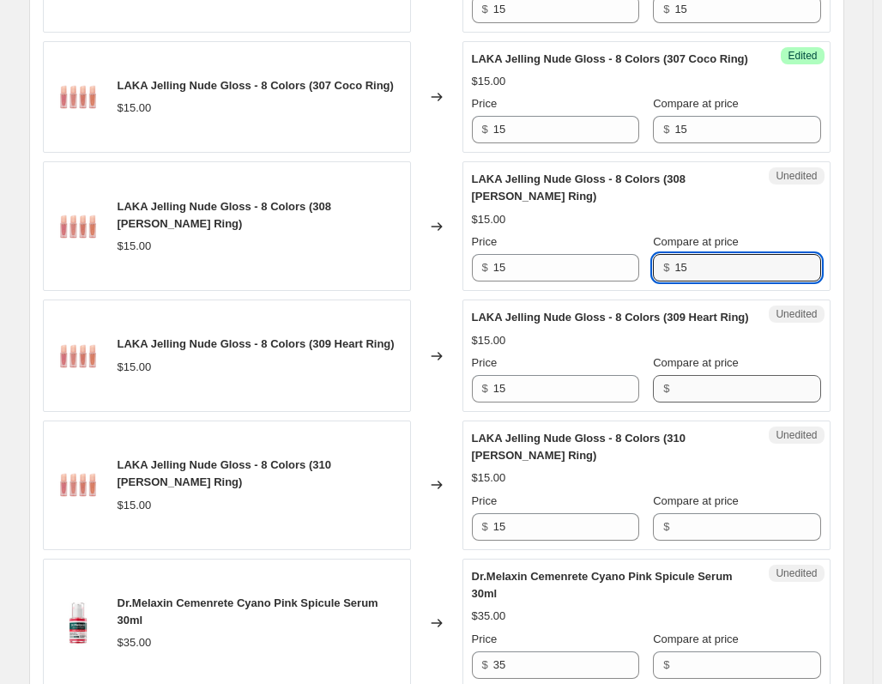
type input "15"
click at [687, 402] on input "Compare at price" at bounding box center [747, 388] width 146 height 27
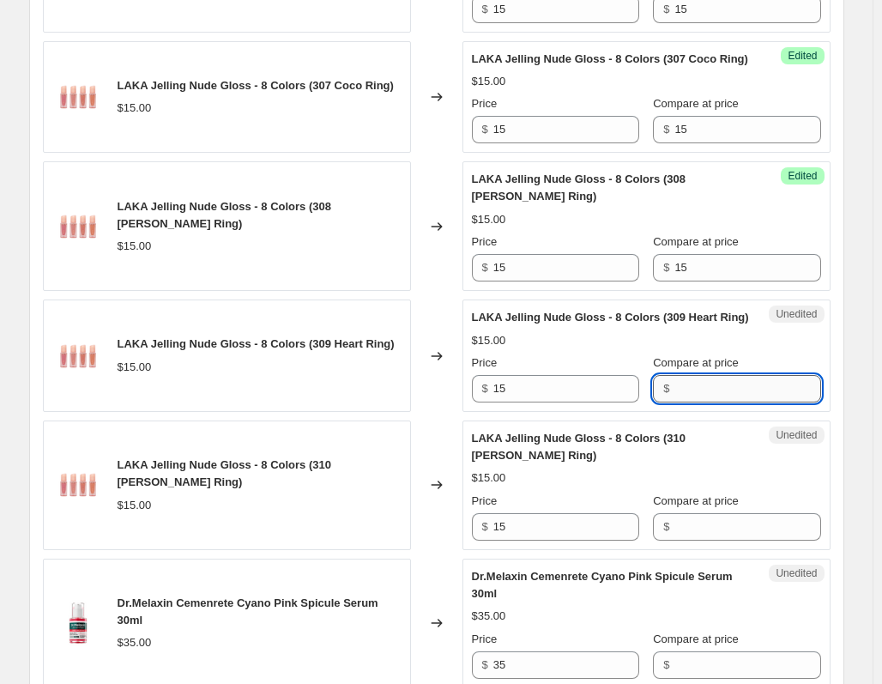
paste input "15"
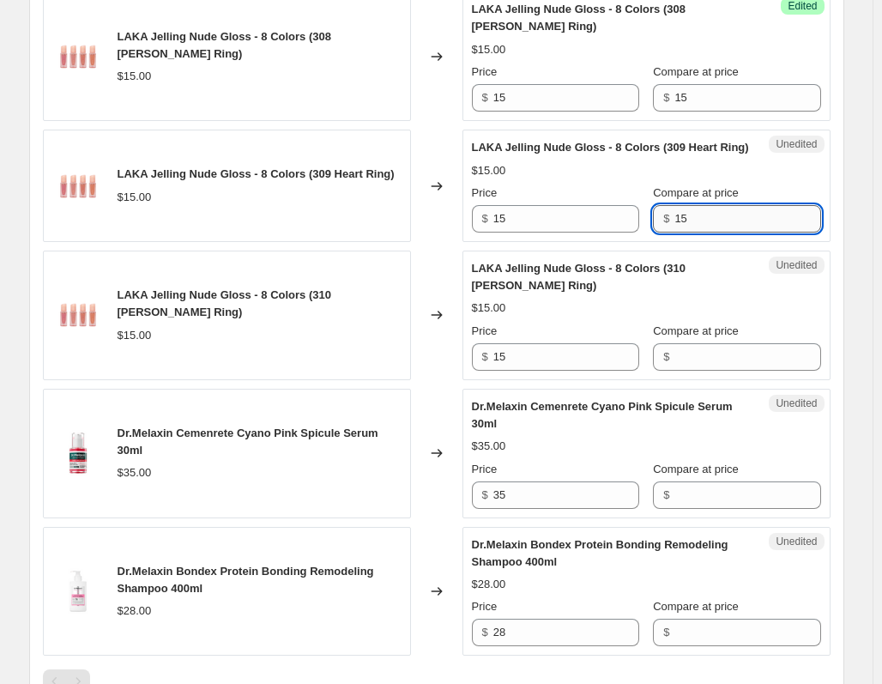
scroll to position [1943, 0]
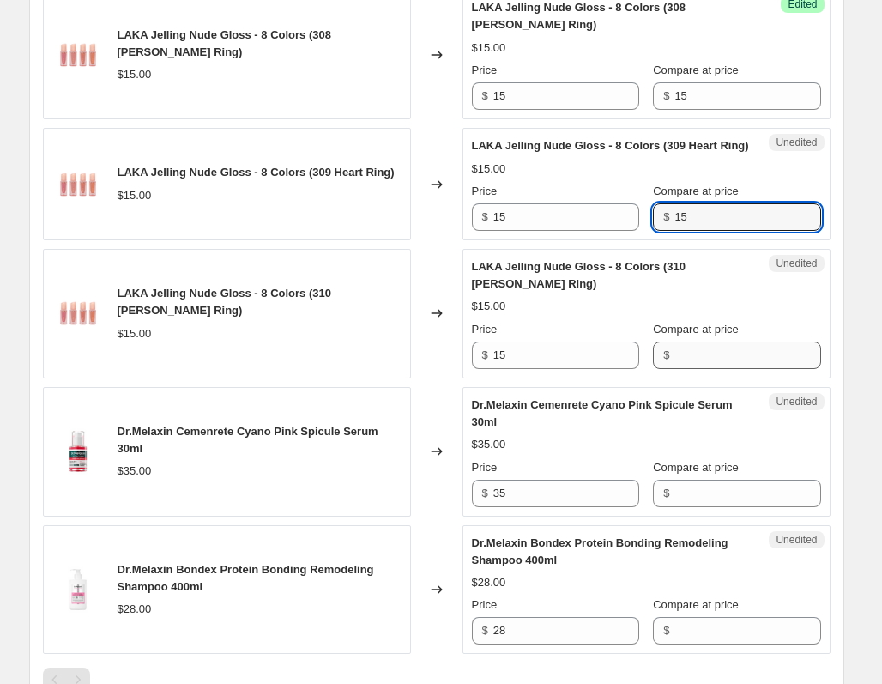
type input "15"
click at [685, 369] on input "Compare at price" at bounding box center [747, 354] width 146 height 27
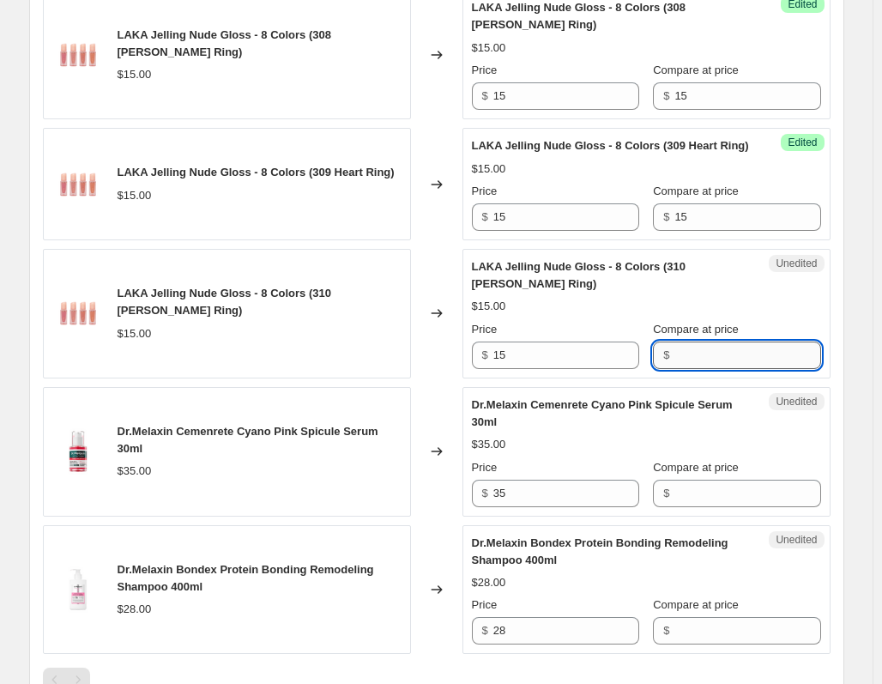
paste input "15"
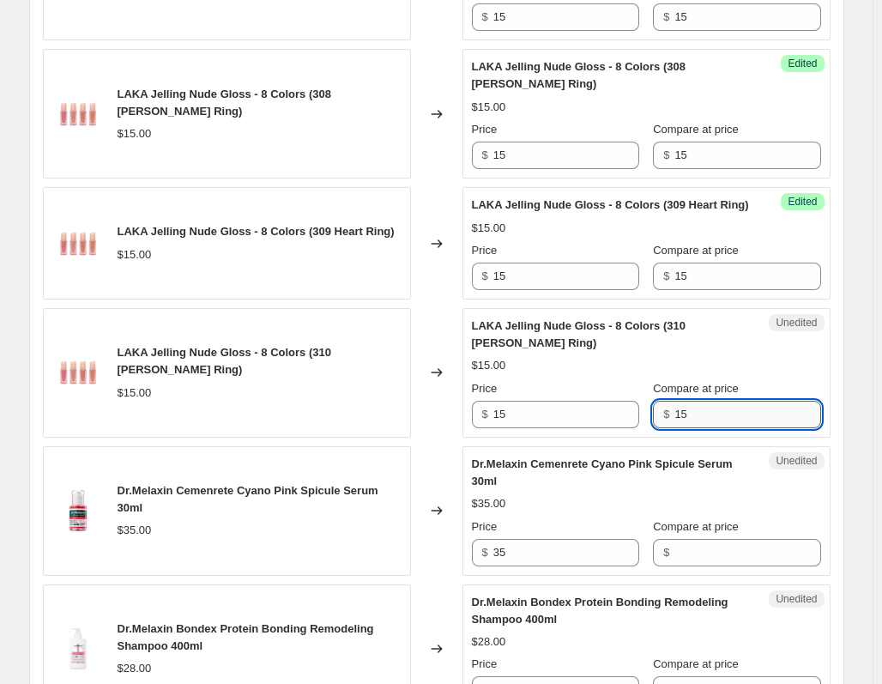
scroll to position [1858, 0]
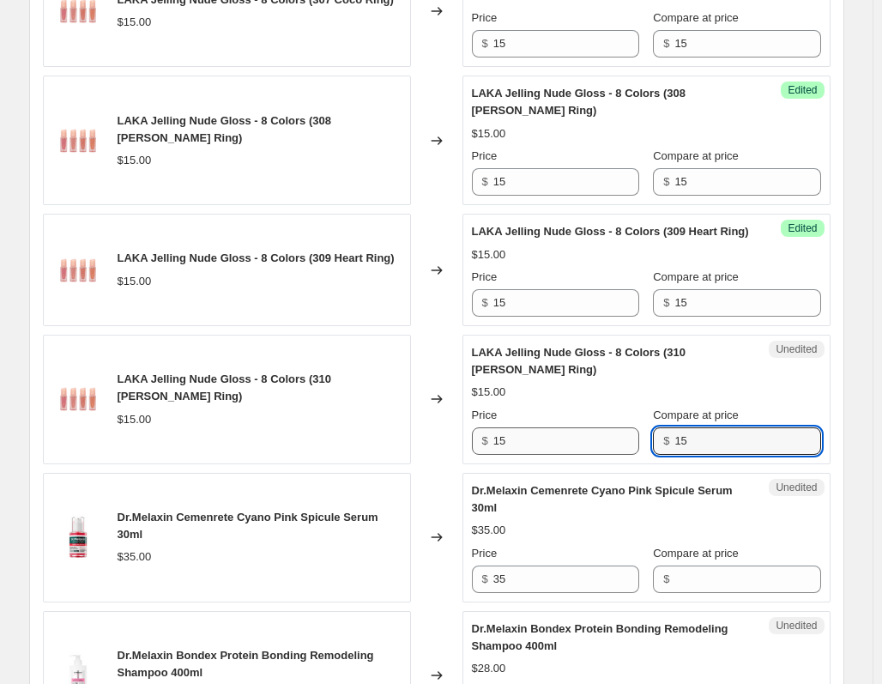
type input "15"
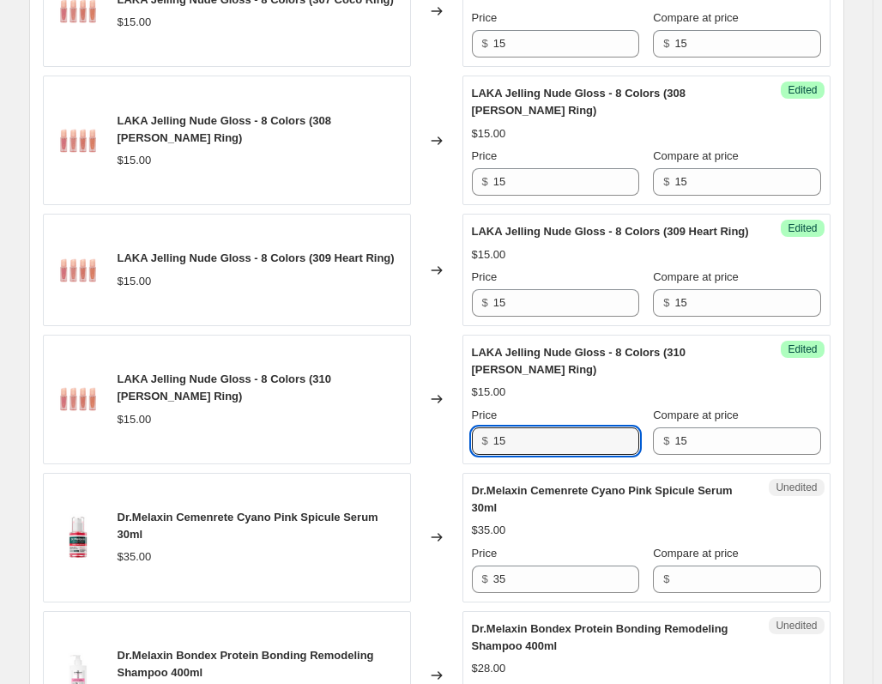
drag, startPoint x: 521, startPoint y: 450, endPoint x: 358, endPoint y: 438, distance: 163.5
click at [358, 438] on div "LAKA Jelling Nude Gloss - 8 Colors (310 Melba Ring) $15.00 Changed to Success E…" at bounding box center [437, 400] width 788 height 130
drag, startPoint x: 552, startPoint y: 452, endPoint x: 397, endPoint y: 452, distance: 154.4
click at [397, 452] on div "LAKA Jelling Nude Gloss - 8 Colors (310 Melba Ring) $15.00 Changed to Success E…" at bounding box center [437, 400] width 788 height 130
type input "7.20"
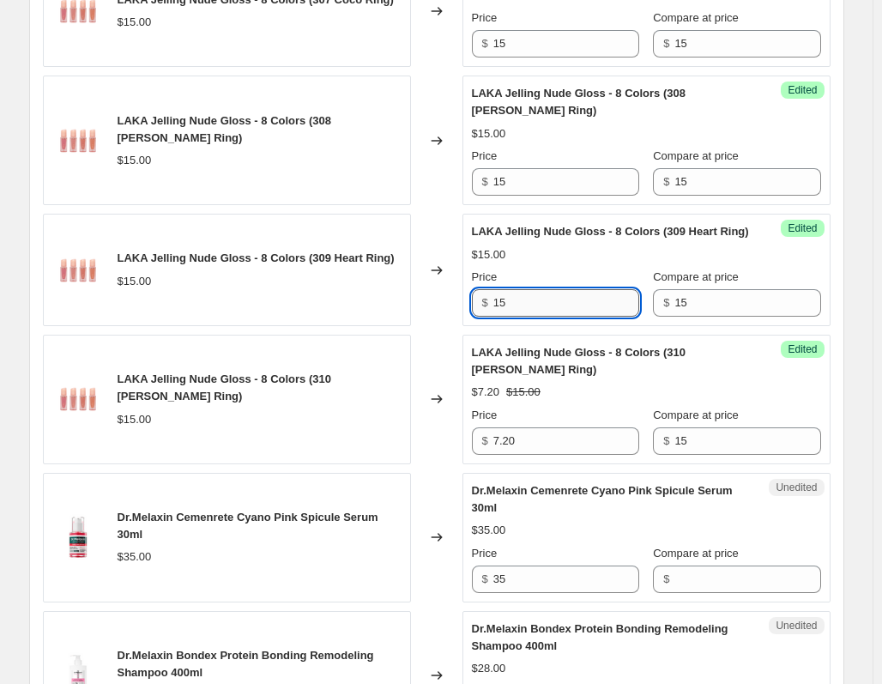
click at [596, 315] on input "15" at bounding box center [566, 302] width 146 height 27
paste input "7.20"
drag, startPoint x: 538, startPoint y: 322, endPoint x: 379, endPoint y: 324, distance: 158.7
click at [379, 324] on div "LAKA Jelling Nude Gloss - 8 Colors (309 Heart Ring) $15.00 Changed to Success E…" at bounding box center [437, 270] width 788 height 112
paste input "text"
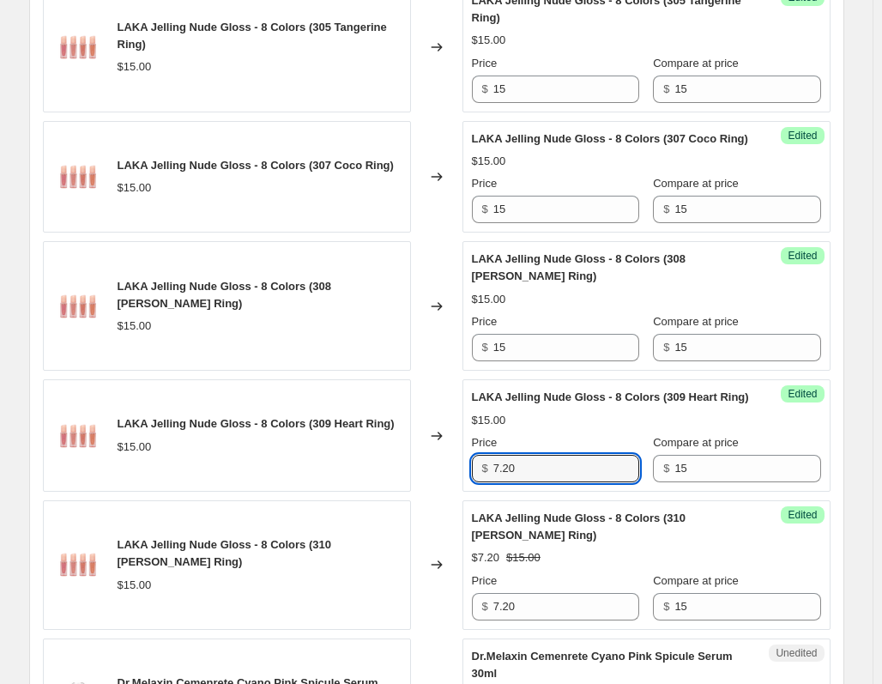
scroll to position [1686, 0]
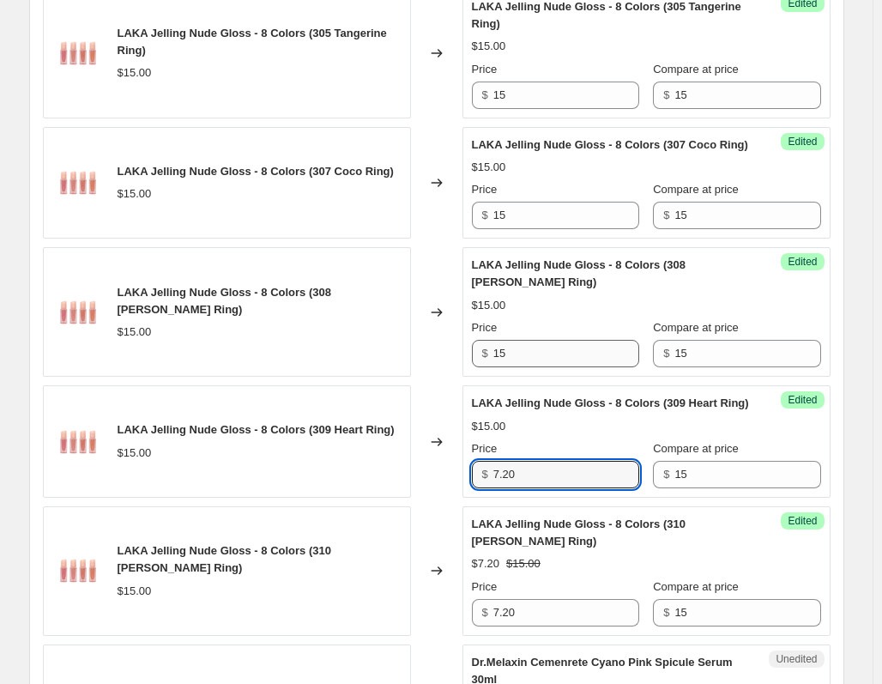
type input "7.20"
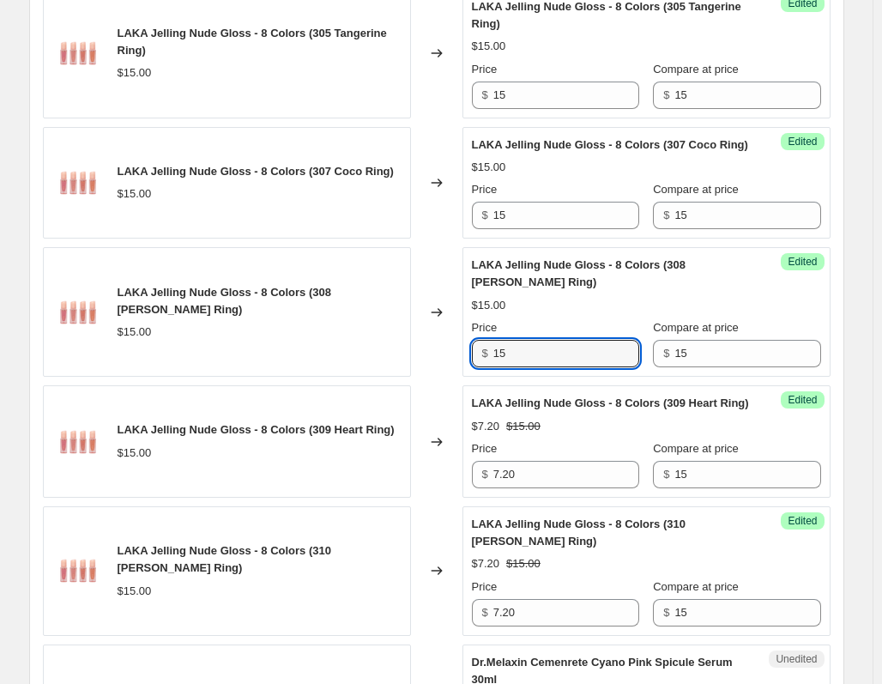
drag, startPoint x: 540, startPoint y: 353, endPoint x: 367, endPoint y: 353, distance: 172.5
click at [367, 353] on div "LAKA Jelling Nude Gloss - 8 Colors (308 Rosa Ring) $15.00 Changed to Success Ed…" at bounding box center [437, 312] width 788 height 130
paste input "7.20"
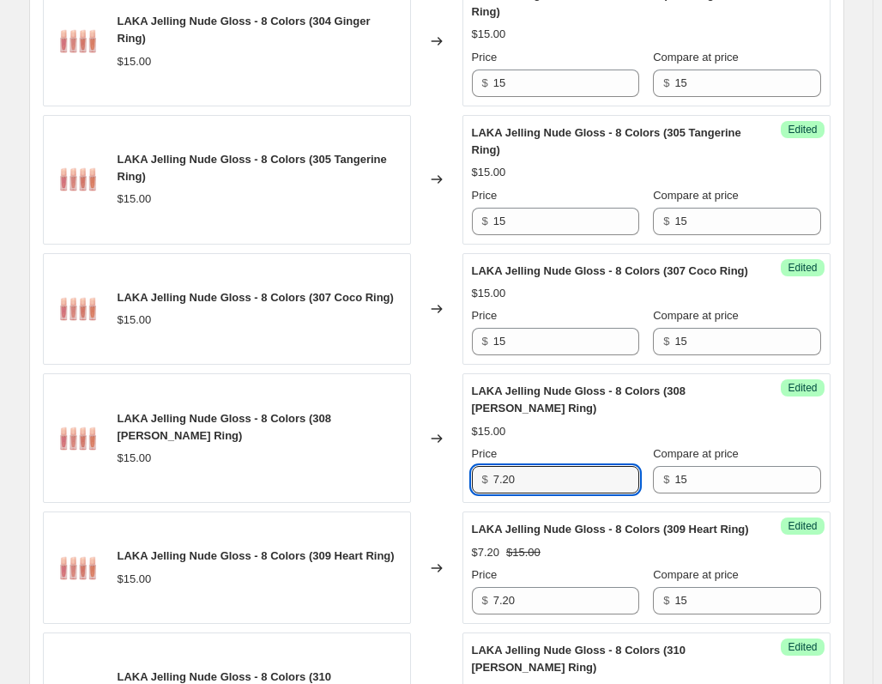
scroll to position [1514, 0]
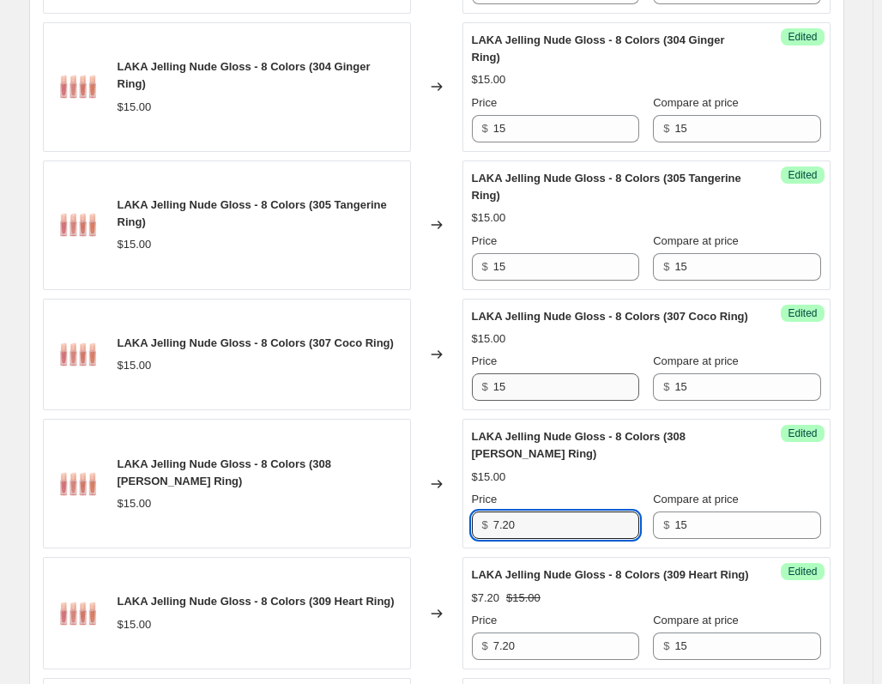
type input "7.20"
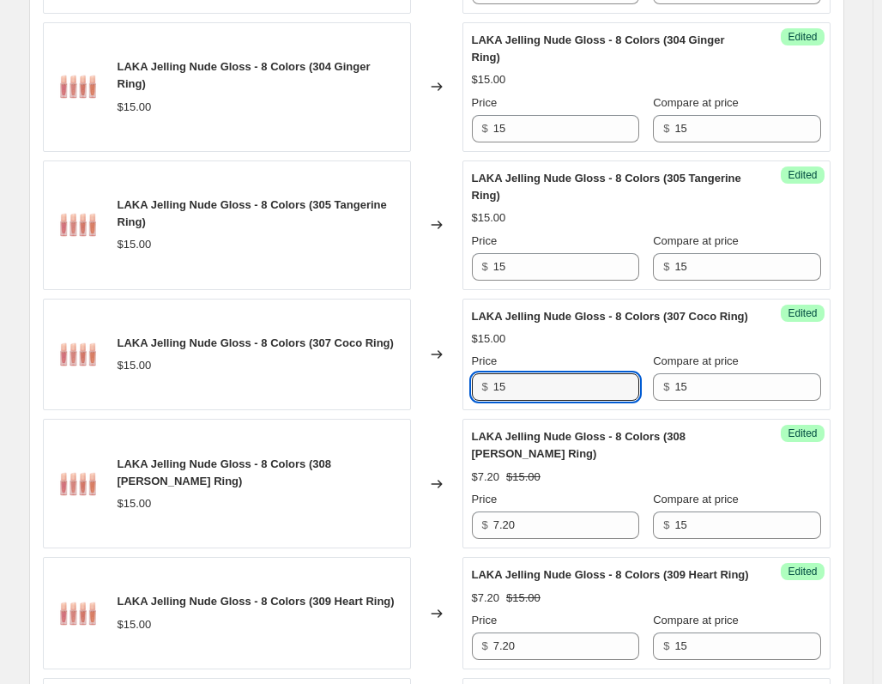
drag, startPoint x: 572, startPoint y: 390, endPoint x: 289, endPoint y: 381, distance: 283.3
click at [293, 381] on div "LAKA Jelling Nude Gloss - 8 Colors (307 Coco Ring) $15.00 Changed to Success Ed…" at bounding box center [437, 355] width 788 height 112
paste input "7.20"
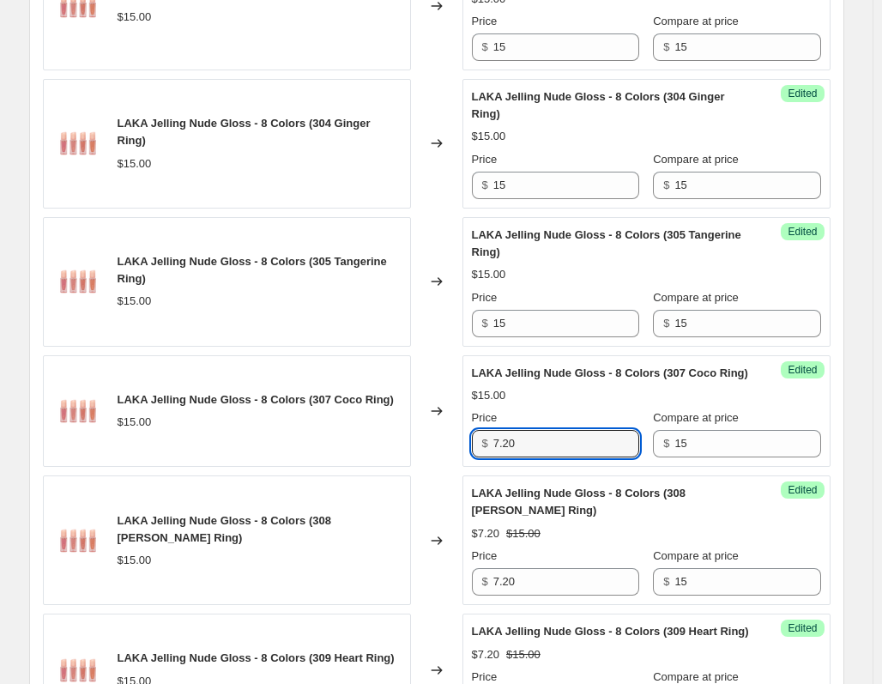
scroll to position [1429, 0]
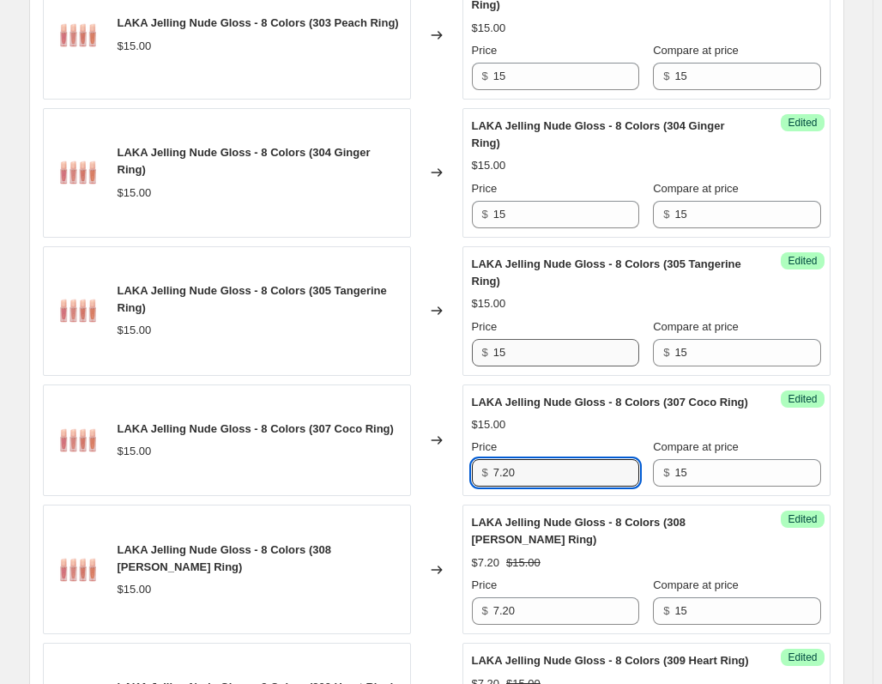
type input "7.20"
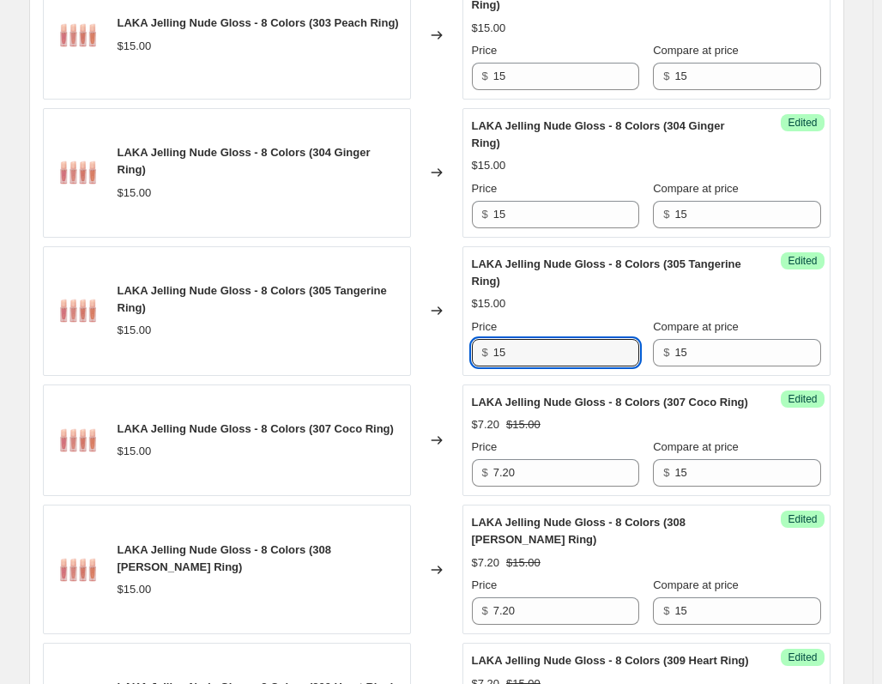
drag, startPoint x: 570, startPoint y: 330, endPoint x: 378, endPoint y: 323, distance: 191.5
click at [378, 323] on div "LAKA Jelling Nude Gloss - 8 Colors (305 Tangerine Ring) $15.00 Changed to Succe…" at bounding box center [437, 311] width 788 height 130
paste input "7.20"
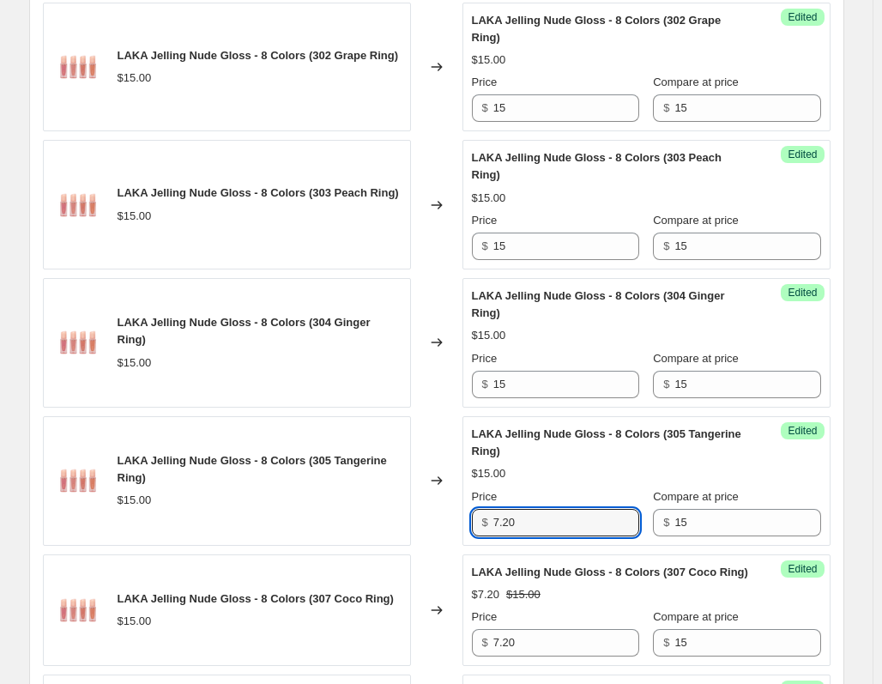
scroll to position [1257, 0]
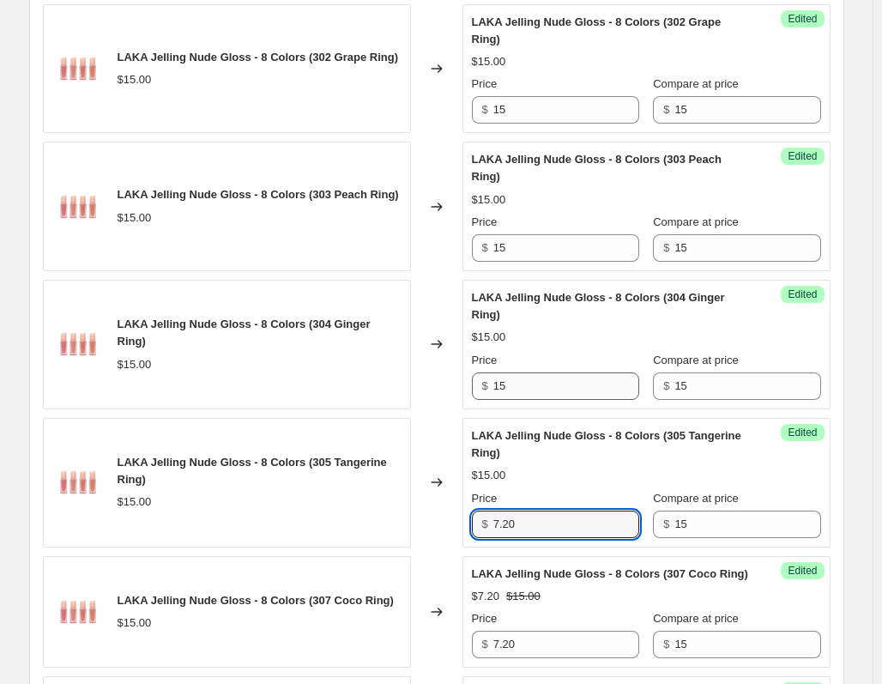
type input "7.20"
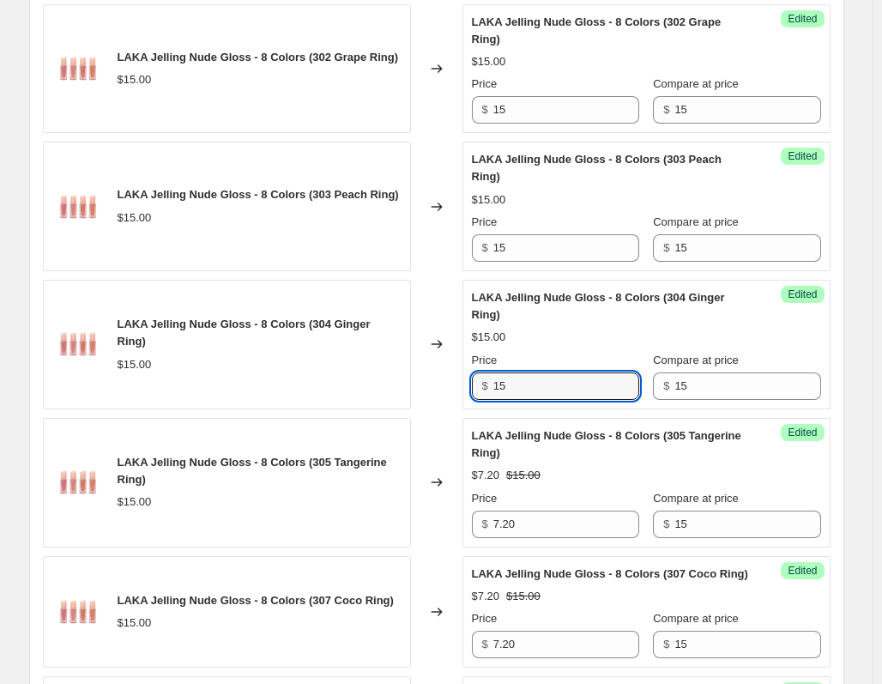
drag, startPoint x: 561, startPoint y: 363, endPoint x: 390, endPoint y: 345, distance: 172.5
click at [390, 346] on div "LAKA Jelling Nude Gloss - 8 Colors (304 Ginger Ring) $15.00 Changed to Success …" at bounding box center [437, 345] width 788 height 130
paste input "7.20"
type input "7.20"
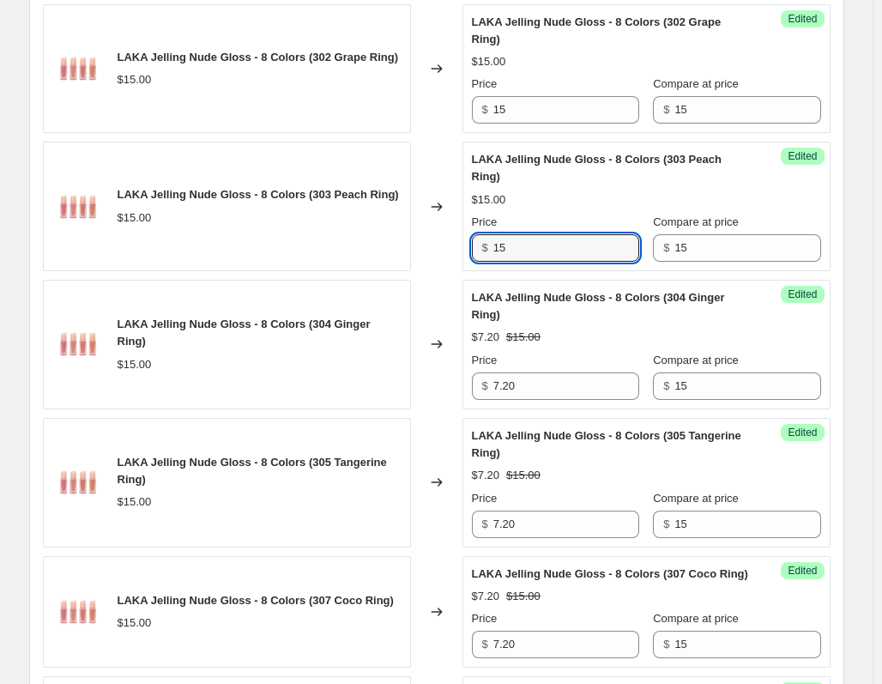
drag, startPoint x: 536, startPoint y: 234, endPoint x: 419, endPoint y: 226, distance: 117.9
click at [416, 230] on div "LAKA Jelling Nude Gloss - 8 Colors (303 Peach Ring) $15.00 Changed to Success E…" at bounding box center [437, 207] width 788 height 130
paste input "7.20"
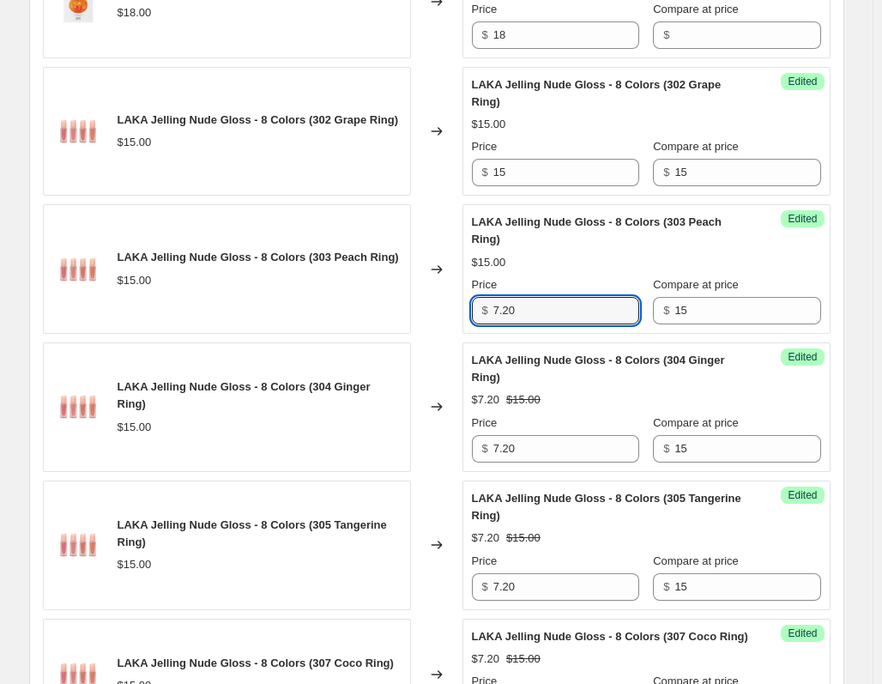
scroll to position [1085, 0]
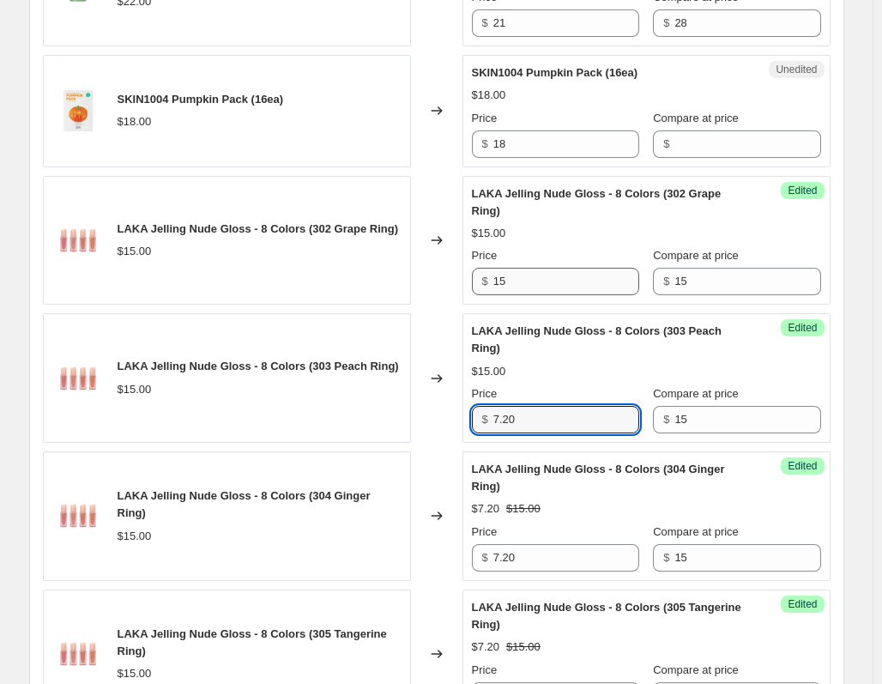
type input "7.20"
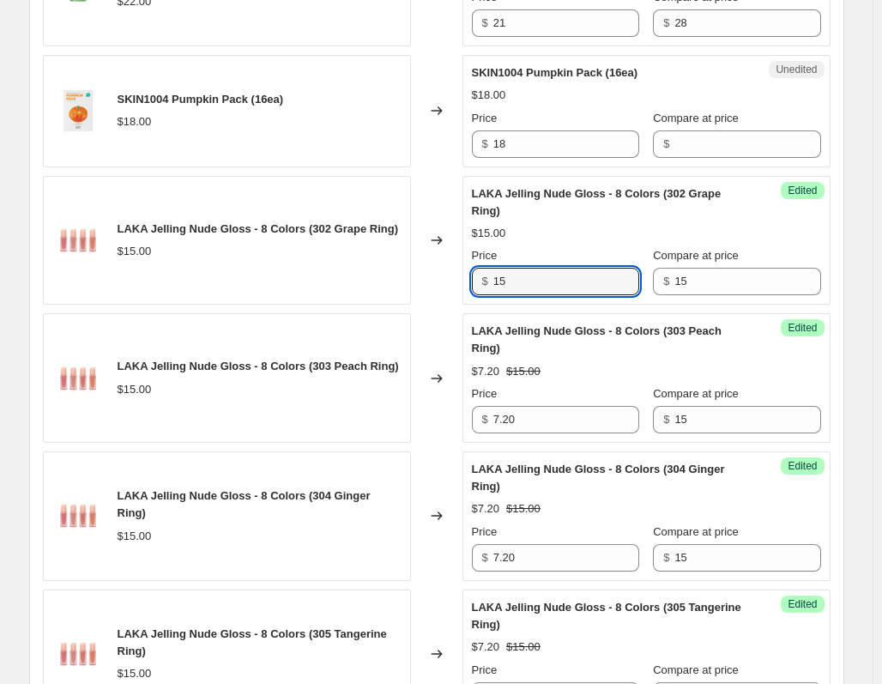
drag, startPoint x: 542, startPoint y: 264, endPoint x: 402, endPoint y: 257, distance: 140.9
click at [402, 257] on div "LAKA Jelling Nude Gloss - 8 Colors (302 Grape Ring) $15.00 Changed to Success E…" at bounding box center [437, 241] width 788 height 130
paste input "7.20"
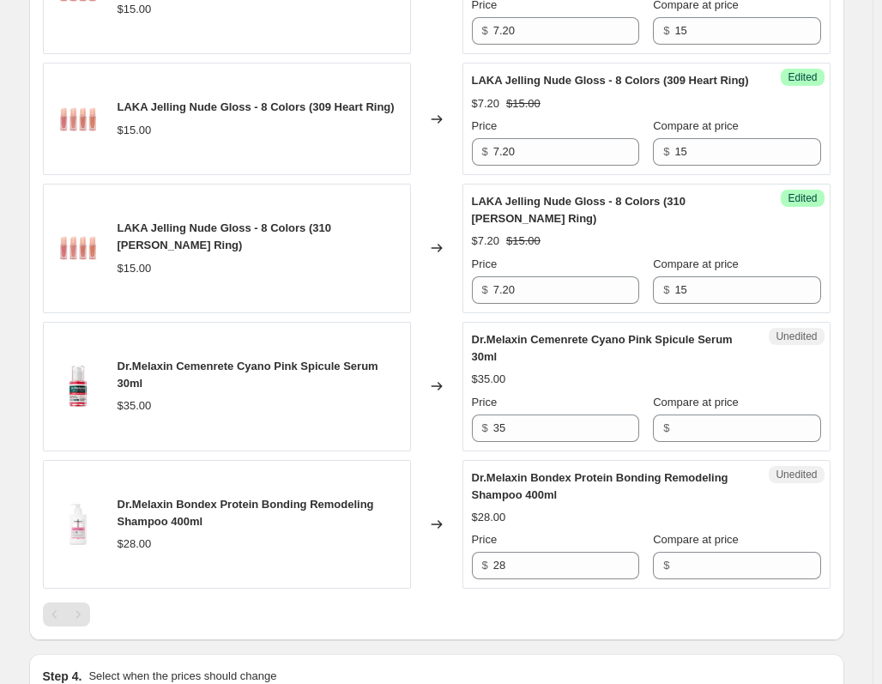
scroll to position [2029, 0]
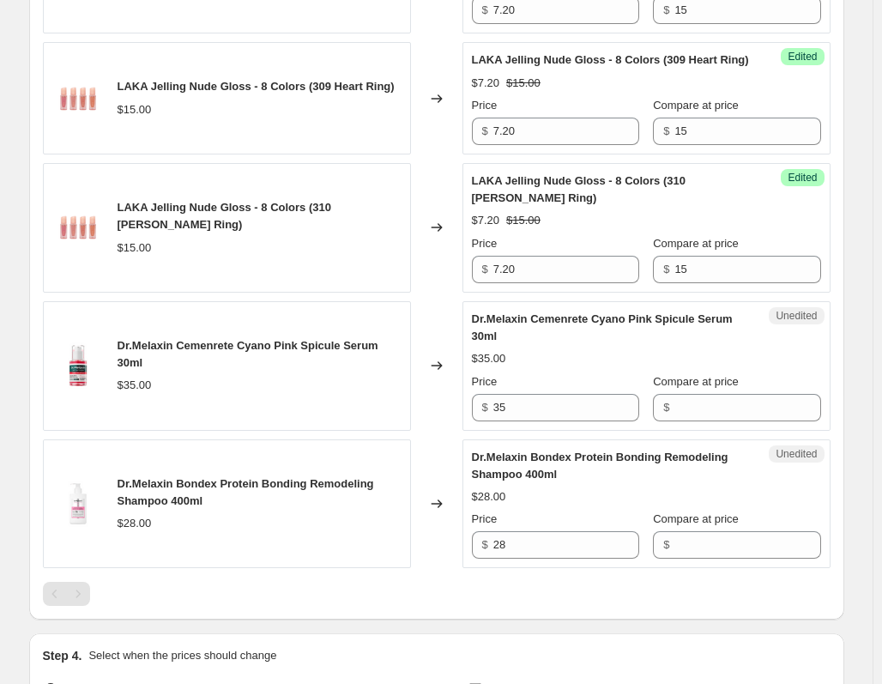
type input "7.20"
drag, startPoint x: 568, startPoint y: 424, endPoint x: 384, endPoint y: 425, distance: 184.5
click at [384, 425] on div "Dr.Melaxin Cemenrete Cyano Pink Spicule Serum 30ml $35.00 Changed to Unedited D…" at bounding box center [437, 366] width 788 height 130
type input "17.50"
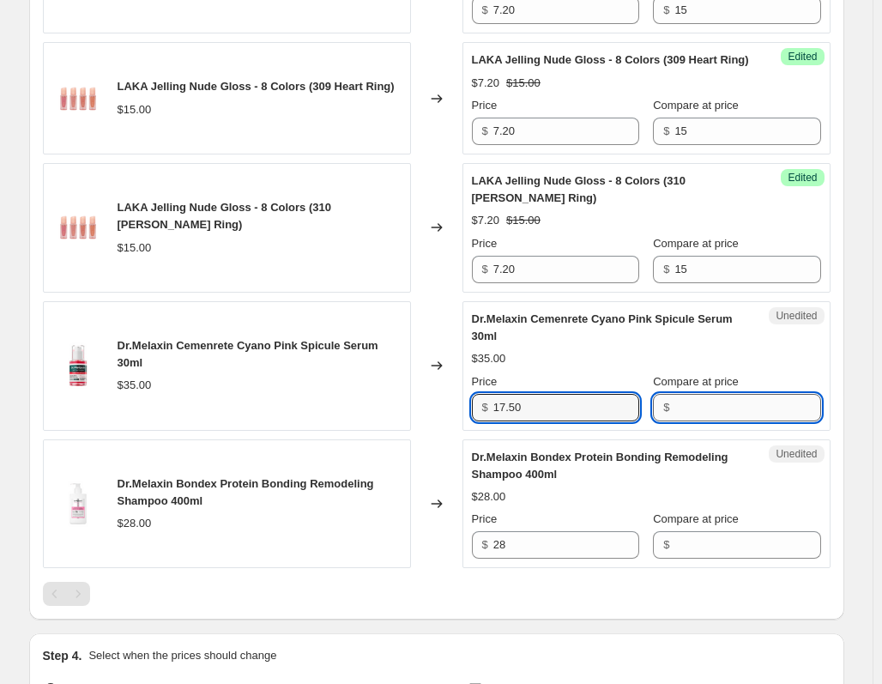
click at [679, 421] on input "Compare at price" at bounding box center [747, 407] width 146 height 27
type input "35"
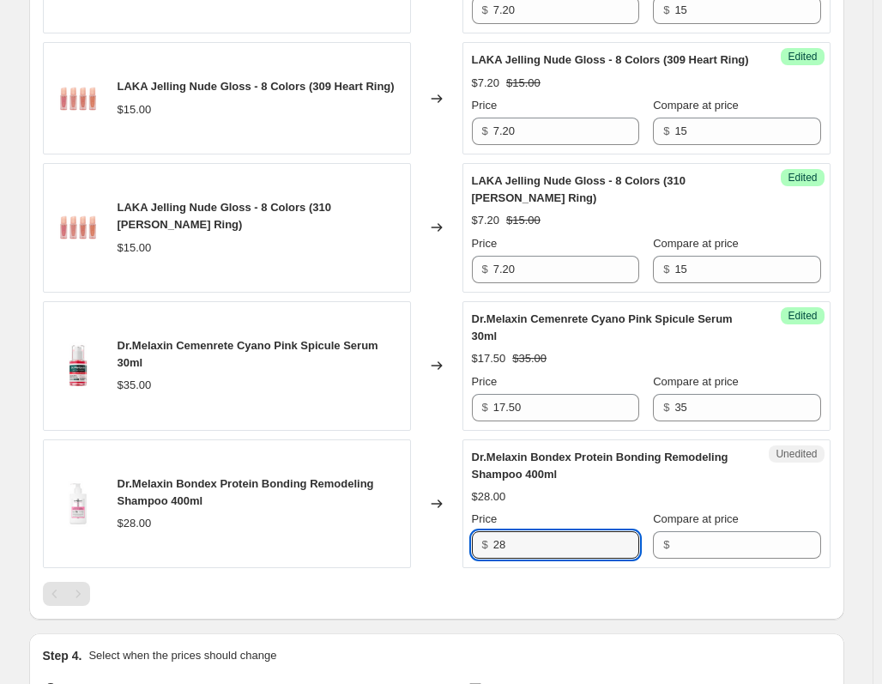
drag, startPoint x: 523, startPoint y: 560, endPoint x: 425, endPoint y: 552, distance: 99.0
click at [425, 552] on div "Dr.Melaxin Bondex Protein Bonding Remodeling Shampoo 400ml $28.00 Changed to Un…" at bounding box center [437, 504] width 788 height 130
type input "16.80"
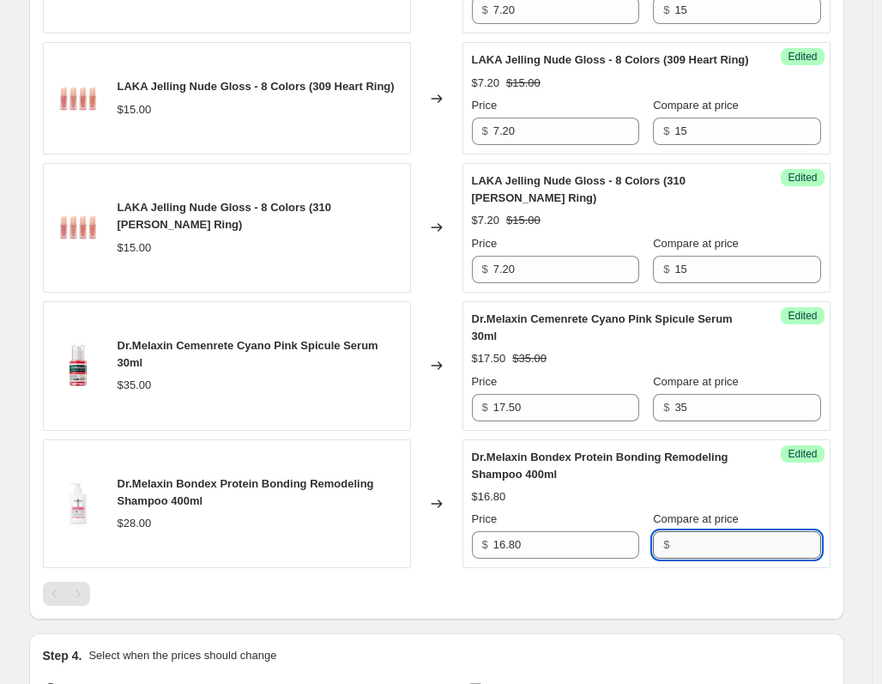
click at [710, 559] on input "Compare at price" at bounding box center [747, 544] width 146 height 27
type input "28"
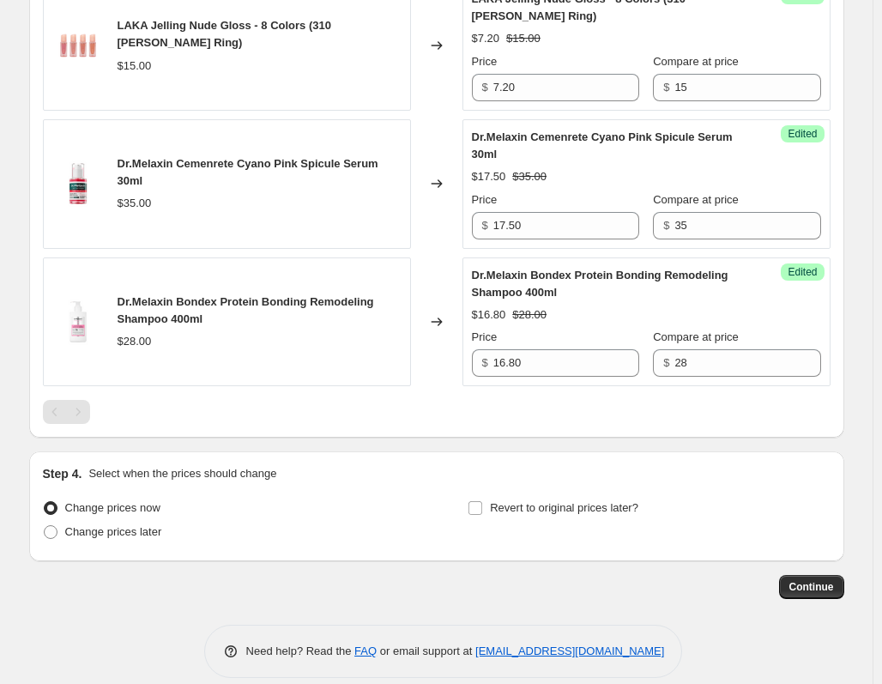
scroll to position [2248, 0]
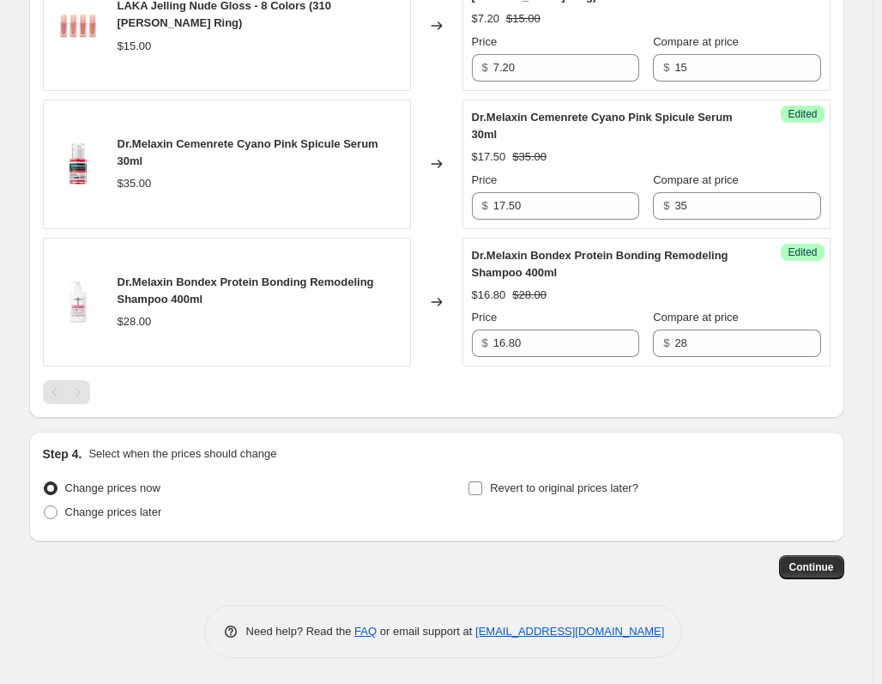
click at [472, 486] on span at bounding box center [475, 487] width 15 height 15
click at [472, 486] on input "Revert to original prices later?" at bounding box center [475, 488] width 14 height 14
checkbox input "true"
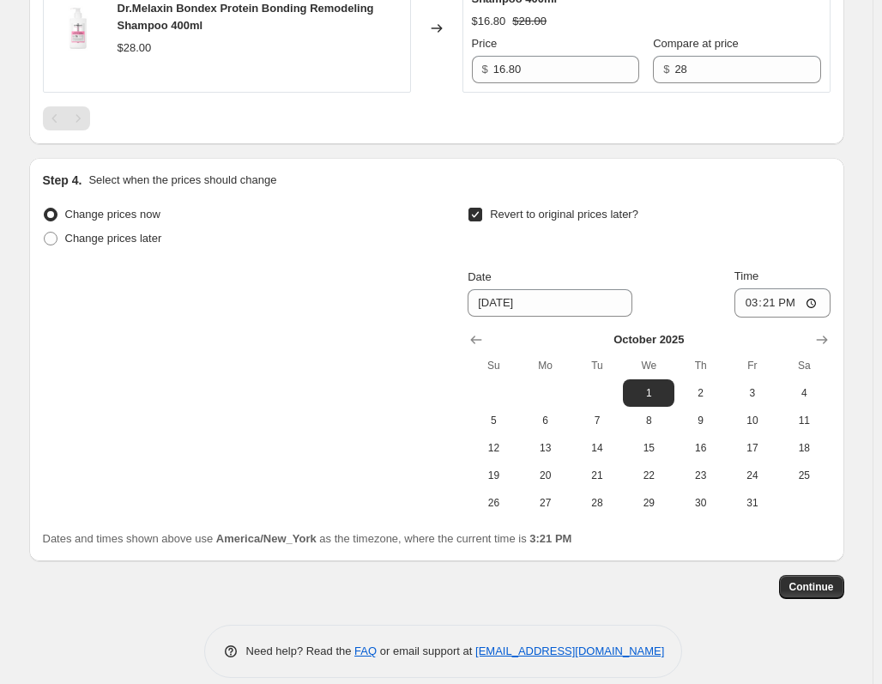
scroll to position [2505, 0]
click at [485, 347] on icon "Show previous month, September 2025" at bounding box center [476, 338] width 17 height 17
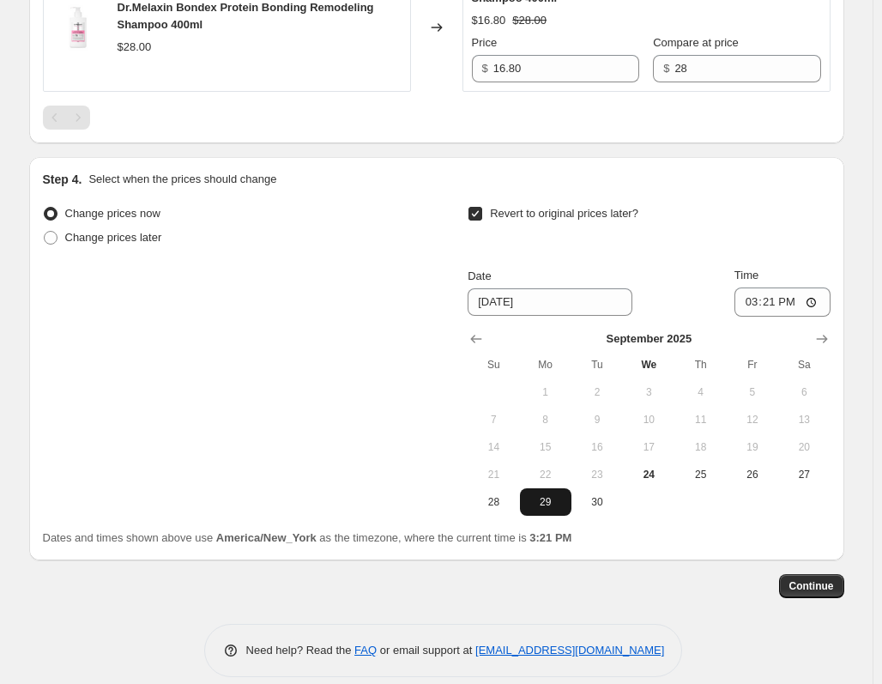
click at [556, 509] on span "29" at bounding box center [546, 502] width 38 height 14
type input "[DATE]"
click at [818, 317] on input "15:21" at bounding box center [782, 301] width 96 height 29
type input "23:30"
click at [376, 424] on div "Change prices now Change prices later Revert to original prices later? Date 9/2…" at bounding box center [437, 359] width 788 height 314
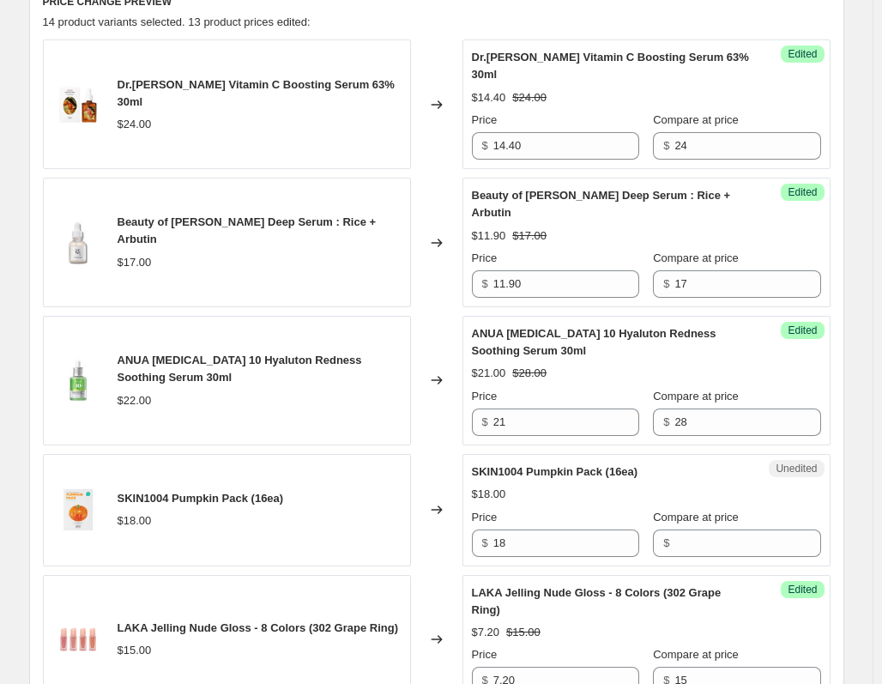
scroll to position [789, 0]
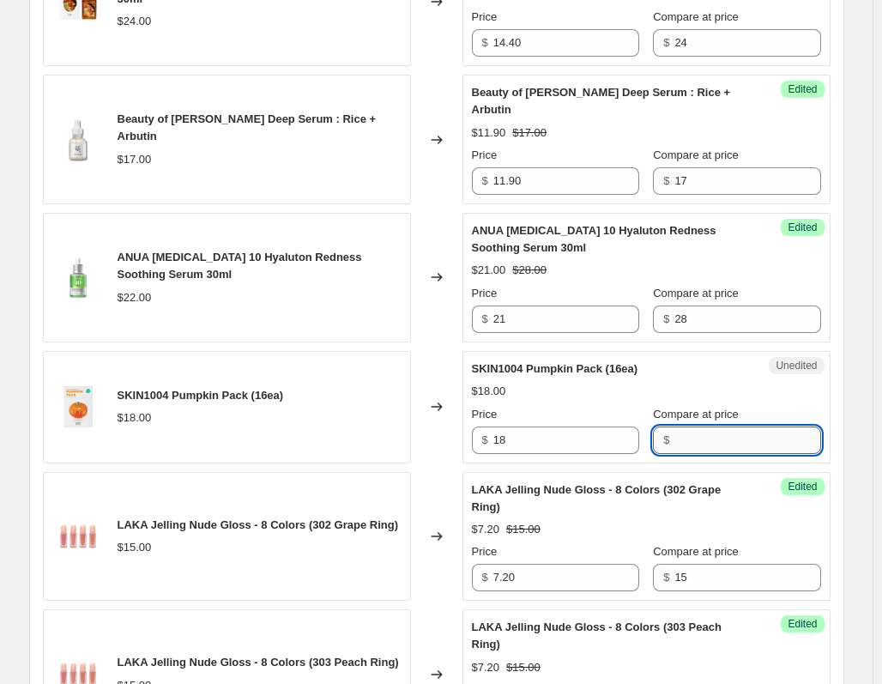
click at [683, 432] on input "Compare at price" at bounding box center [747, 439] width 146 height 27
type input "18"
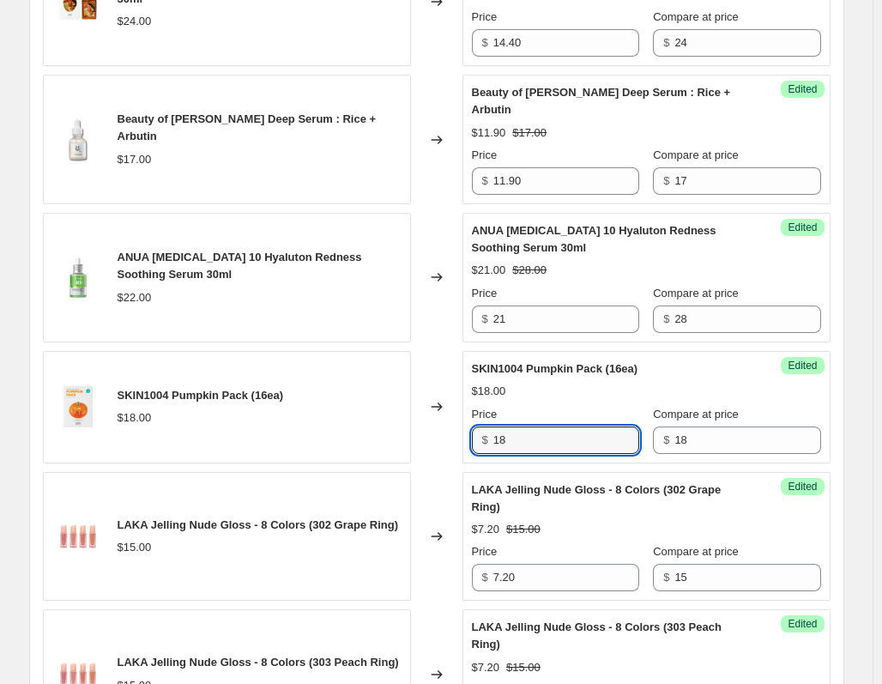
drag, startPoint x: 537, startPoint y: 422, endPoint x: 400, endPoint y: 422, distance: 137.3
click at [400, 422] on div "SKIN1004 Pumpkin Pack (16ea) $18.00 Changed to Success Edited SKIN1004 Pumpkin …" at bounding box center [437, 407] width 788 height 112
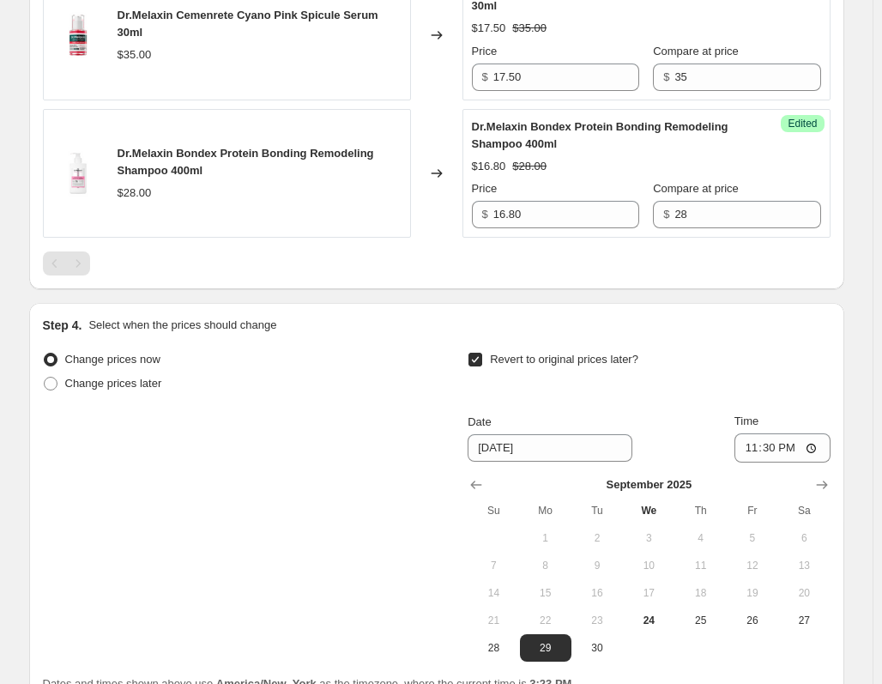
scroll to position [2541, 0]
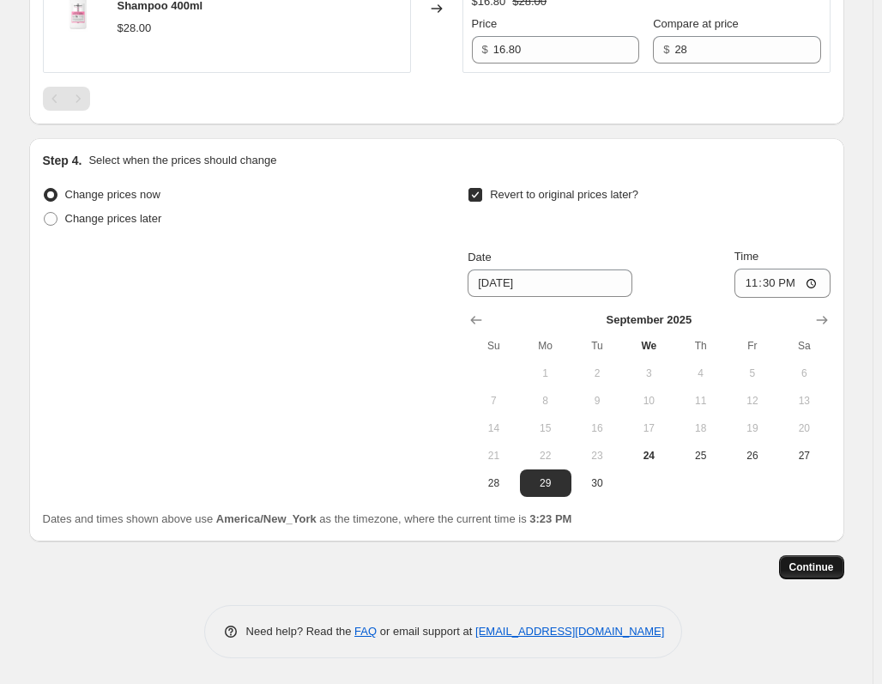
type input "9"
click at [803, 564] on span "Continue" at bounding box center [811, 567] width 45 height 14
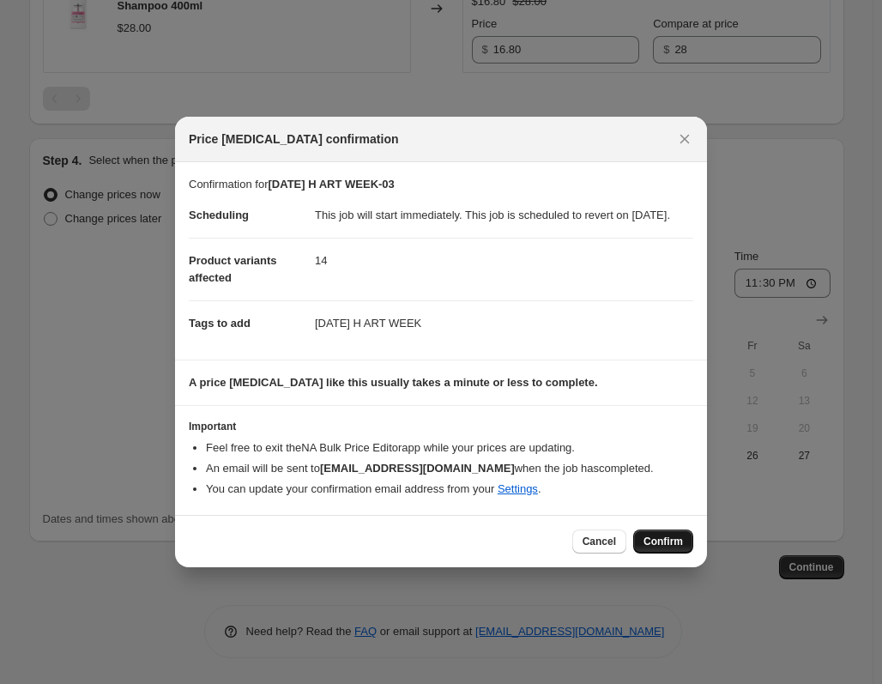
click at [669, 548] on span "Confirm" at bounding box center [662, 542] width 39 height 14
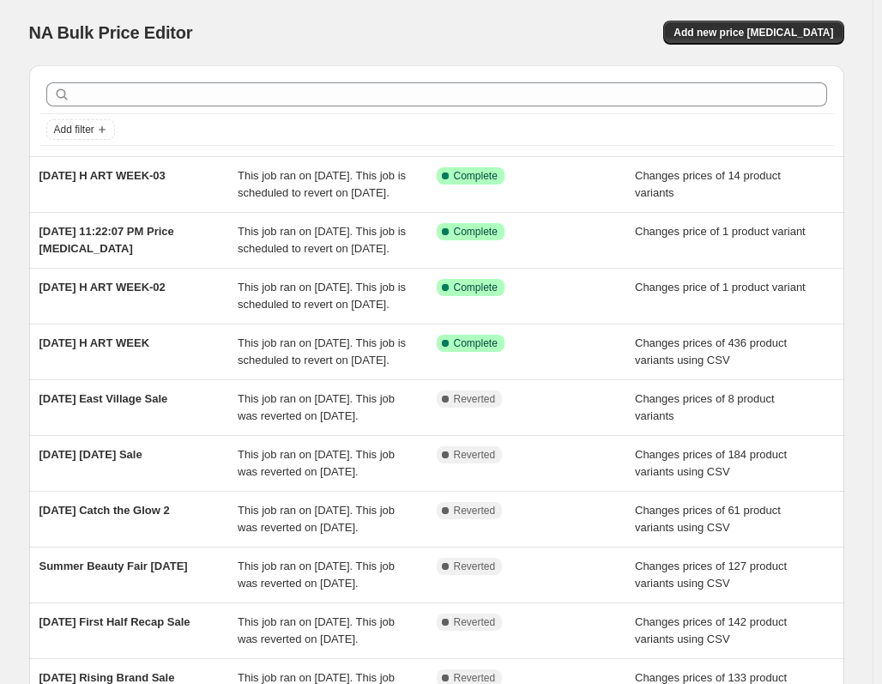
click at [288, 28] on div "NA Bulk Price Editor" at bounding box center [225, 33] width 392 height 24
click at [746, 21] on button "Add new price [MEDICAL_DATA]" at bounding box center [753, 33] width 180 height 24
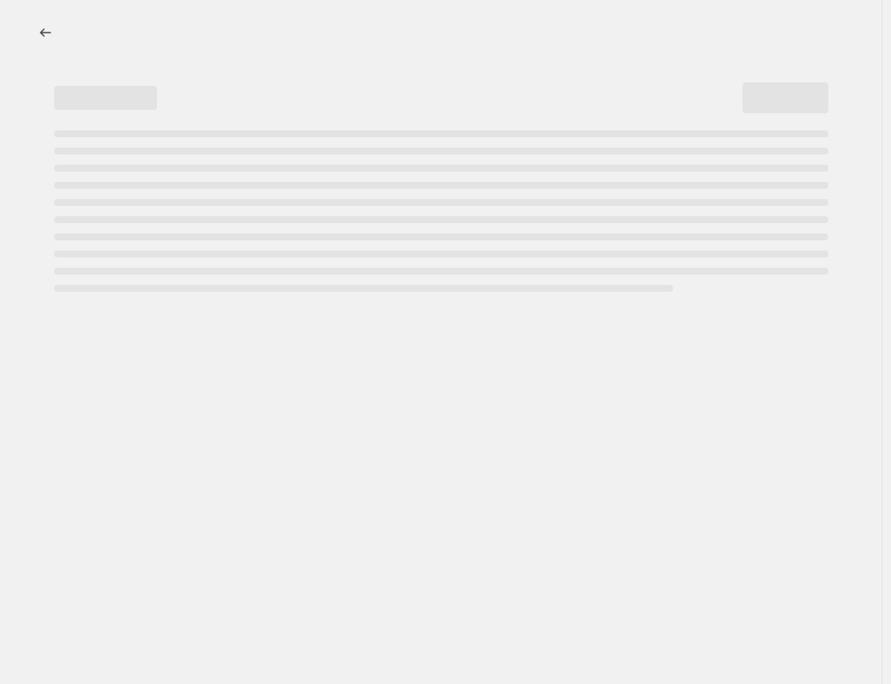
select select "percentage"
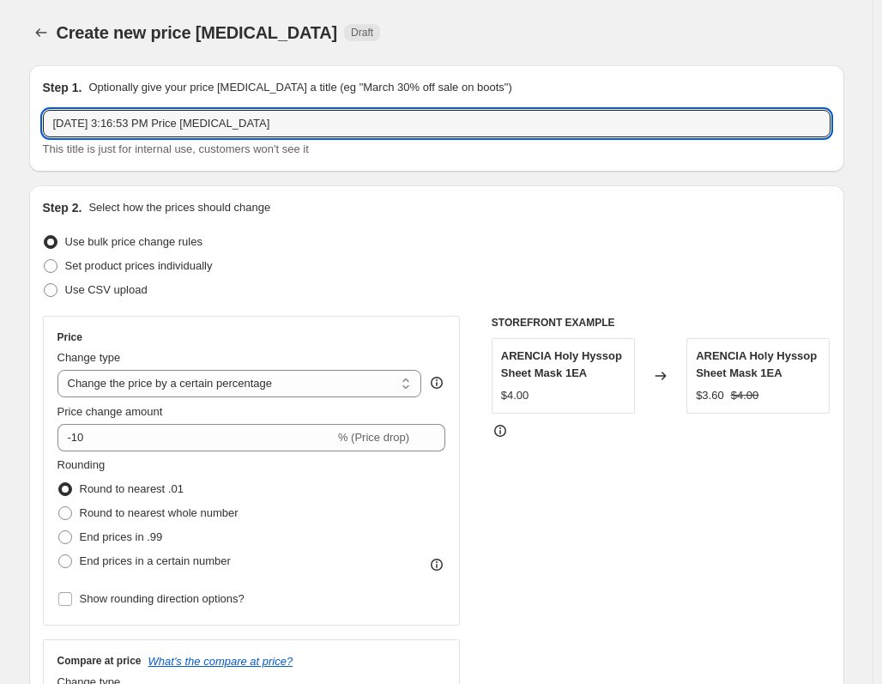
drag, startPoint x: 351, startPoint y: 131, endPoint x: -132, endPoint y: 178, distance: 485.3
click at [0, 178] on html "Home Settings Plans Skip to content Create new price change job. This page is r…" at bounding box center [441, 342] width 882 height 684
type input "ㅗ"
type input "2"
type input "2025-09-23 H ART WEEK-04"
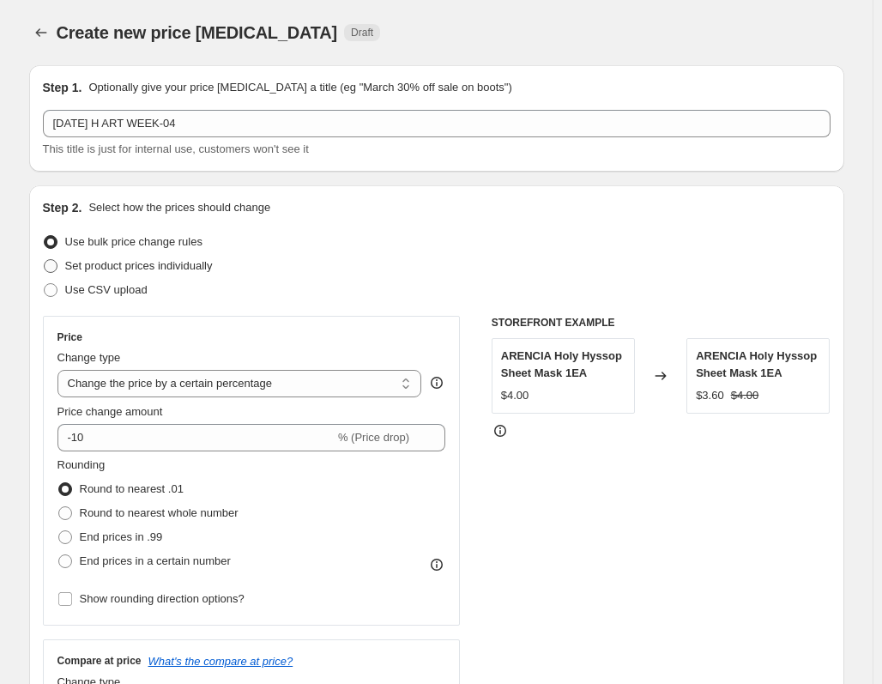
click at [52, 267] on span at bounding box center [51, 266] width 14 height 14
click at [45, 260] on input "Set product prices individually" at bounding box center [44, 259] width 1 height 1
radio input "true"
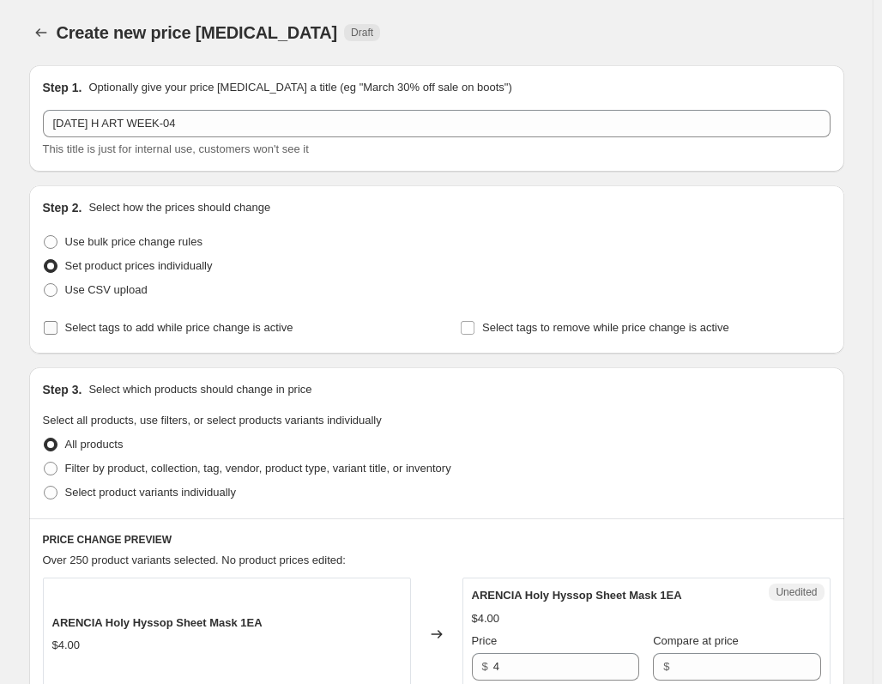
click at [63, 332] on label "Select tags to add while price change is active" at bounding box center [168, 328] width 251 height 24
click at [57, 332] on input "Select tags to add while price change is active" at bounding box center [51, 328] width 14 height 14
checkbox input "true"
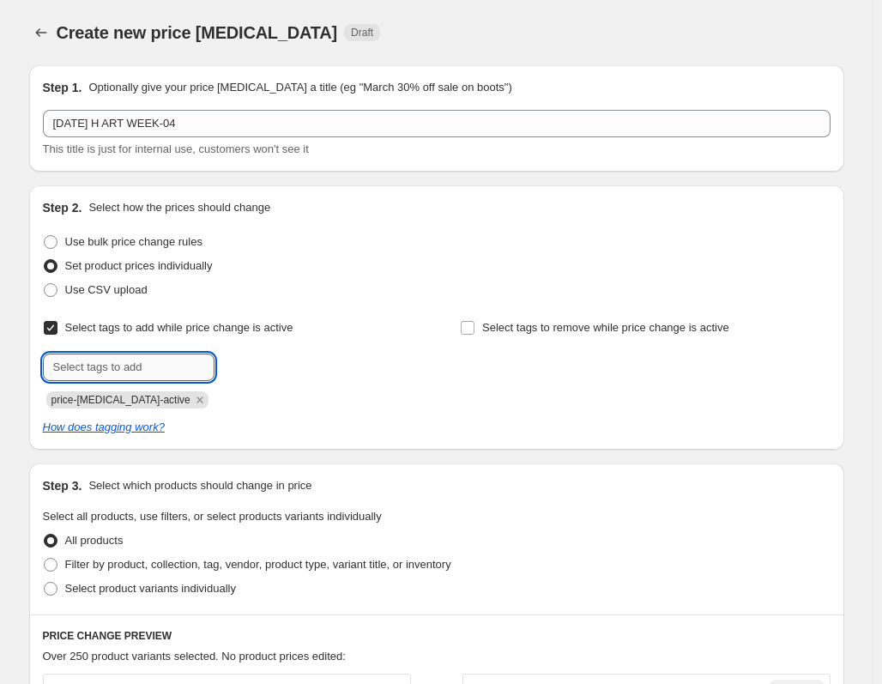
click at [107, 375] on input "text" at bounding box center [129, 366] width 172 height 27
click at [56, 366] on input "H ART WEEK" at bounding box center [129, 366] width 172 height 27
type input "[DATE] H ART WEEK"
click at [344, 404] on div "price-change-job-active" at bounding box center [228, 398] width 370 height 21
click at [196, 399] on icon "Remove price-change-job-active" at bounding box center [199, 399] width 6 height 6
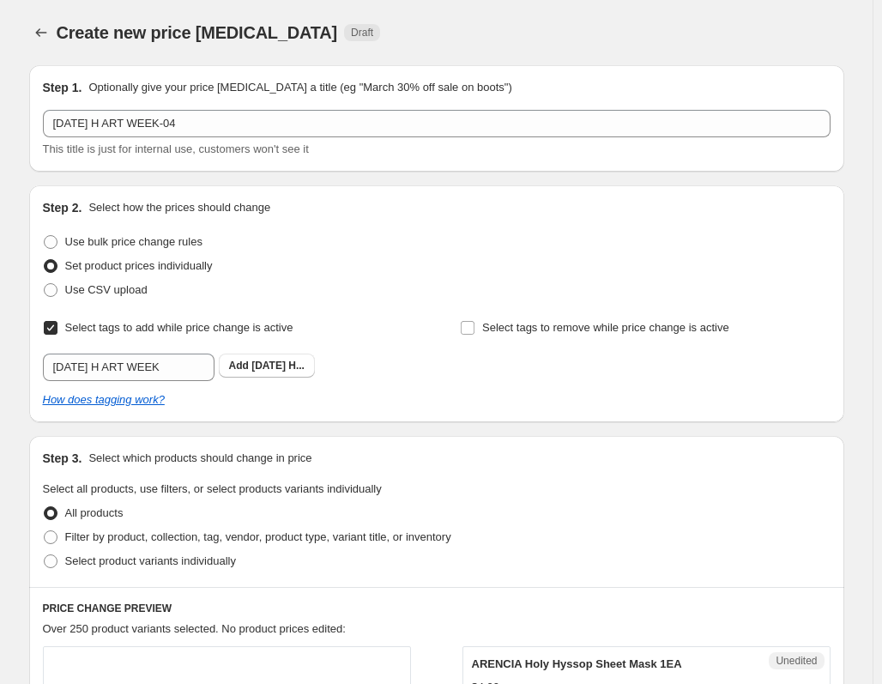
click at [305, 395] on div "How does tagging work?" at bounding box center [437, 399] width 788 height 17
click at [280, 371] on span "2025-09-23 H..." at bounding box center [277, 365] width 53 height 12
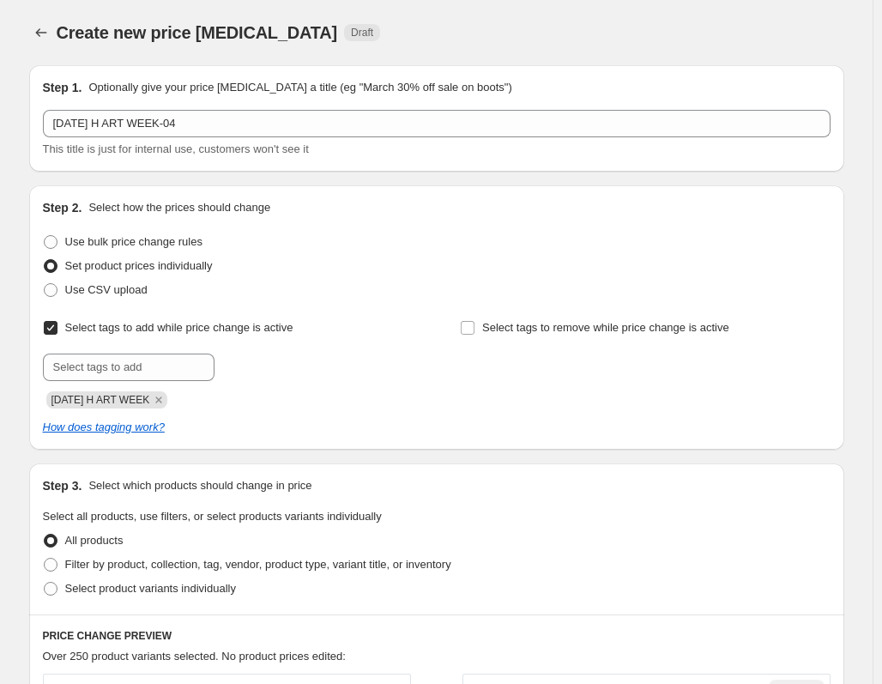
scroll to position [257, 0]
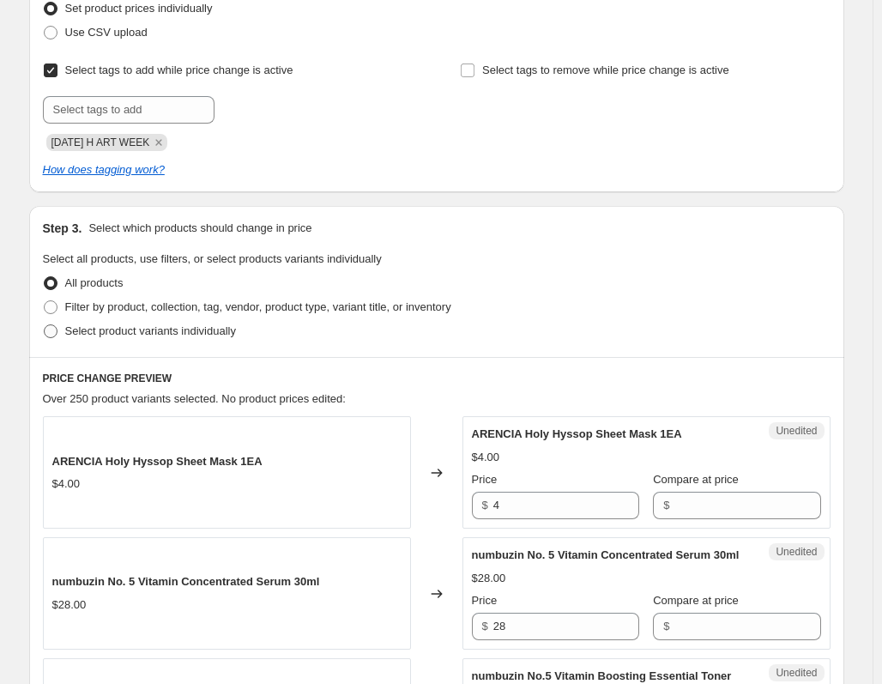
click at [57, 331] on span at bounding box center [51, 331] width 14 height 14
click at [45, 325] on input "Select product variants individually" at bounding box center [44, 324] width 1 height 1
radio input "true"
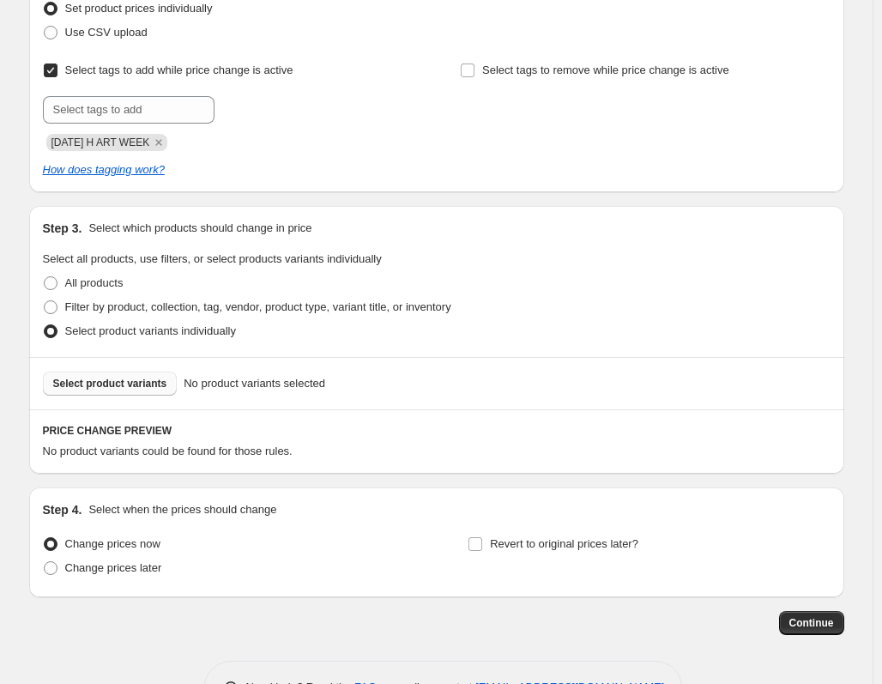
click at [96, 378] on span "Select product variants" at bounding box center [110, 384] width 114 height 14
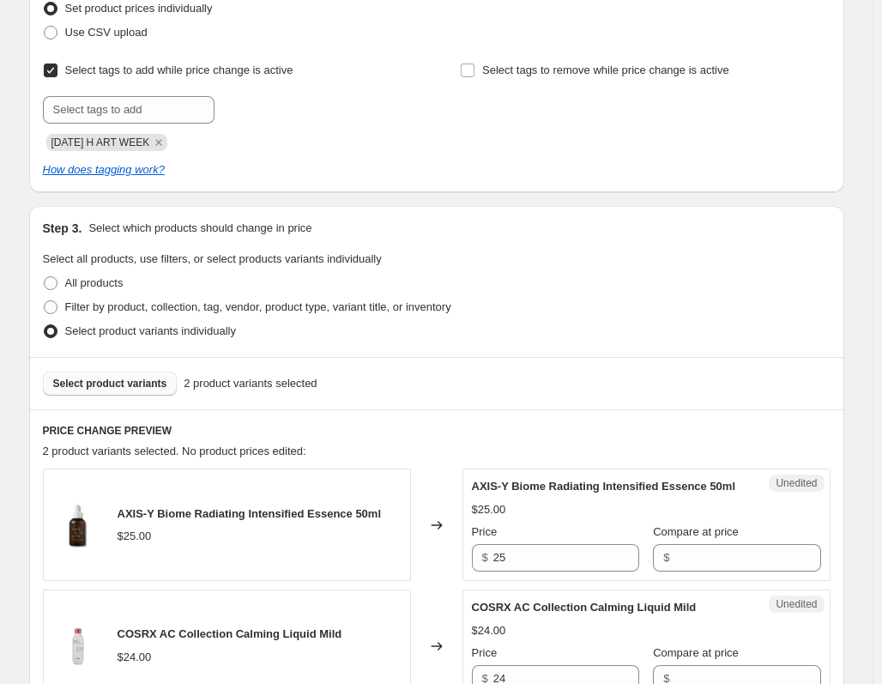
scroll to position [601, 0]
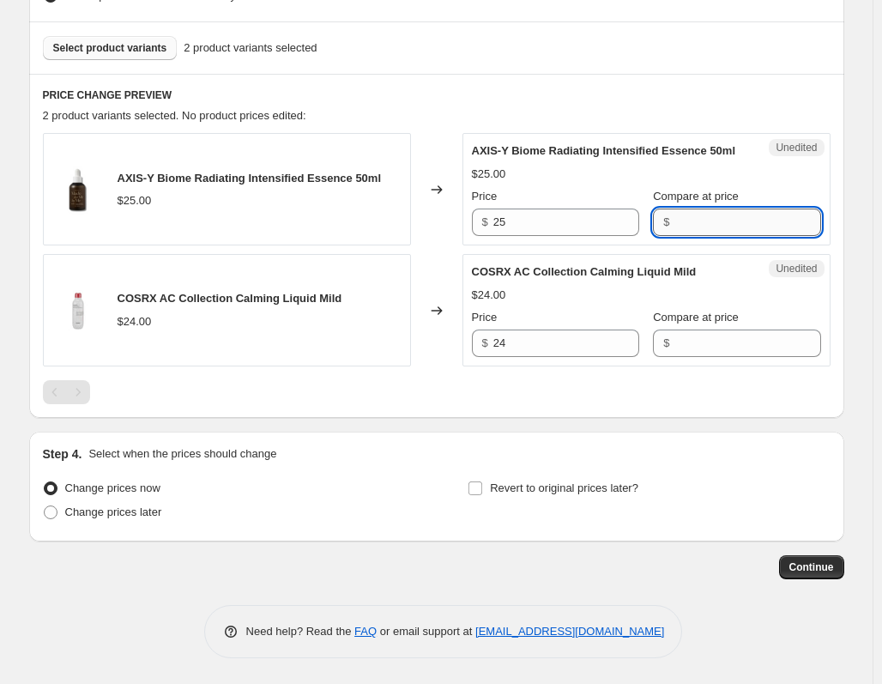
click at [692, 234] on input "Compare at price" at bounding box center [747, 221] width 146 height 27
type input "25"
click at [695, 341] on input "Compare at price" at bounding box center [747, 342] width 146 height 27
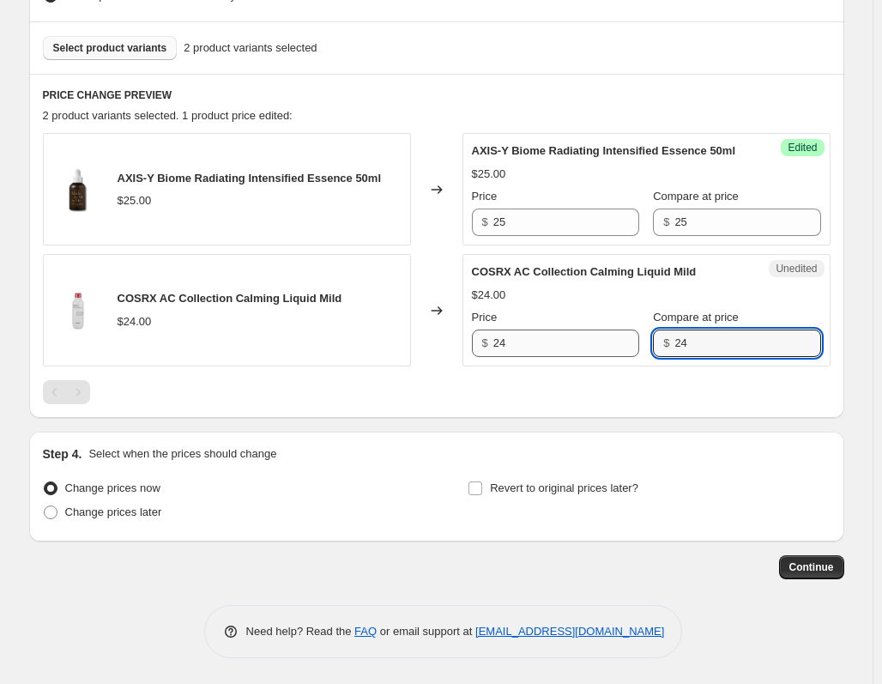
type input "24"
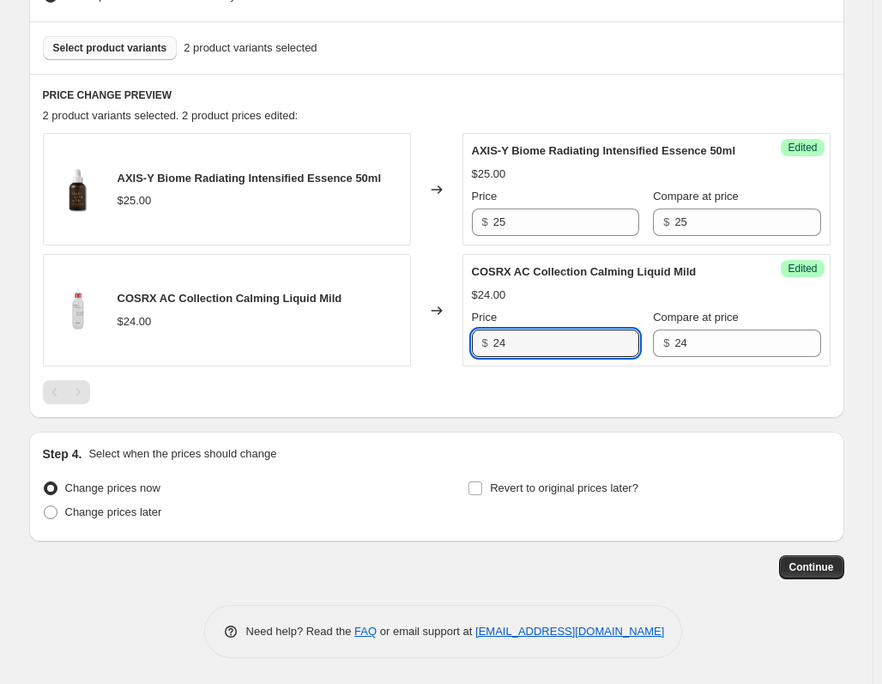
drag, startPoint x: 581, startPoint y: 347, endPoint x: 344, endPoint y: 351, distance: 236.8
click at [344, 351] on div "COSRX AC Collection Calming Liquid Mild $24.00 Changed to Success Edited COSRX …" at bounding box center [437, 310] width 788 height 112
type input "16.25"
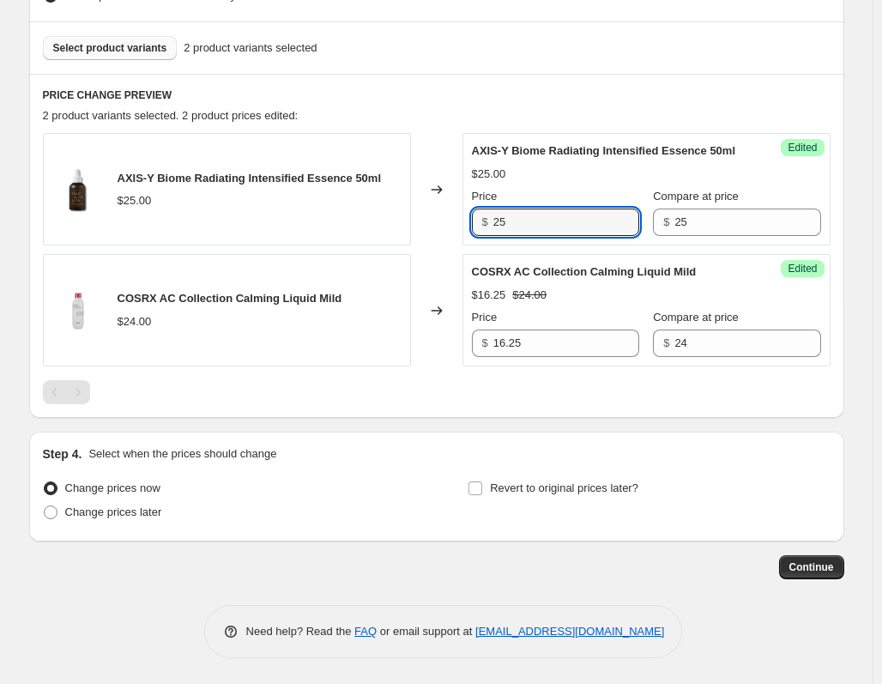
drag, startPoint x: 584, startPoint y: 227, endPoint x: 392, endPoint y: 240, distance: 192.6
click at [392, 240] on div "AXIS-Y Biome Radiating Intensified Essence 50ml $25.00 Changed to Success Edite…" at bounding box center [437, 189] width 788 height 112
type input "18"
click at [516, 404] on div at bounding box center [437, 392] width 788 height 24
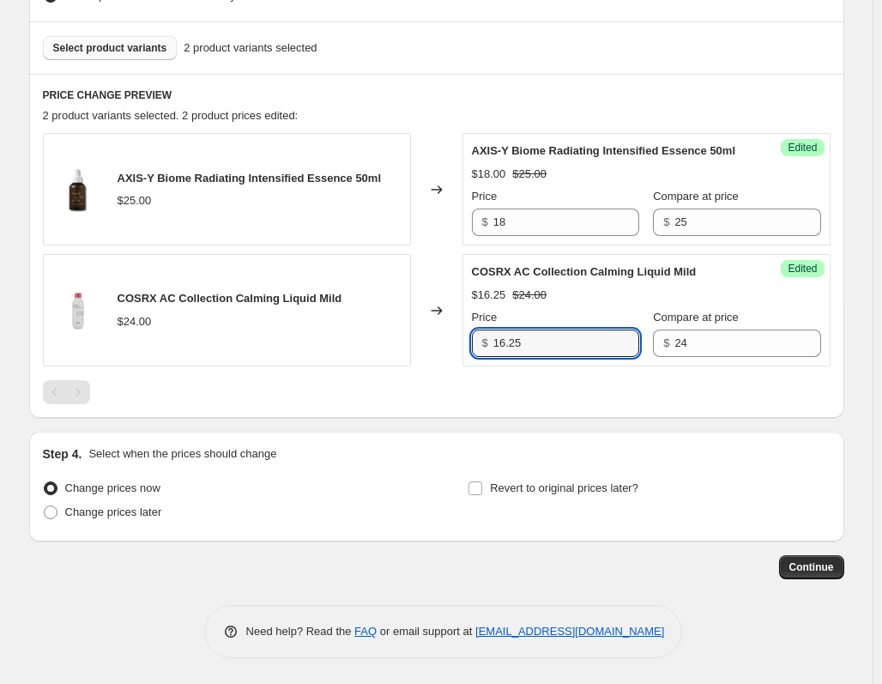
drag, startPoint x: 610, startPoint y: 357, endPoint x: 274, endPoint y: 355, distance: 336.3
click at [274, 355] on div "COSRX AC Collection Calming Liquid Mild $24.00 Changed to Success Edited COSRX …" at bounding box center [437, 310] width 788 height 112
type input "18"
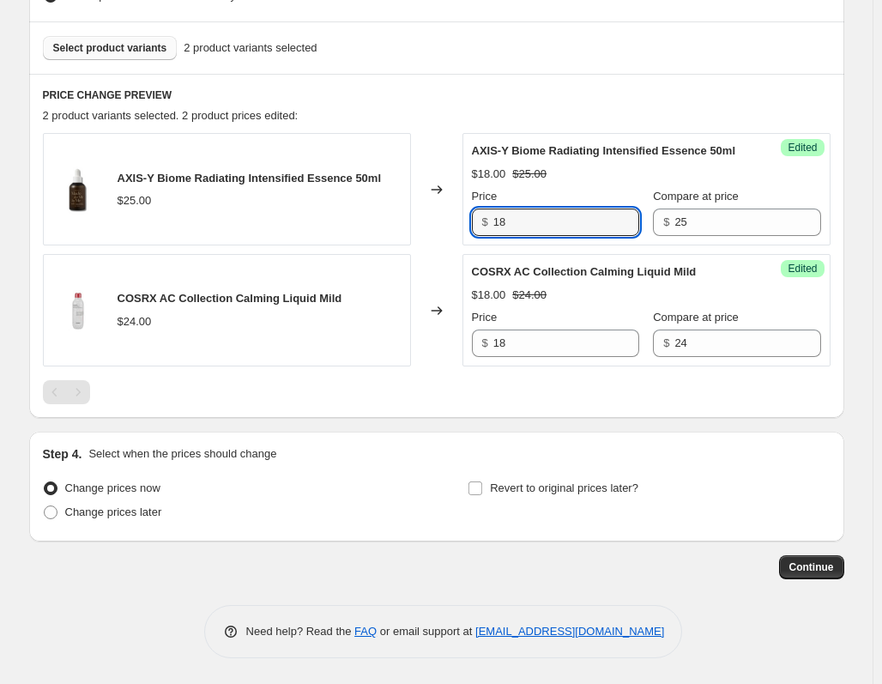
drag, startPoint x: 551, startPoint y: 240, endPoint x: 409, endPoint y: 241, distance: 141.6
click at [409, 241] on div "AXIS-Y Biome Radiating Intensified Essence 50ml $25.00 Changed to Success Edite…" at bounding box center [437, 189] width 788 height 112
drag, startPoint x: 534, startPoint y: 239, endPoint x: 402, endPoint y: 247, distance: 132.4
click at [402, 245] on div "AXIS-Y Biome Radiating Intensified Essence 50ml $25.00 Changed to Success Edite…" at bounding box center [437, 189] width 788 height 112
type input "16.25"
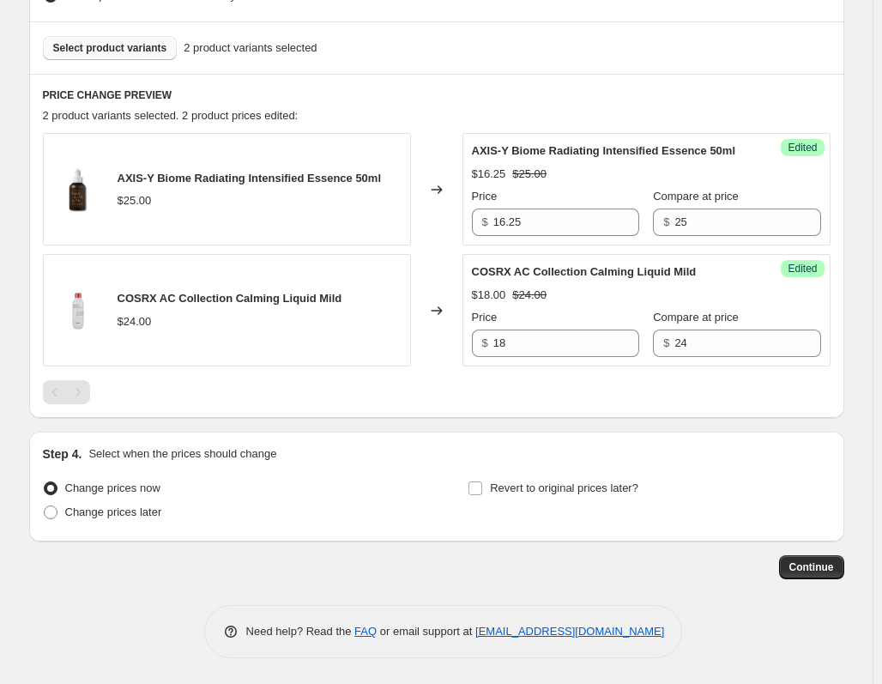
click at [595, 395] on div at bounding box center [437, 392] width 788 height 24
click at [488, 495] on label "Revert to original prices later?" at bounding box center [553, 488] width 171 height 24
click at [482, 495] on input "Revert to original prices later?" at bounding box center [475, 488] width 14 height 14
checkbox input "true"
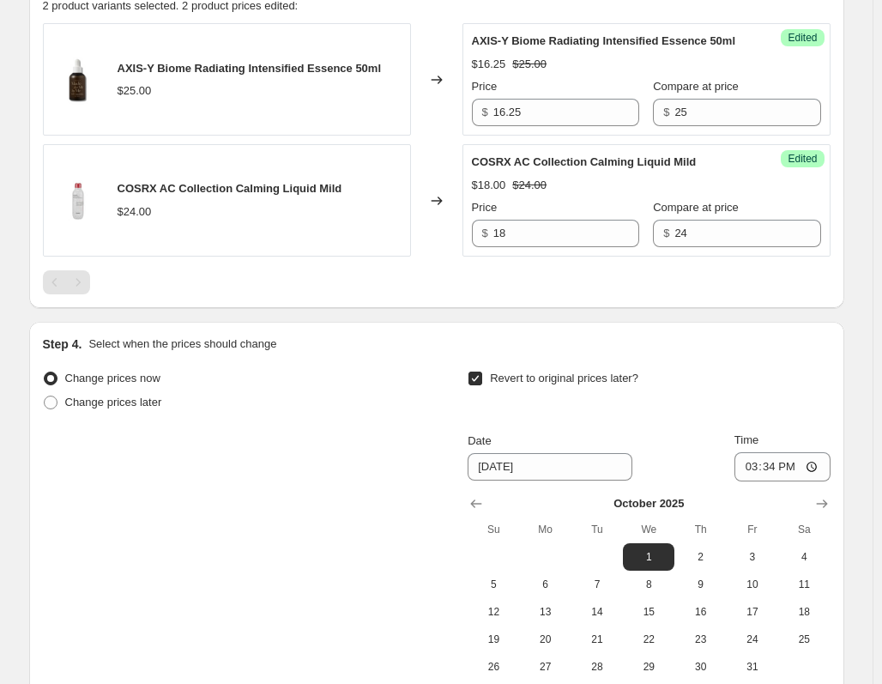
scroll to position [903, 0]
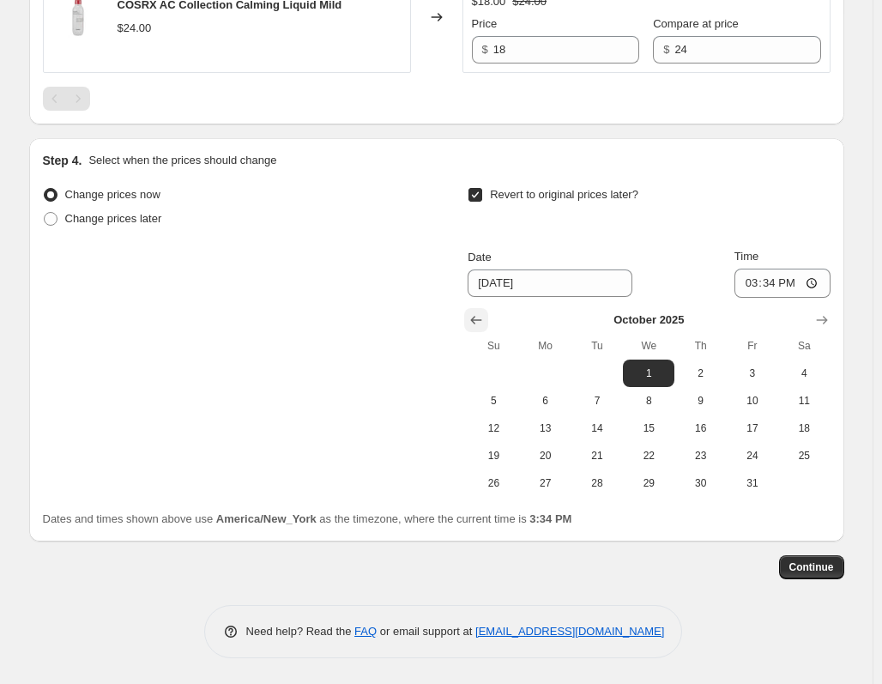
click at [468, 317] on button "Show previous month, September 2025" at bounding box center [476, 320] width 24 height 24
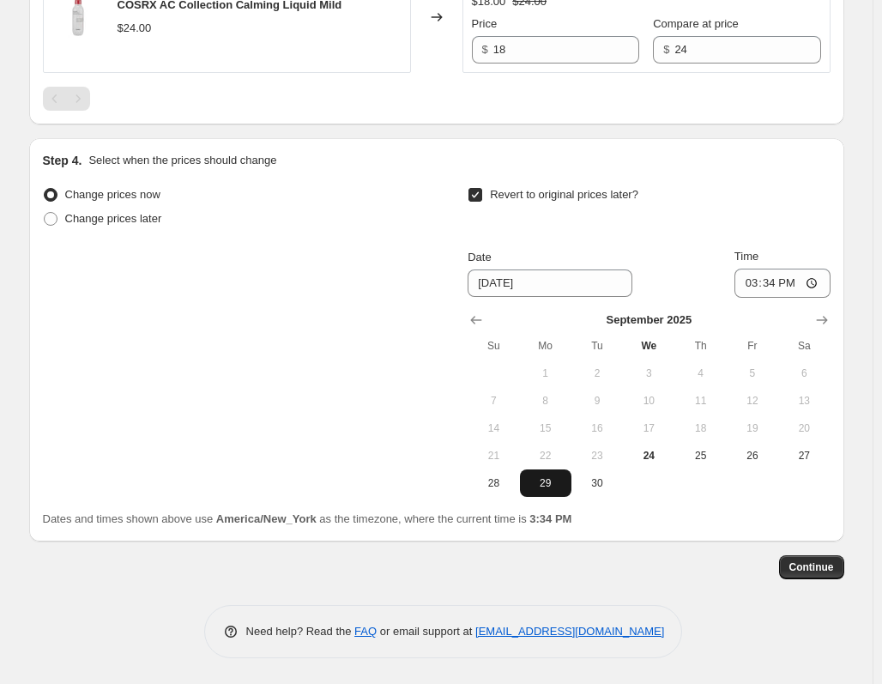
click at [548, 482] on span "29" at bounding box center [546, 483] width 38 height 14
type input "[DATE]"
click at [783, 287] on input "15:34" at bounding box center [782, 283] width 96 height 29
click at [758, 284] on input "15:34" at bounding box center [782, 283] width 96 height 29
click at [819, 280] on input "15:34" at bounding box center [782, 283] width 96 height 29
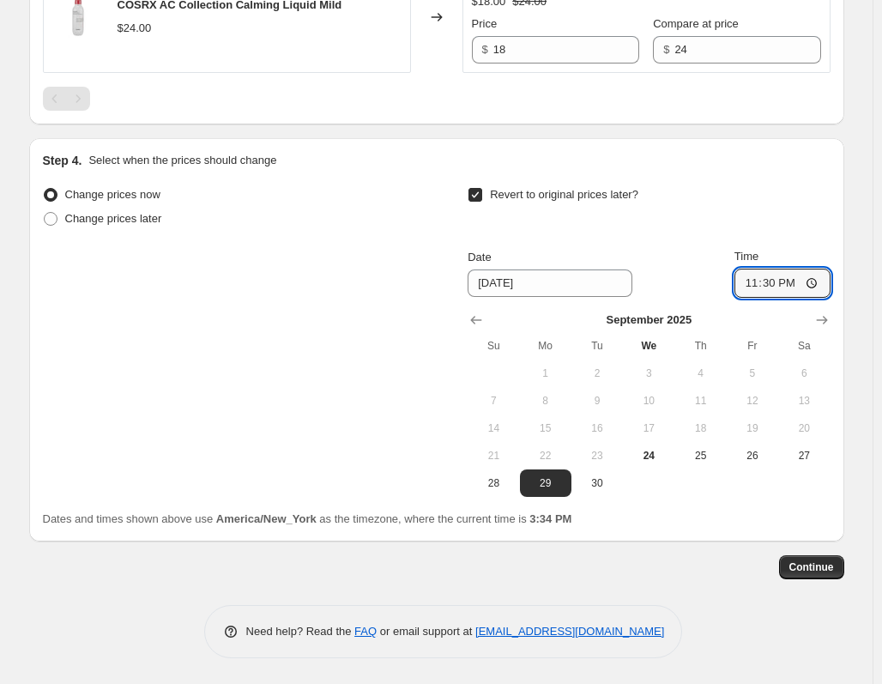
type input "23:30"
click at [794, 205] on div "Revert to original prices later?" at bounding box center [649, 208] width 362 height 51
click at [816, 565] on span "Continue" at bounding box center [811, 567] width 45 height 14
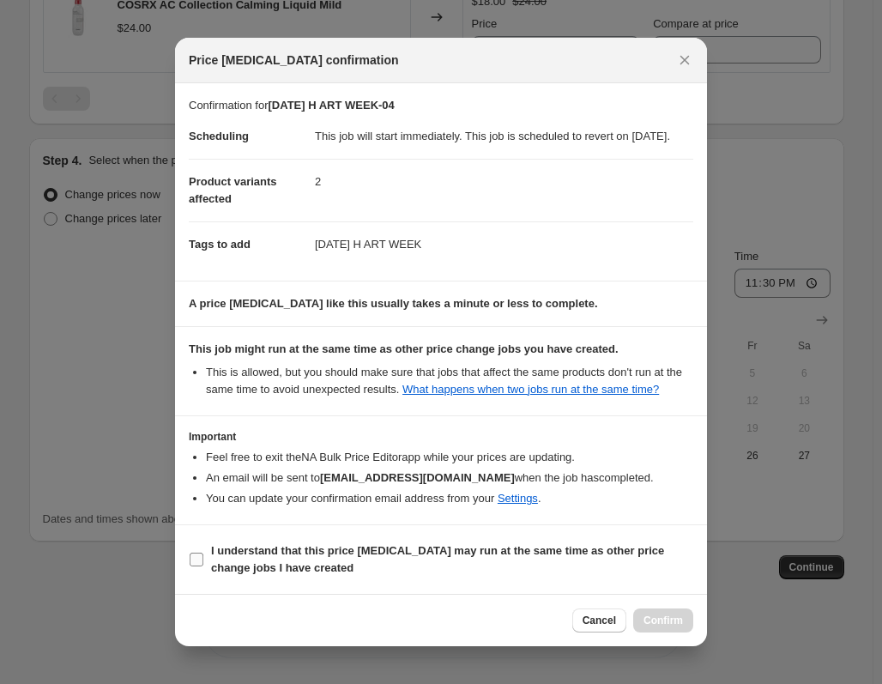
click at [518, 557] on b "I understand that this price change job may run at the same time as other price…" at bounding box center [437, 559] width 453 height 30
click at [203, 557] on input "I understand that this price change job may run at the same time as other price…" at bounding box center [197, 560] width 14 height 14
checkbox input "true"
click at [662, 627] on span "Confirm" at bounding box center [662, 620] width 39 height 14
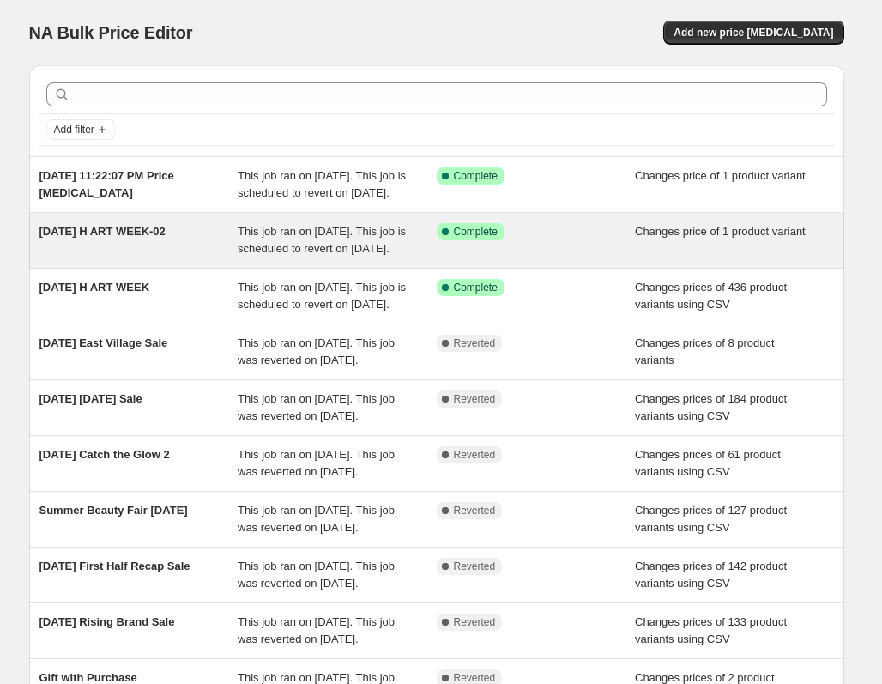
click at [97, 257] on div "[DATE] H ART WEEK-02" at bounding box center [138, 240] width 199 height 34
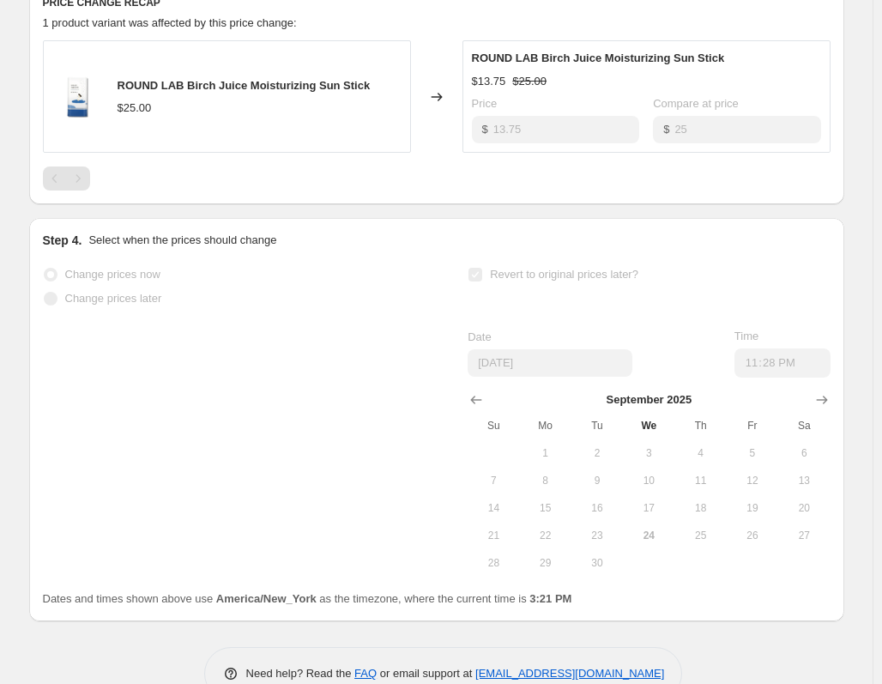
scroll to position [858, 0]
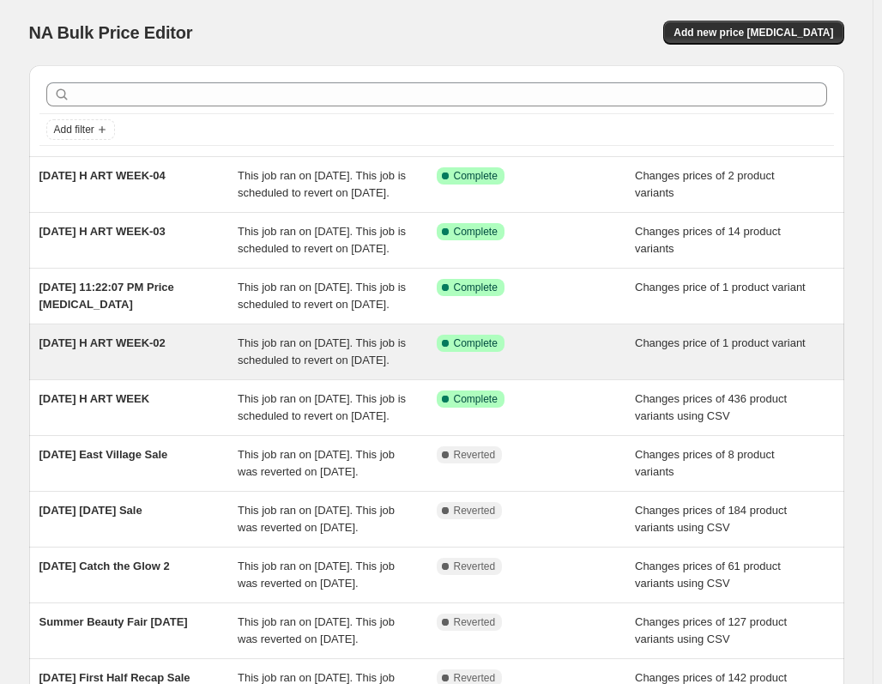
click at [135, 379] on div "[DATE] H ART WEEK-02 This job ran on [DATE]. This job is scheduled to revert on…" at bounding box center [436, 351] width 815 height 55
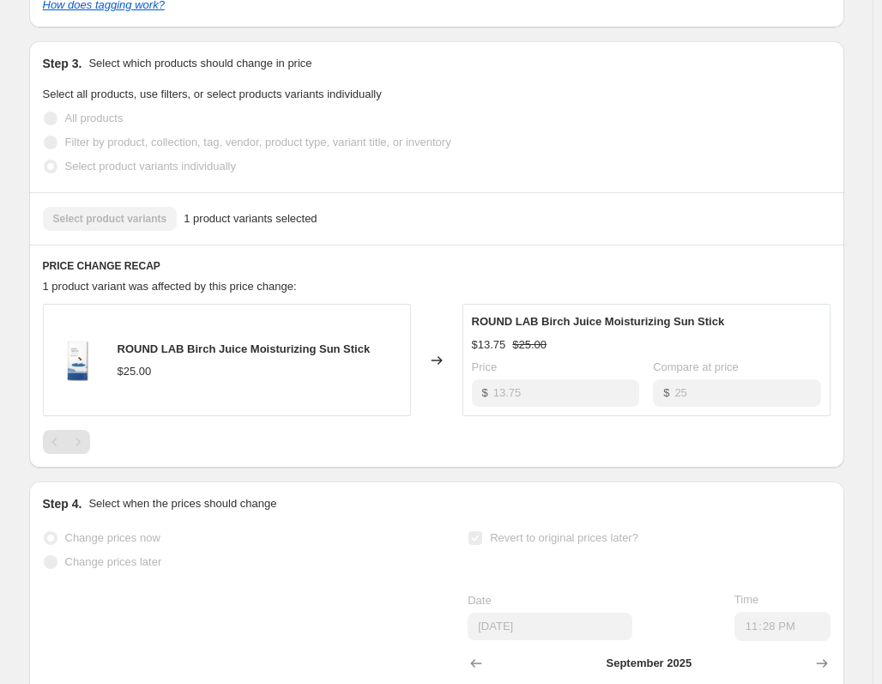
scroll to position [601, 0]
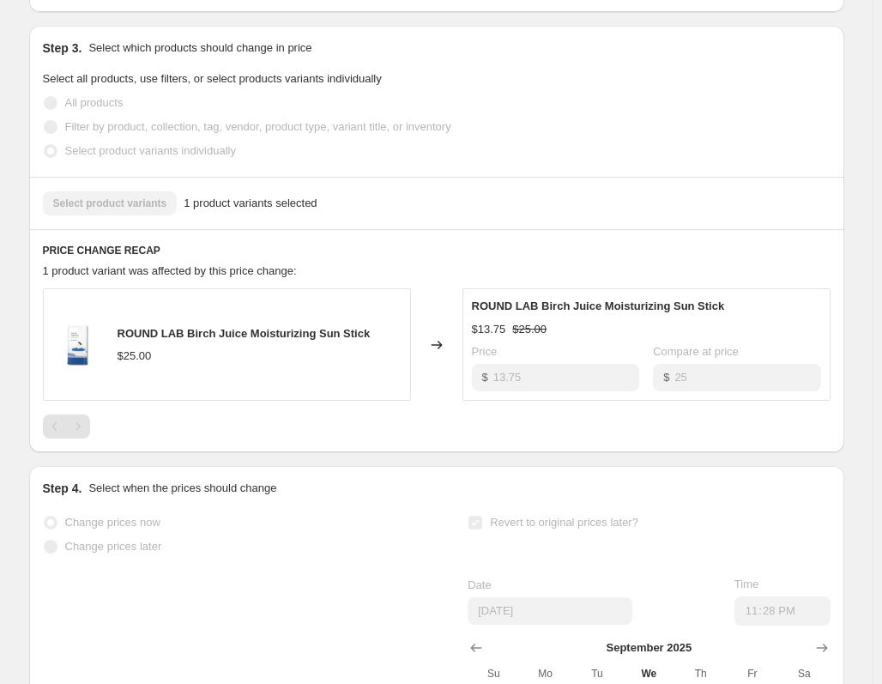
click at [208, 340] on span "ROUND LAB Birch Juice Moisturizing Sun Stick" at bounding box center [244, 333] width 253 height 13
copy span "ROUND LAB Birch Juice Moisturizing Sun Stick"
